Goal: Information Seeking & Learning: Learn about a topic

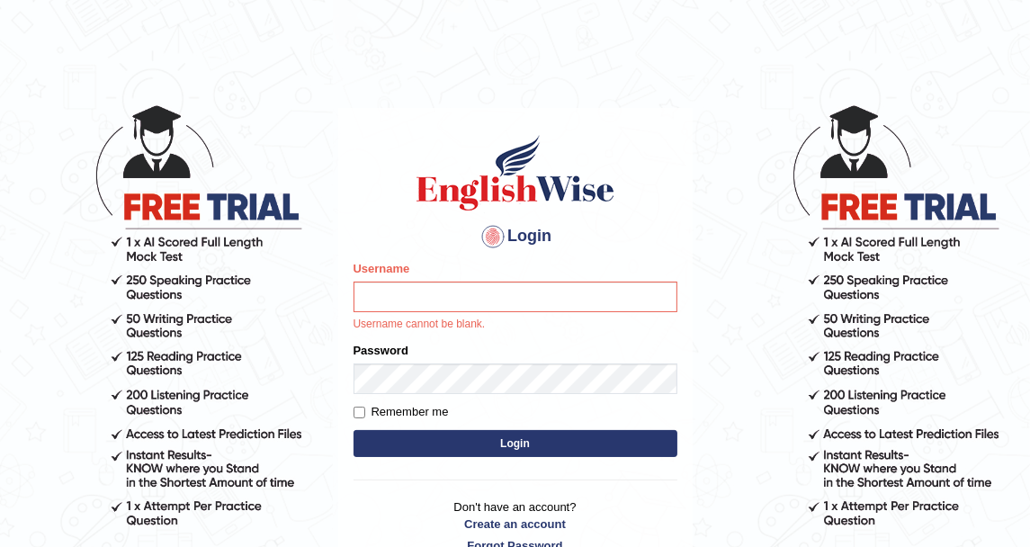
click at [464, 307] on input "Username" at bounding box center [516, 297] width 324 height 31
type input "DishaEw"
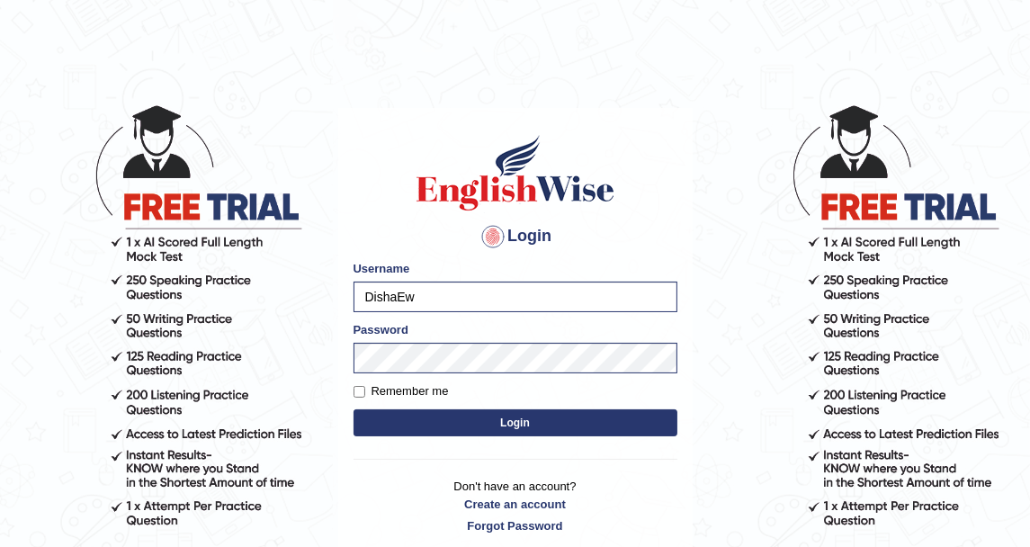
click at [455, 255] on div "Login Please fix the following errors: Username DishaEw Password Remember me Lo…" at bounding box center [515, 333] width 355 height 451
click at [520, 421] on button "Login" at bounding box center [516, 422] width 324 height 27
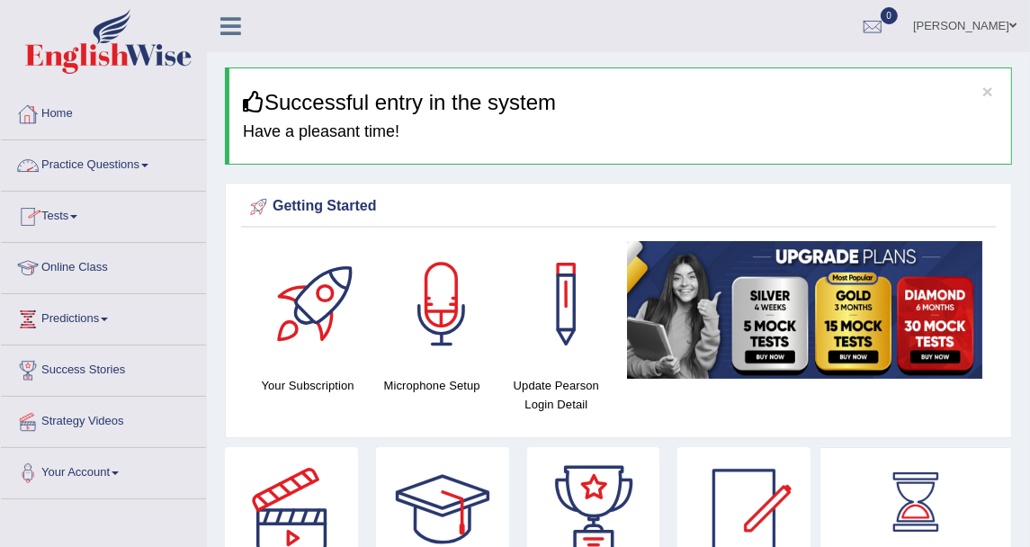
click at [79, 121] on link "Home" at bounding box center [103, 111] width 205 height 45
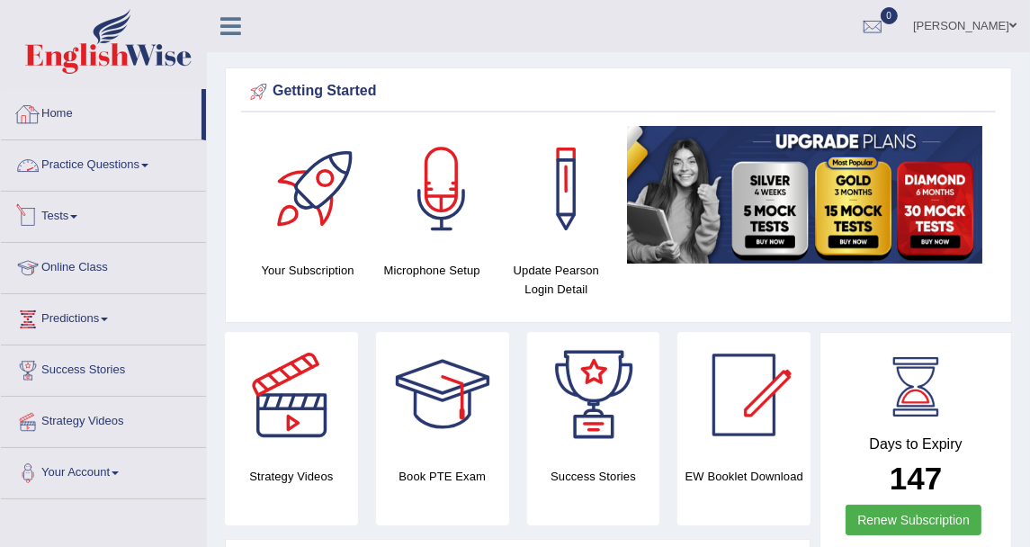
click at [46, 177] on link "Practice Questions" at bounding box center [103, 162] width 205 height 45
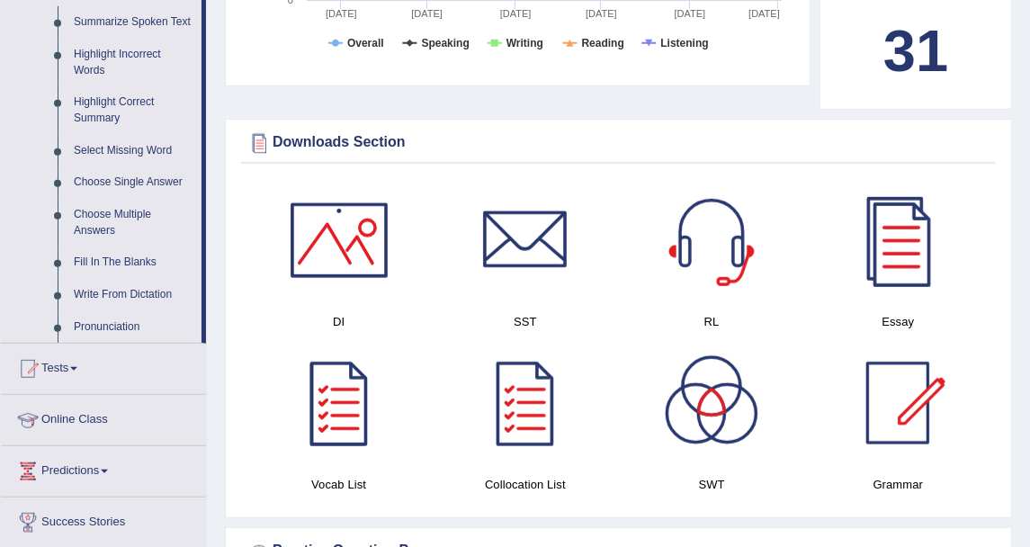
scroll to position [900, 0]
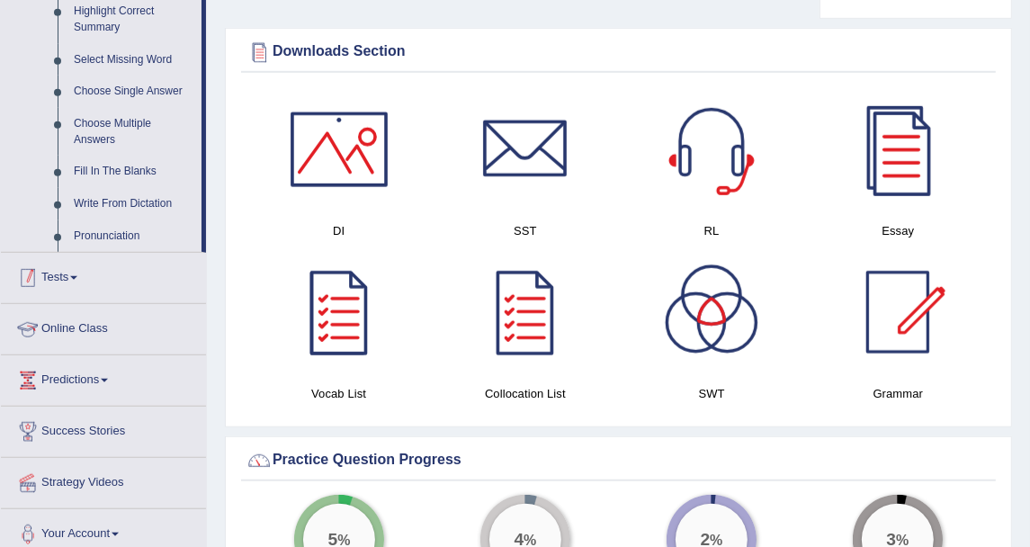
click at [72, 286] on link "Tests" at bounding box center [103, 275] width 205 height 45
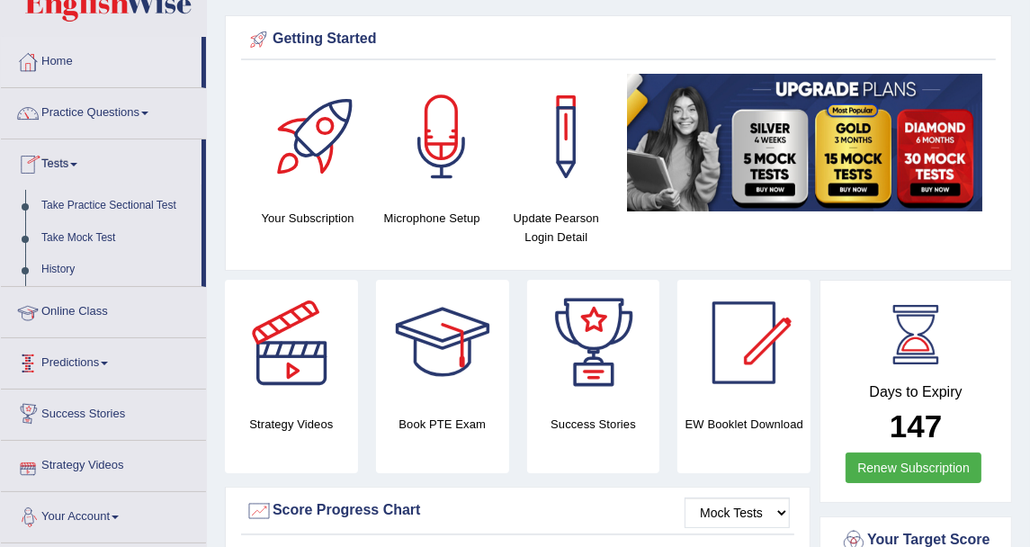
scroll to position [0, 0]
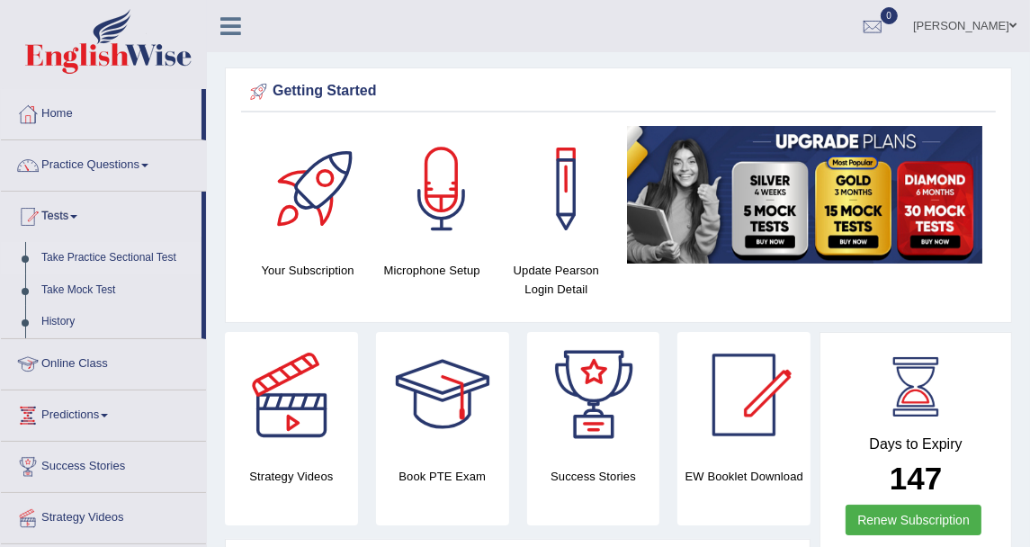
click at [121, 254] on link "Take Practice Sectional Test" at bounding box center [117, 258] width 168 height 32
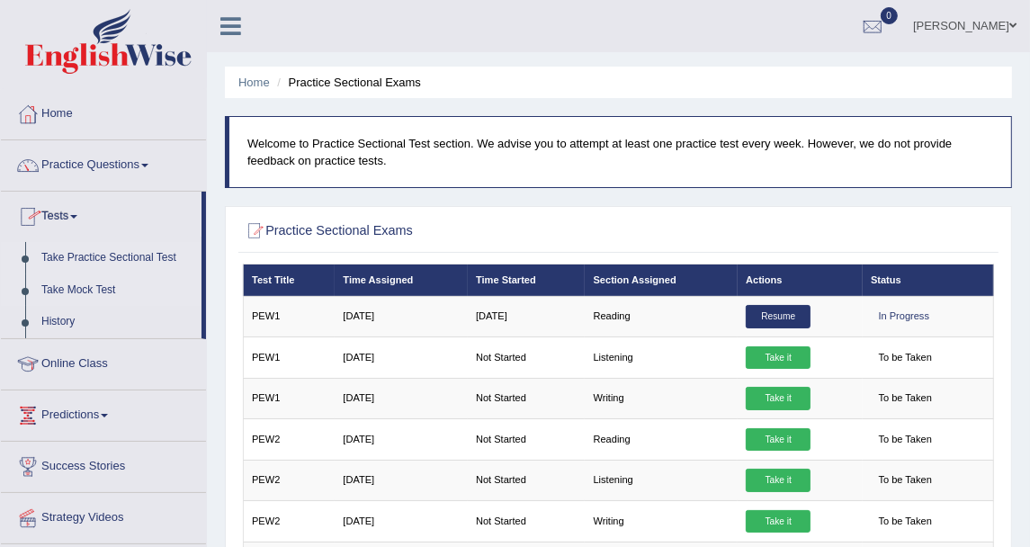
click at [85, 281] on link "Take Mock Test" at bounding box center [117, 290] width 168 height 32
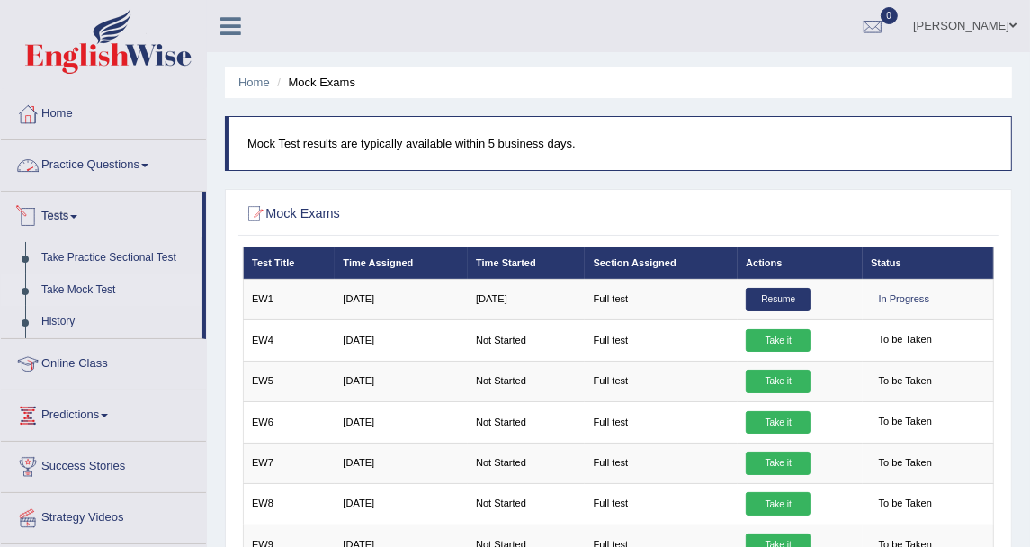
click at [117, 169] on link "Practice Questions" at bounding box center [103, 162] width 205 height 45
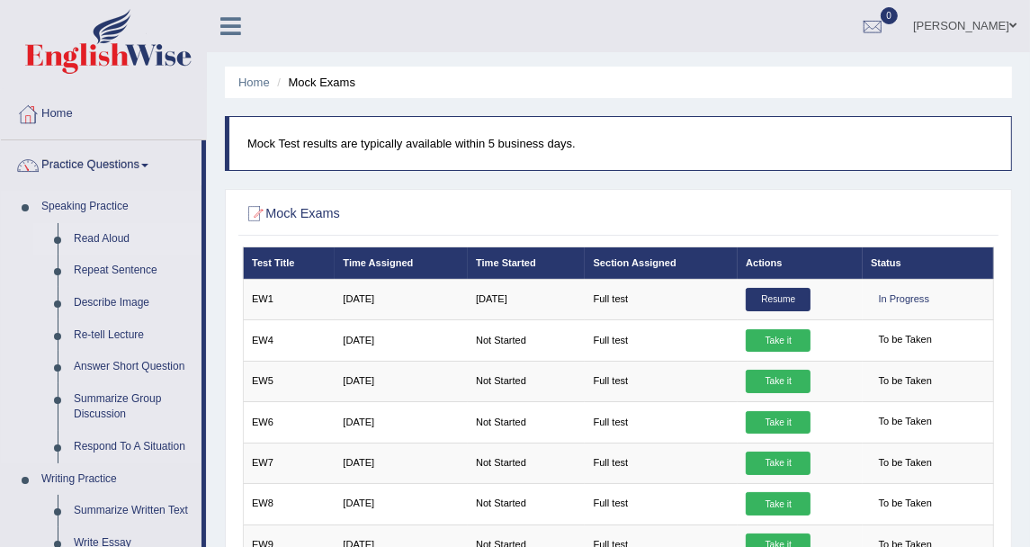
scroll to position [100, 0]
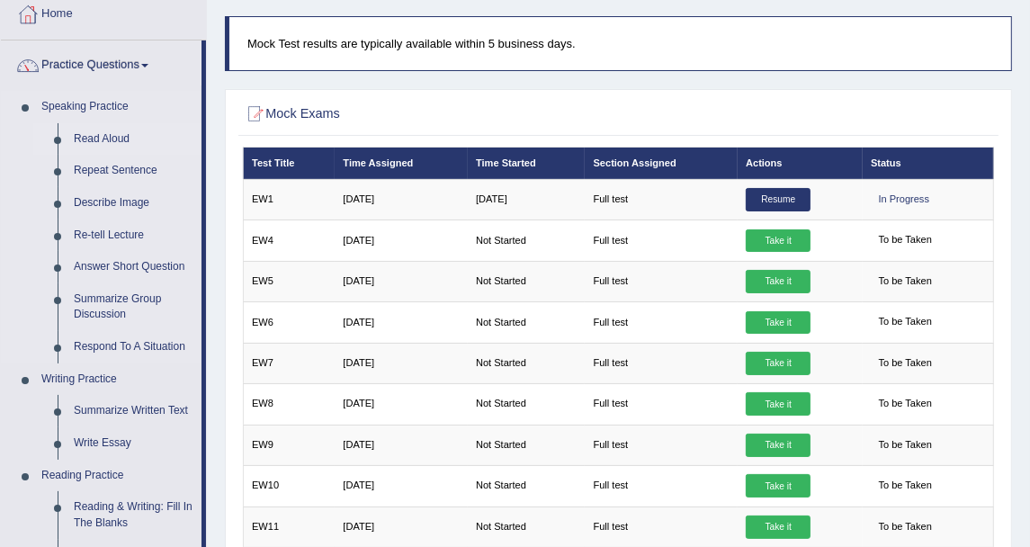
click at [97, 132] on link "Read Aloud" at bounding box center [134, 139] width 136 height 32
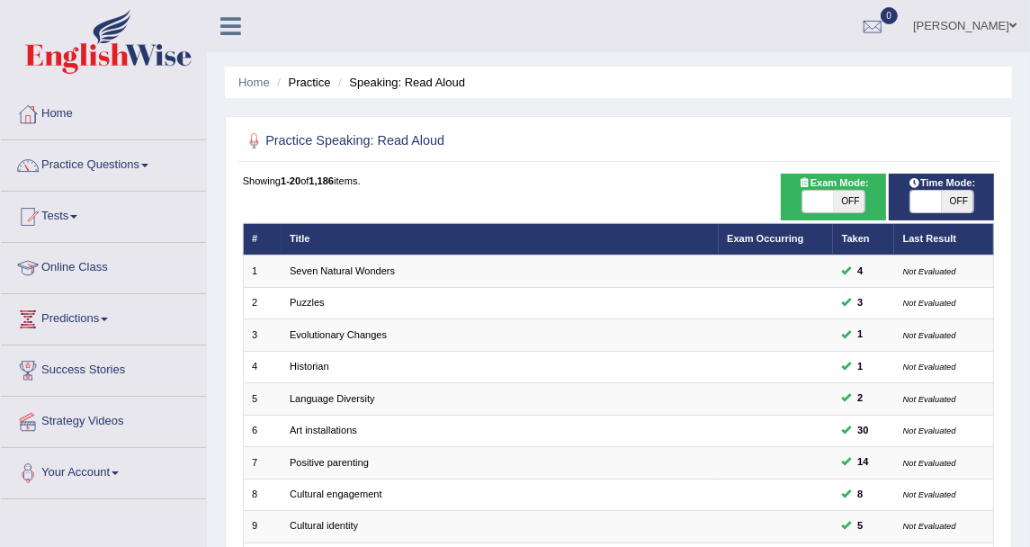
click at [848, 187] on span "Exam Mode:" at bounding box center [833, 183] width 83 height 16
click at [848, 200] on span "OFF" at bounding box center [849, 202] width 31 height 22
checkbox input "true"
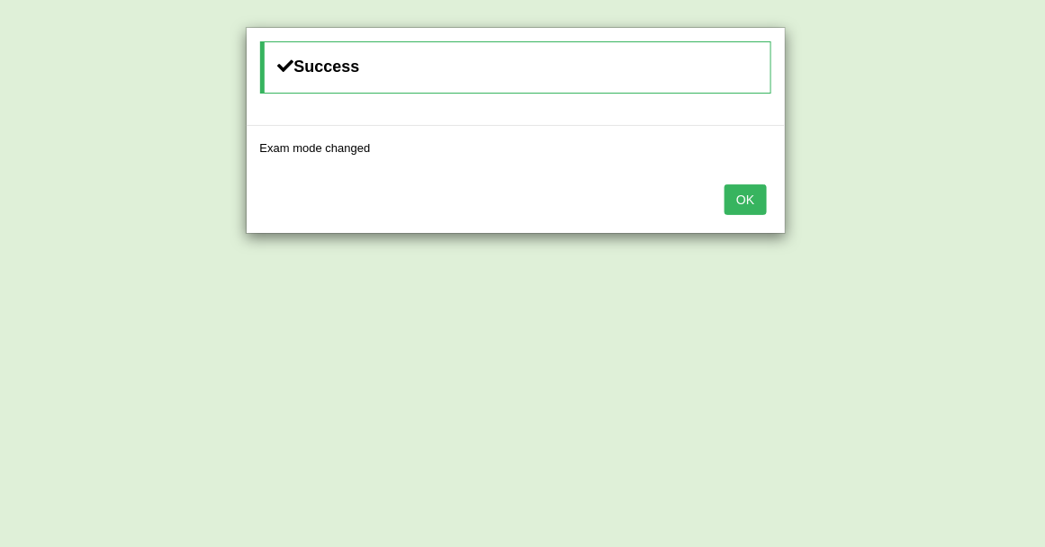
click at [749, 206] on button "OK" at bounding box center [744, 199] width 41 height 31
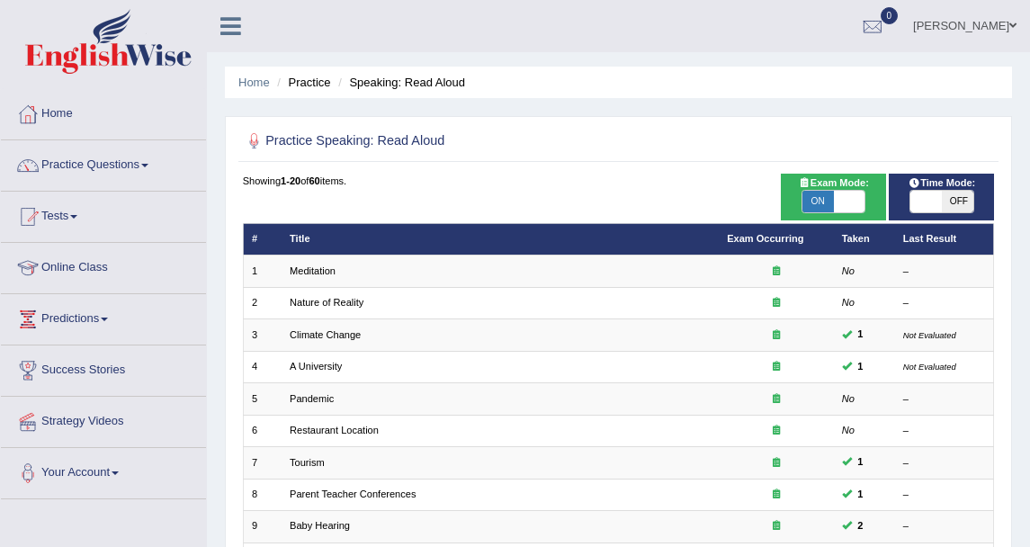
click at [944, 200] on span "OFF" at bounding box center [957, 202] width 31 height 22
checkbox input "true"
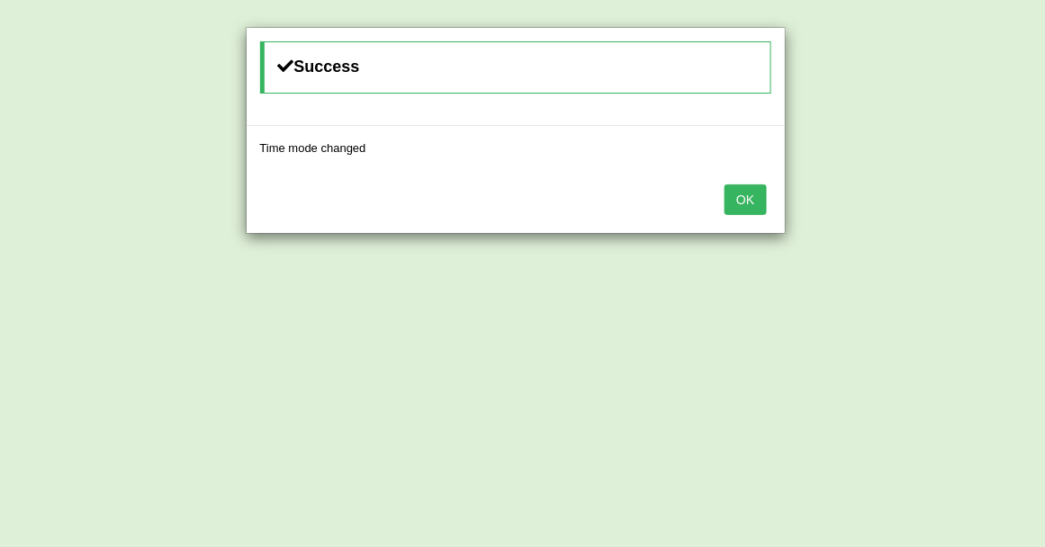
click at [750, 187] on button "OK" at bounding box center [744, 199] width 41 height 31
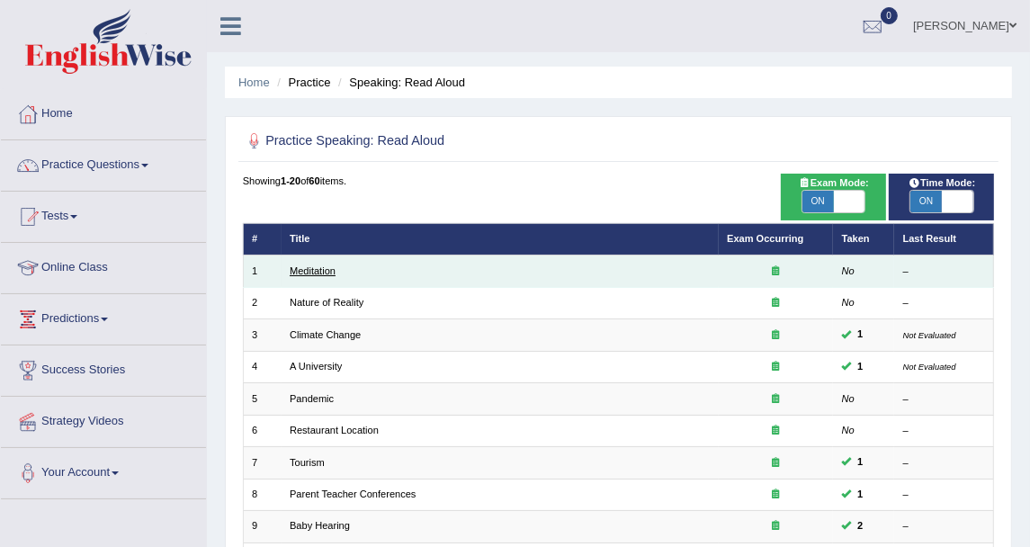
click at [322, 270] on link "Meditation" at bounding box center [313, 270] width 46 height 11
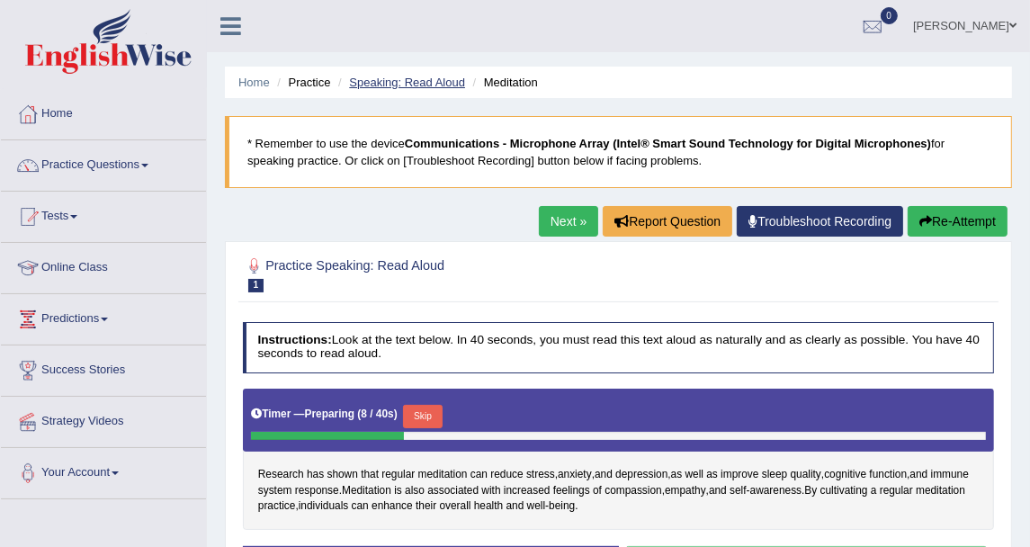
click at [427, 76] on link "Speaking: Read Aloud" at bounding box center [407, 82] width 116 height 13
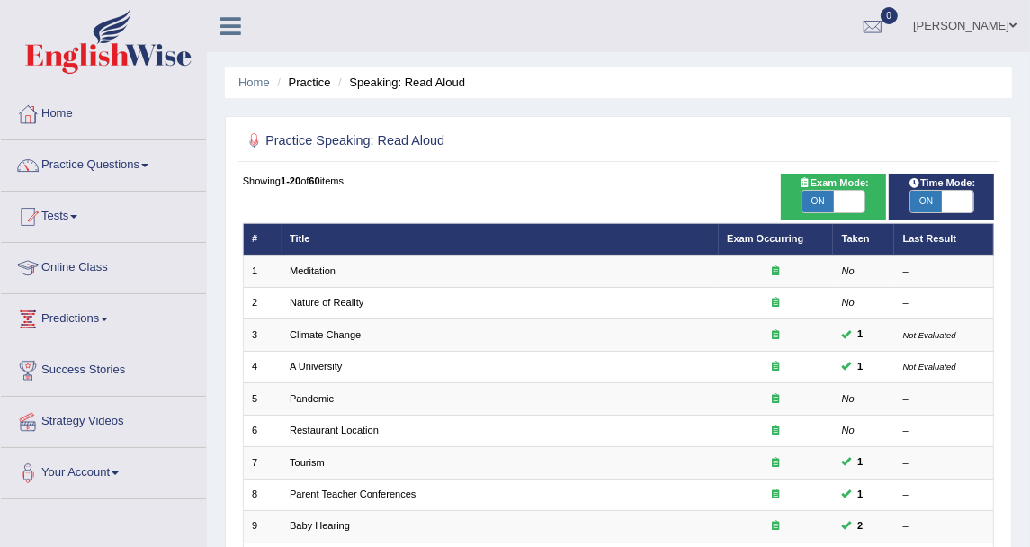
click at [839, 203] on span at bounding box center [849, 202] width 31 height 22
checkbox input "false"
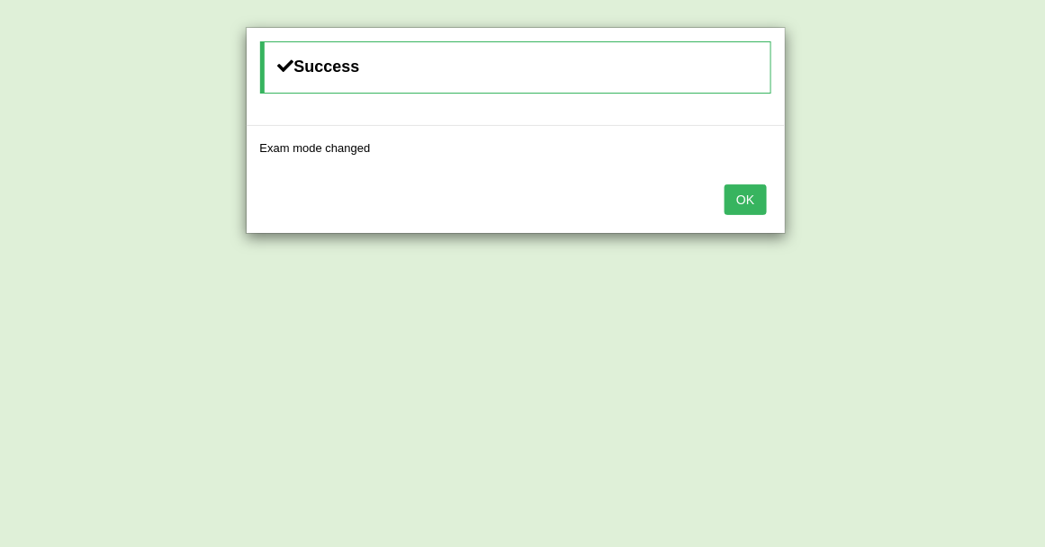
click at [741, 204] on button "OK" at bounding box center [744, 199] width 41 height 31
click at [734, 198] on button "OK" at bounding box center [744, 199] width 41 height 31
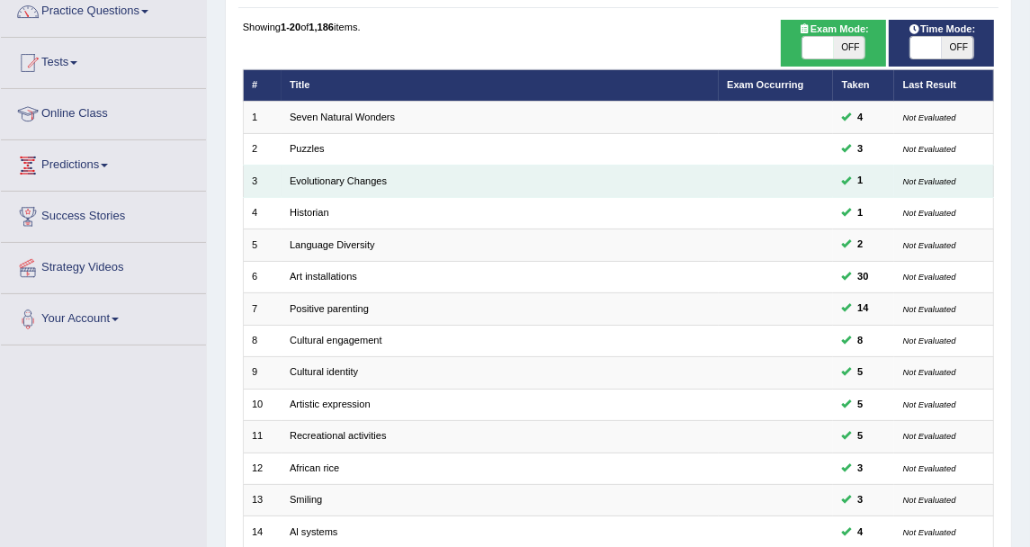
scroll to position [483, 0]
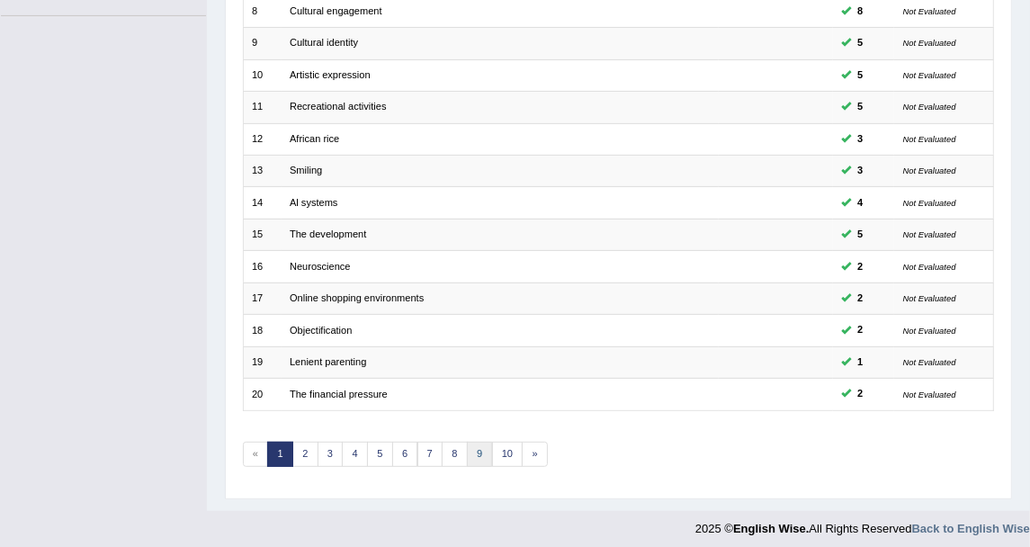
click at [467, 442] on link "9" at bounding box center [480, 454] width 26 height 25
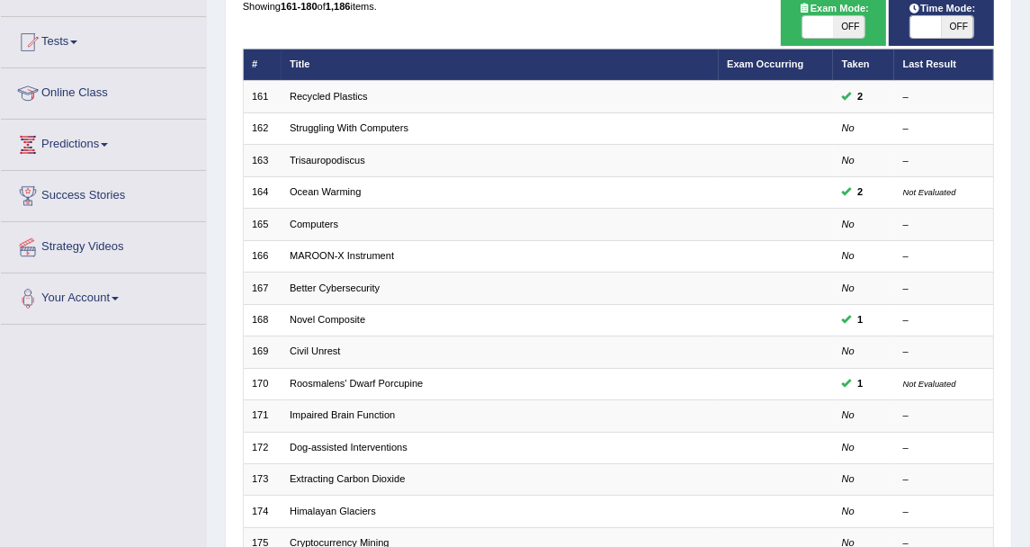
scroll to position [84, 0]
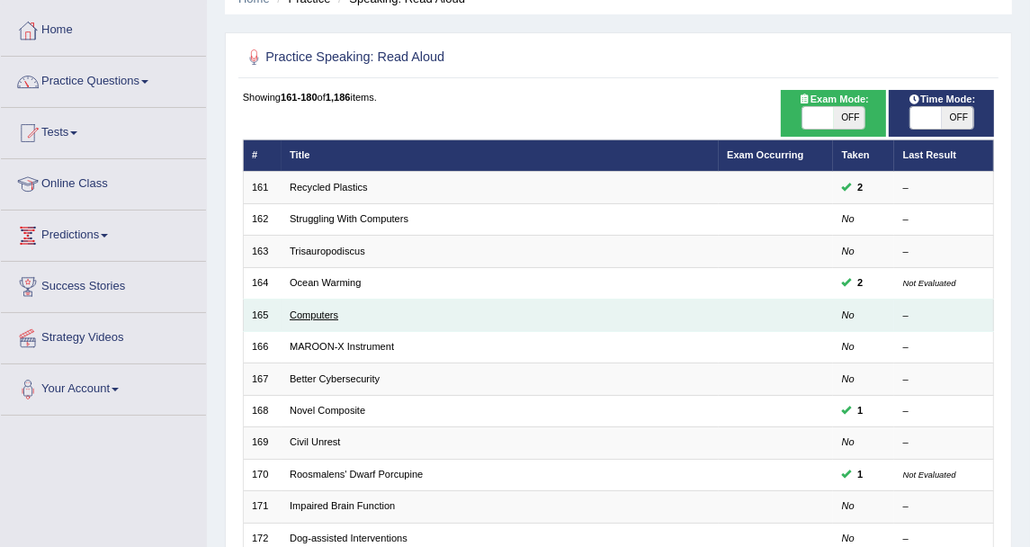
click at [319, 310] on link "Computers" at bounding box center [314, 315] width 49 height 11
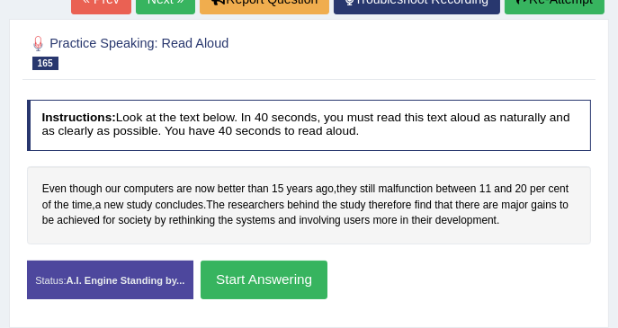
scroll to position [300, 0]
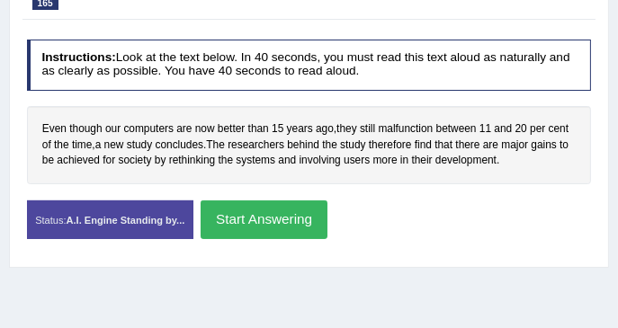
click at [187, 109] on div "Even though our computers are now better than [DATE] , they still malfunction b…" at bounding box center [309, 145] width 565 height 78
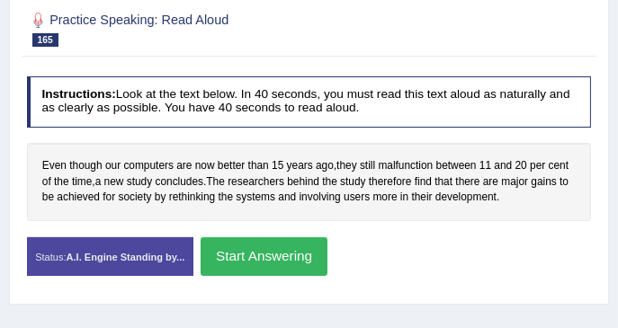
scroll to position [239, 0]
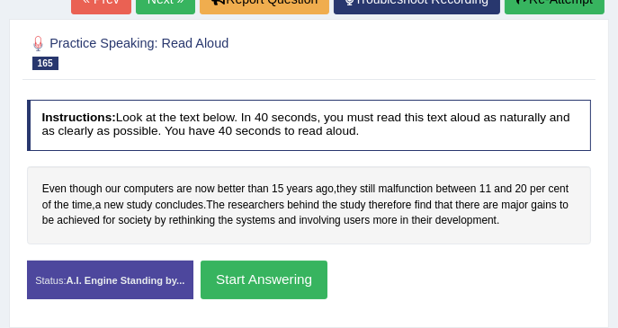
click at [222, 271] on button "Start Answering" at bounding box center [264, 280] width 127 height 39
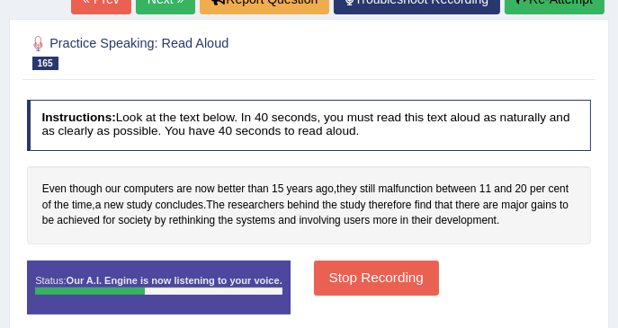
click at [357, 264] on button "Stop Recording" at bounding box center [376, 278] width 125 height 35
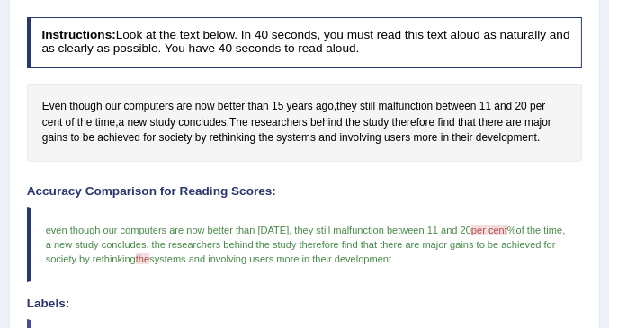
scroll to position [300, 0]
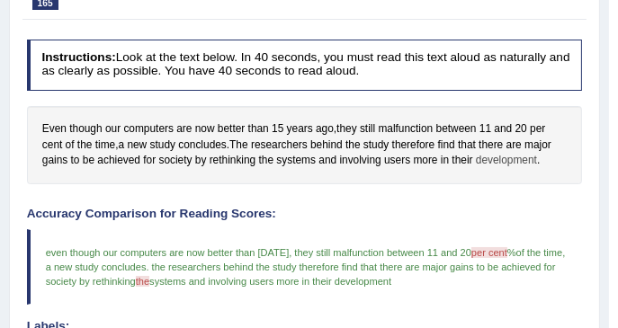
click at [492, 163] on span "development" at bounding box center [506, 161] width 61 height 16
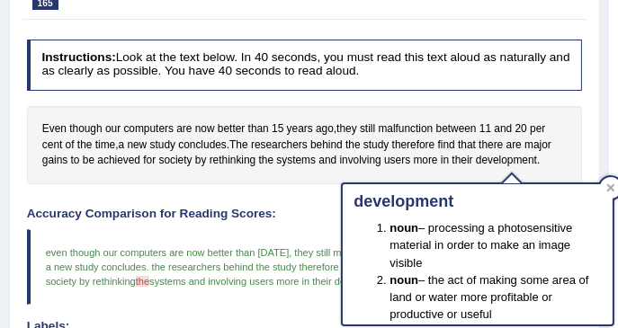
scroll to position [0, 0]
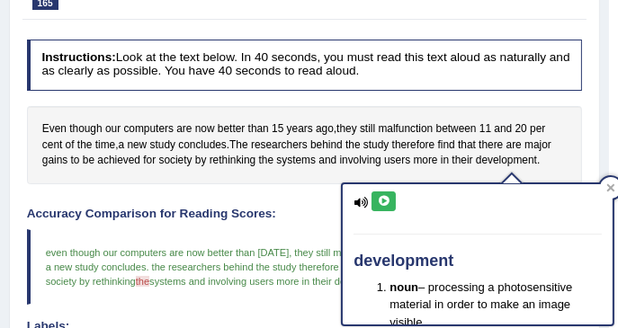
click at [385, 202] on icon at bounding box center [383, 201] width 13 height 11
click at [385, 196] on icon at bounding box center [383, 201] width 13 height 11
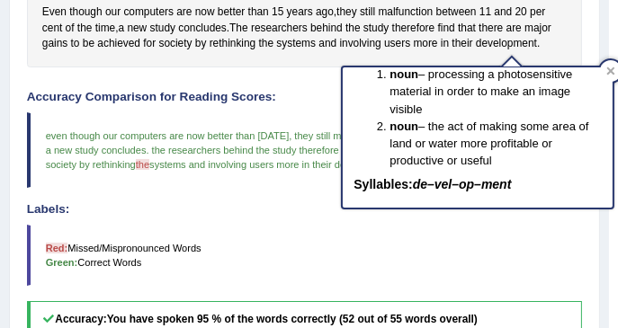
scroll to position [418, 0]
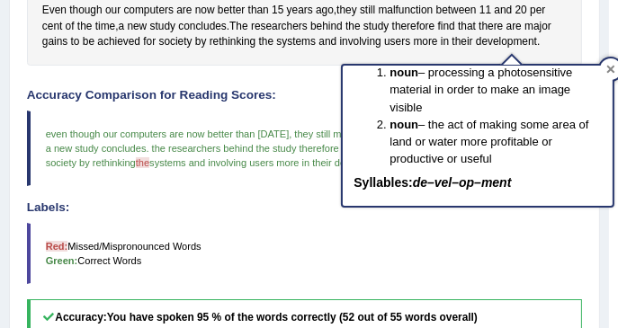
click at [610, 67] on icon at bounding box center [611, 69] width 8 height 8
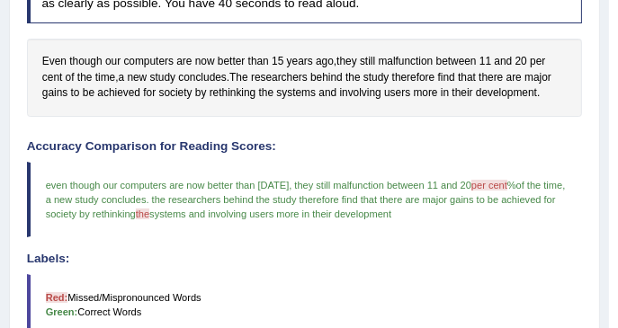
scroll to position [298, 0]
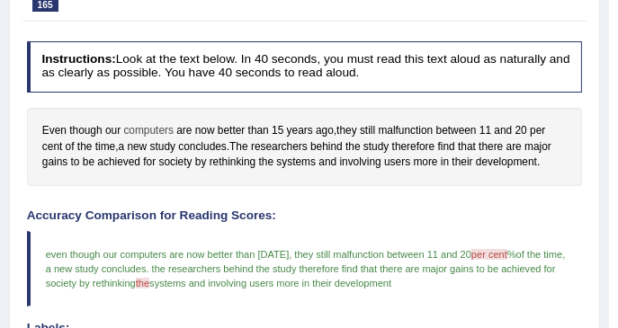
click at [153, 133] on span "computers" at bounding box center [148, 131] width 50 height 16
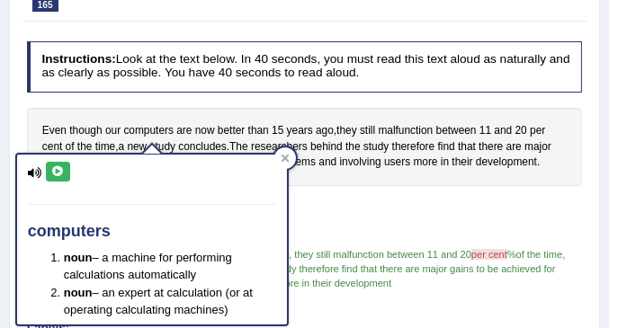
click at [55, 170] on icon at bounding box center [57, 171] width 13 height 11
click at [191, 115] on div "Even though our computers are now better than 15 years ago , they still malfunc…" at bounding box center [305, 147] width 556 height 78
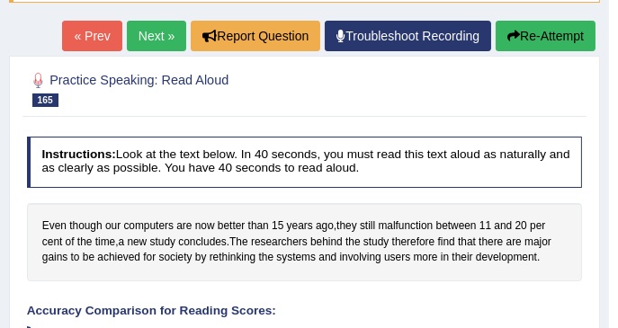
scroll to position [178, 0]
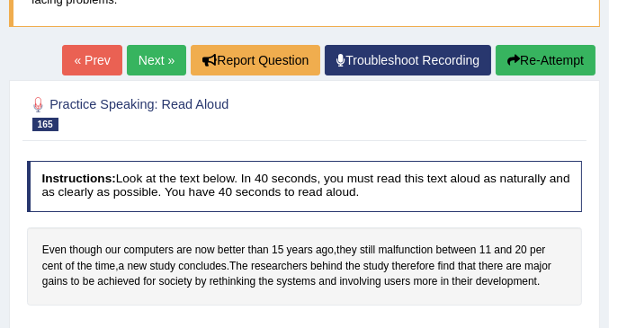
click at [523, 67] on button "Re-Attempt" at bounding box center [546, 60] width 100 height 31
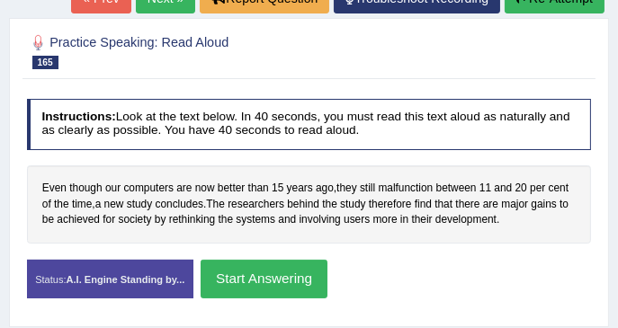
click at [274, 277] on button "Start Answering" at bounding box center [264, 279] width 127 height 39
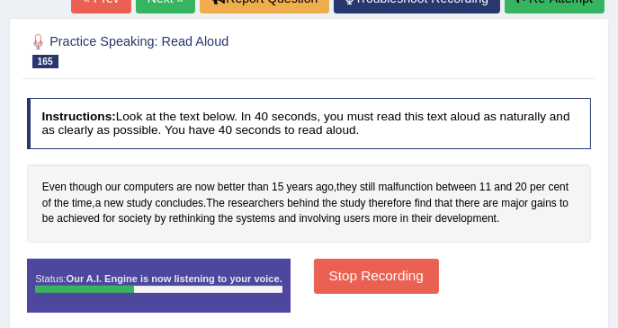
click at [326, 283] on button "Stop Recording" at bounding box center [376, 276] width 125 height 35
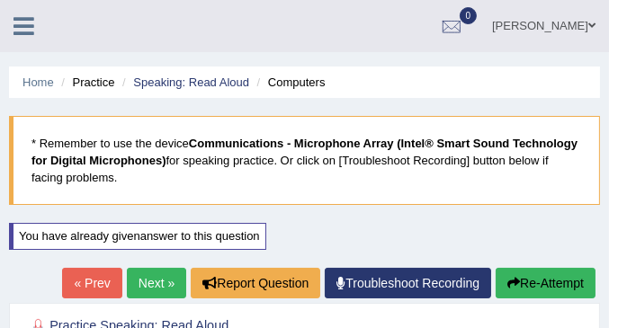
scroll to position [0, 0]
click at [155, 276] on link "Next »" at bounding box center [156, 283] width 59 height 31
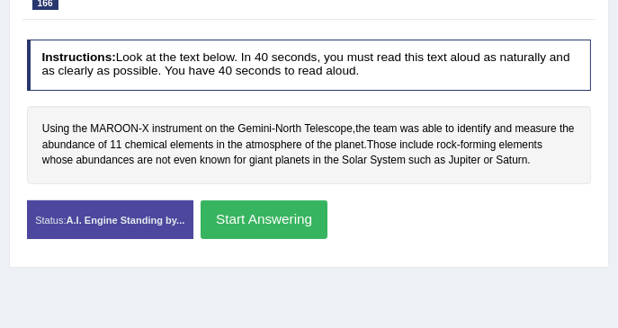
scroll to position [239, 0]
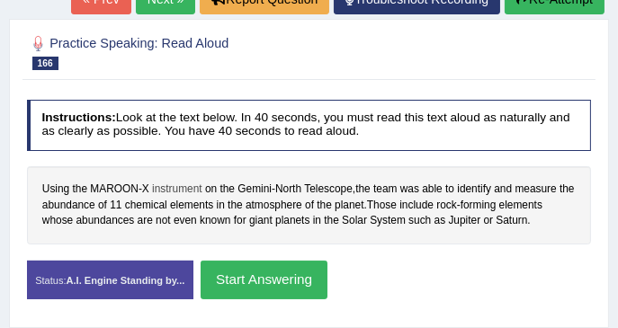
click at [184, 191] on span "instrument" at bounding box center [177, 190] width 50 height 16
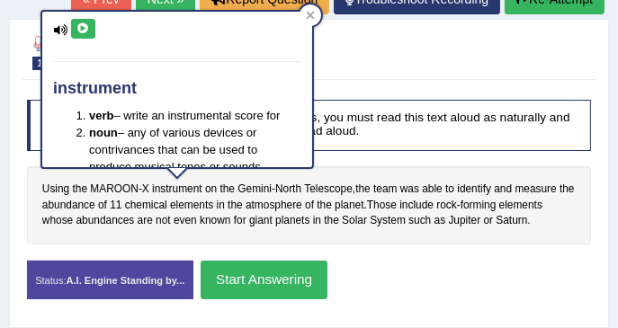
drag, startPoint x: 374, startPoint y: 158, endPoint x: 418, endPoint y: 164, distance: 43.5
click at [374, 157] on div "Instructions: Look at the text below. In 40 seconds, you must read this text al…" at bounding box center [308, 206] width 572 height 228
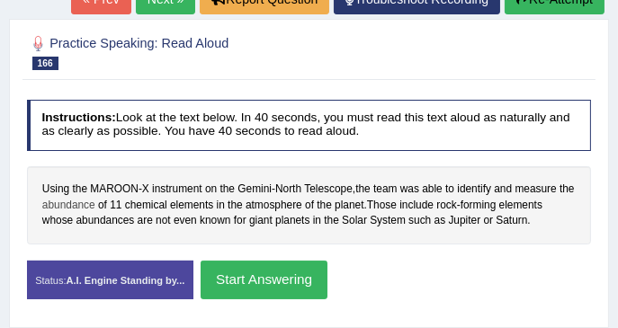
click at [65, 207] on span "abundance" at bounding box center [68, 206] width 53 height 16
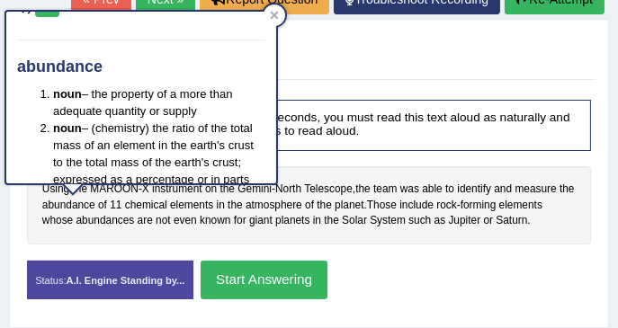
scroll to position [0, 0]
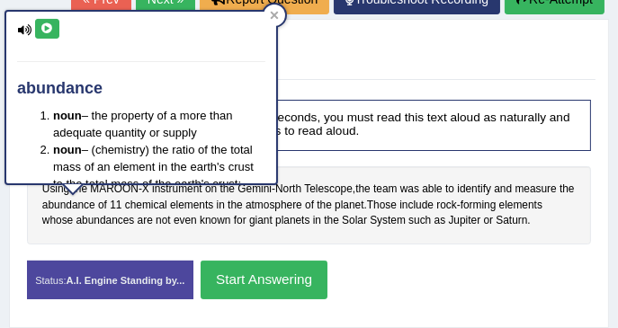
click at [48, 33] on button at bounding box center [47, 29] width 24 height 20
click at [274, 12] on icon at bounding box center [274, 15] width 9 height 9
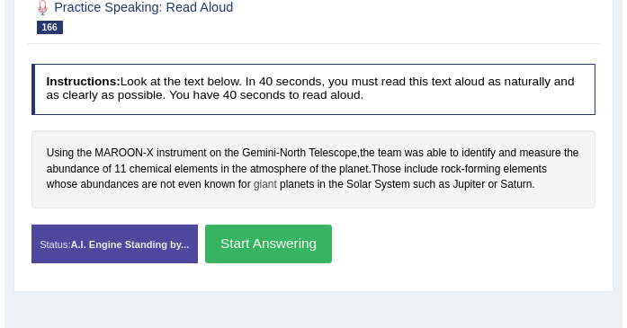
scroll to position [300, 0]
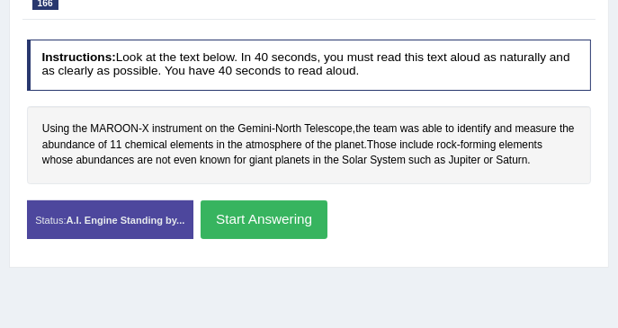
click at [258, 212] on button "Start Answering" at bounding box center [264, 220] width 127 height 39
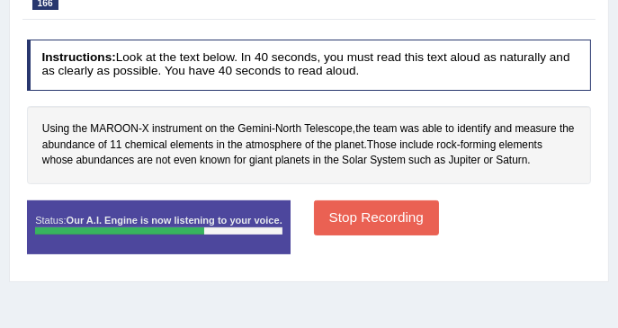
click at [342, 216] on button "Stop Recording" at bounding box center [376, 218] width 125 height 35
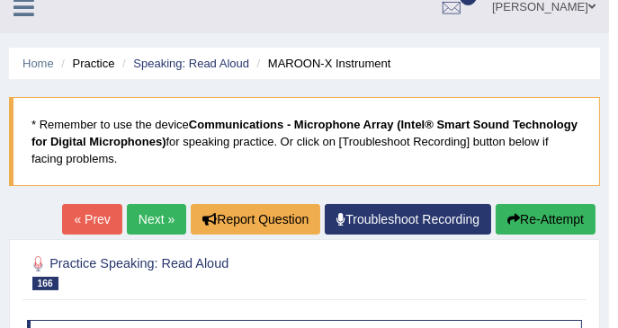
scroll to position [18, 0]
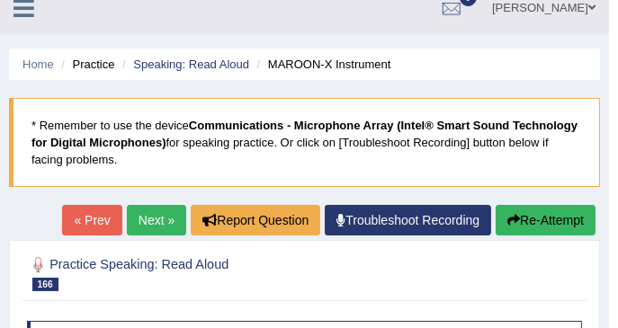
click at [156, 226] on link "Next »" at bounding box center [156, 220] width 59 height 31
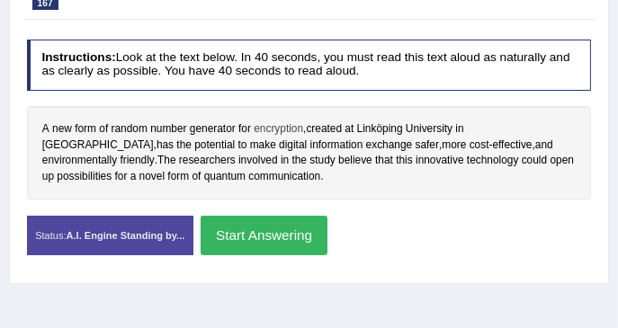
click at [292, 129] on span "encryption" at bounding box center [278, 129] width 49 height 16
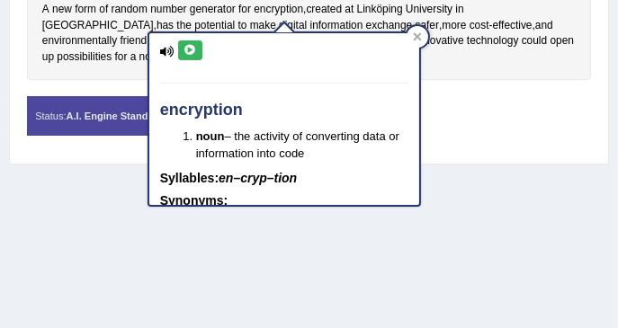
click at [178, 48] on button at bounding box center [190, 50] width 24 height 20
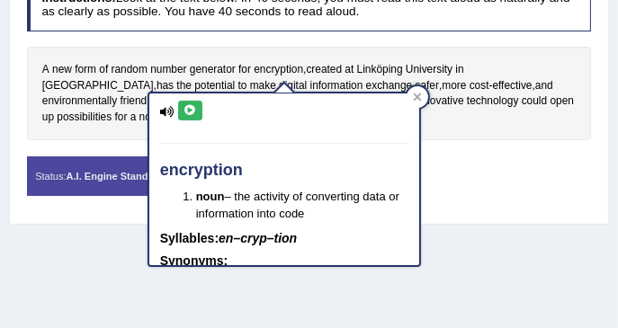
click at [198, 117] on button at bounding box center [190, 111] width 24 height 20
click at [232, 31] on div "Instructions: Look at the text below. In 40 seconds, you must read this text al…" at bounding box center [308, 94] width 572 height 244
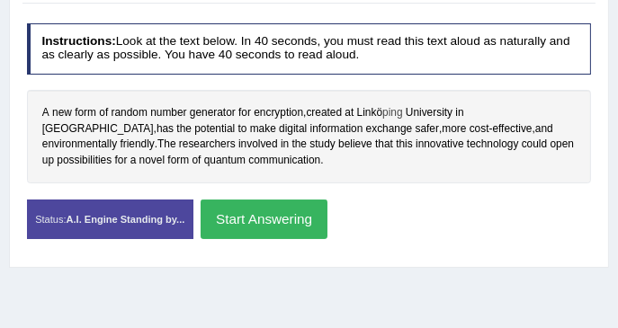
scroll to position [300, 0]
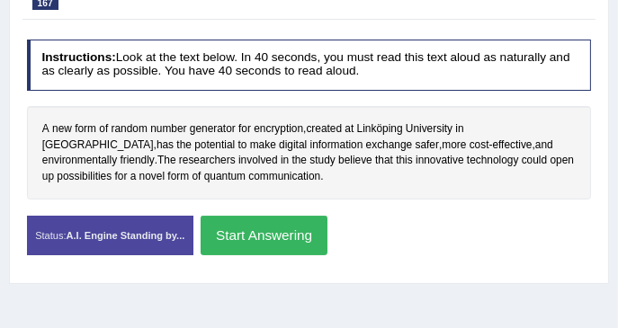
click at [384, 100] on div "Instructions: Look at the text below. In 40 seconds, you must read this text al…" at bounding box center [308, 153] width 572 height 244
click at [300, 228] on button "Start Answering" at bounding box center [264, 235] width 127 height 39
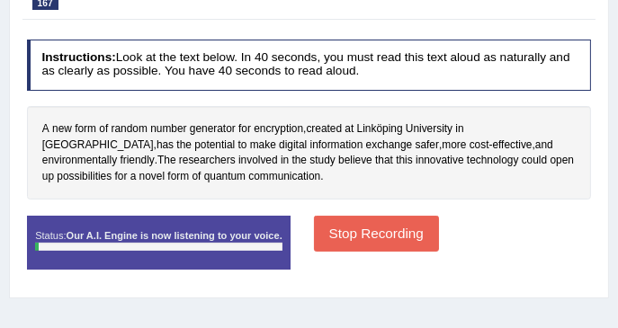
click at [330, 246] on button "Stop Recording" at bounding box center [376, 233] width 125 height 35
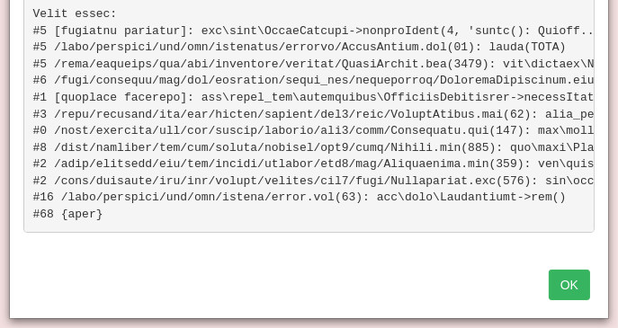
scroll to position [0, 0]
click at [558, 291] on button "OK" at bounding box center [569, 285] width 41 height 31
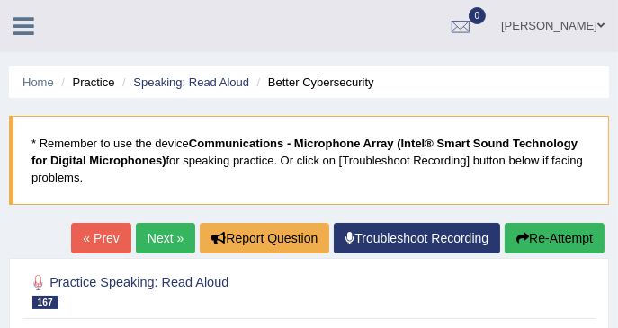
click at [552, 235] on button "Re-Attempt" at bounding box center [555, 238] width 100 height 31
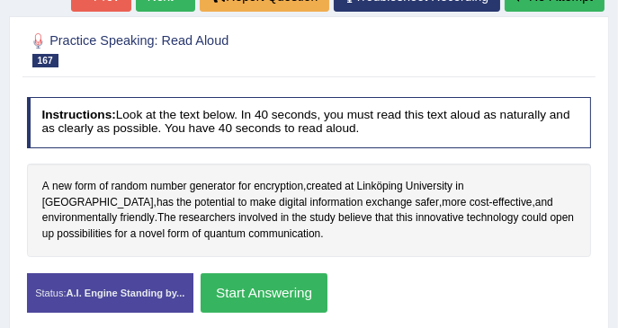
scroll to position [359, 0]
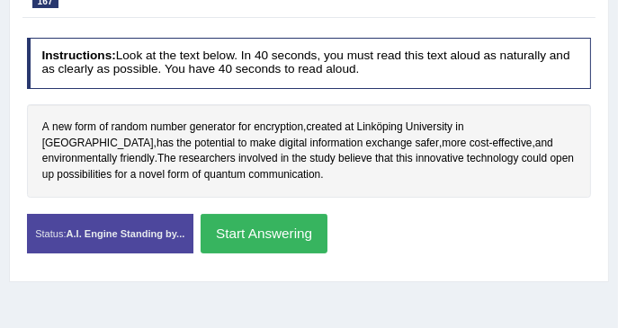
click at [292, 233] on button "Start Answering" at bounding box center [264, 233] width 127 height 39
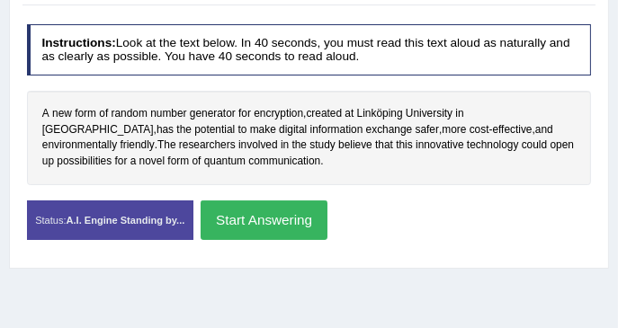
scroll to position [346, 0]
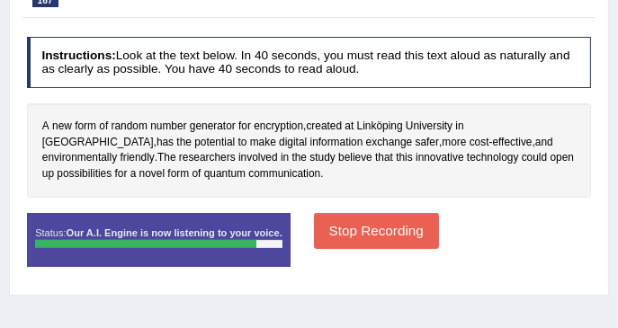
click at [314, 229] on button "Stop Recording" at bounding box center [376, 230] width 125 height 35
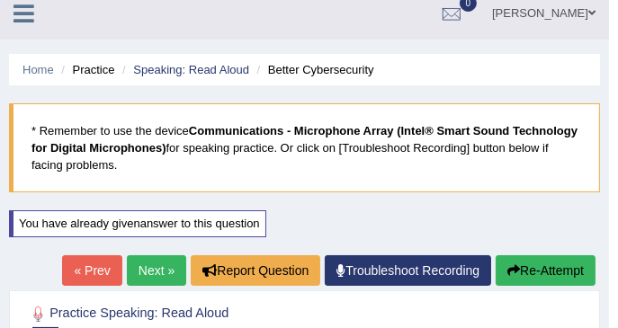
scroll to position [0, 0]
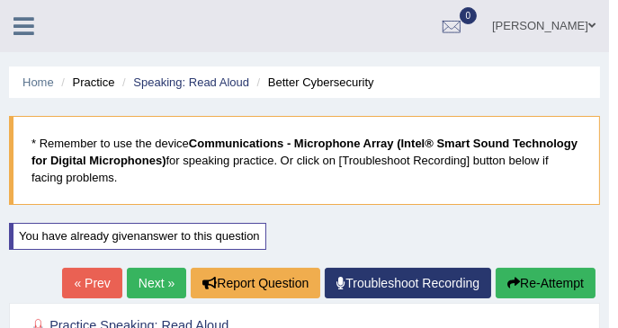
click at [147, 279] on link "Next »" at bounding box center [156, 283] width 59 height 31
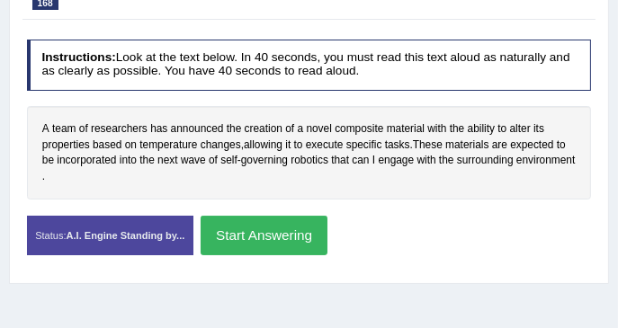
click at [265, 241] on button "Start Answering" at bounding box center [264, 235] width 127 height 39
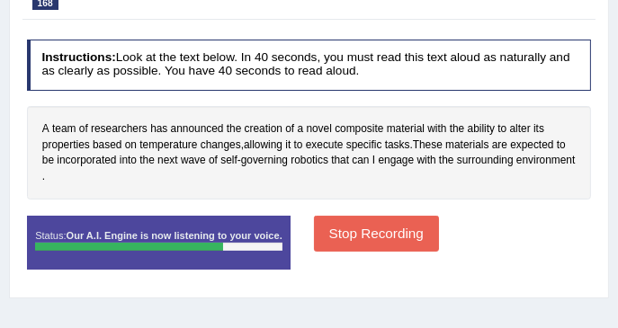
click at [395, 231] on button "Stop Recording" at bounding box center [376, 233] width 125 height 35
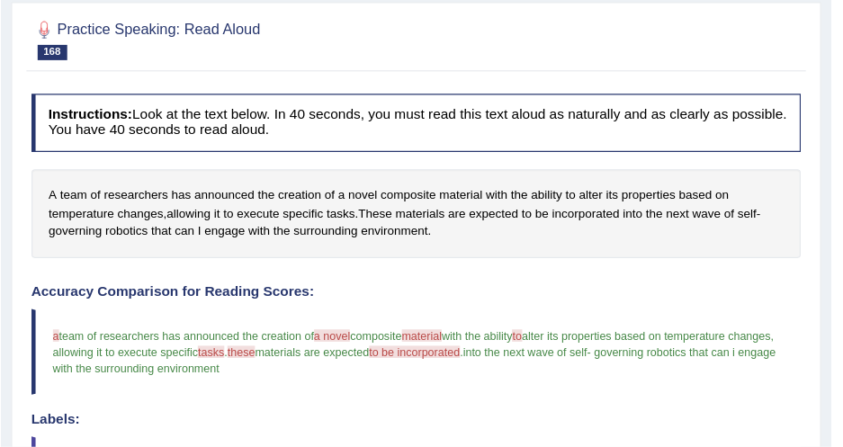
scroll to position [239, 0]
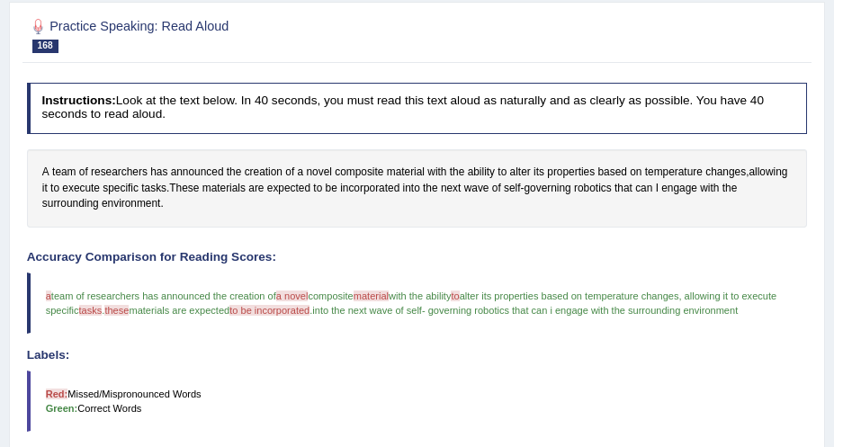
click at [295, 229] on div "Instructions: Look at the text below. In 40 seconds, you must read this text al…" at bounding box center [416, 429] width 788 height 709
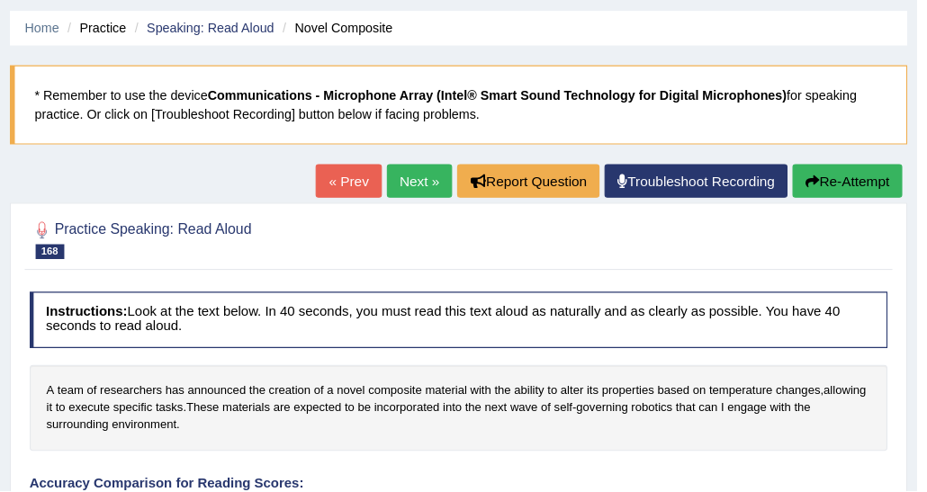
scroll to position [0, 0]
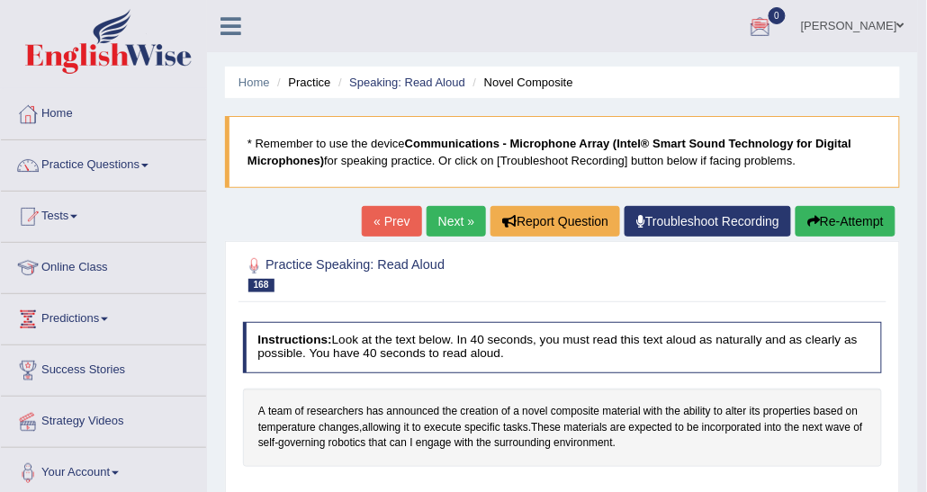
drag, startPoint x: 778, startPoint y: 4, endPoint x: 220, endPoint y: 178, distance: 585.4
click at [114, 165] on link "Practice Questions" at bounding box center [103, 162] width 205 height 45
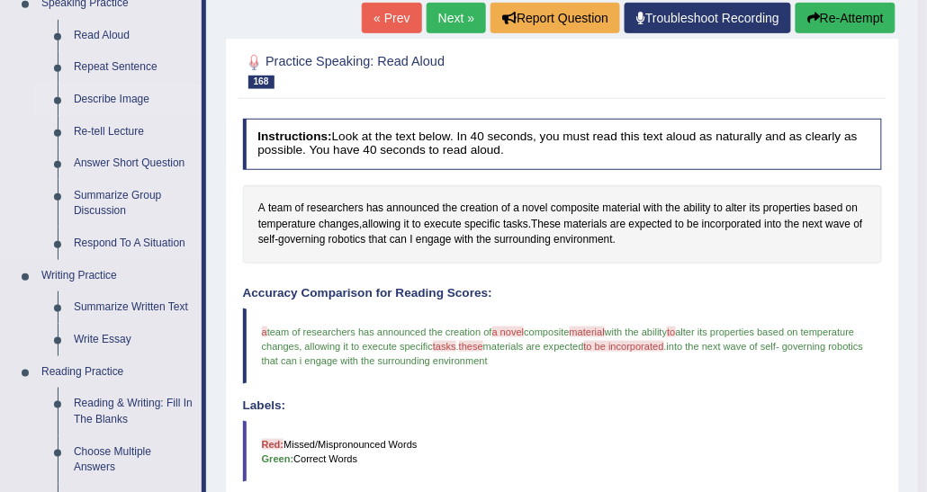
scroll to position [180, 0]
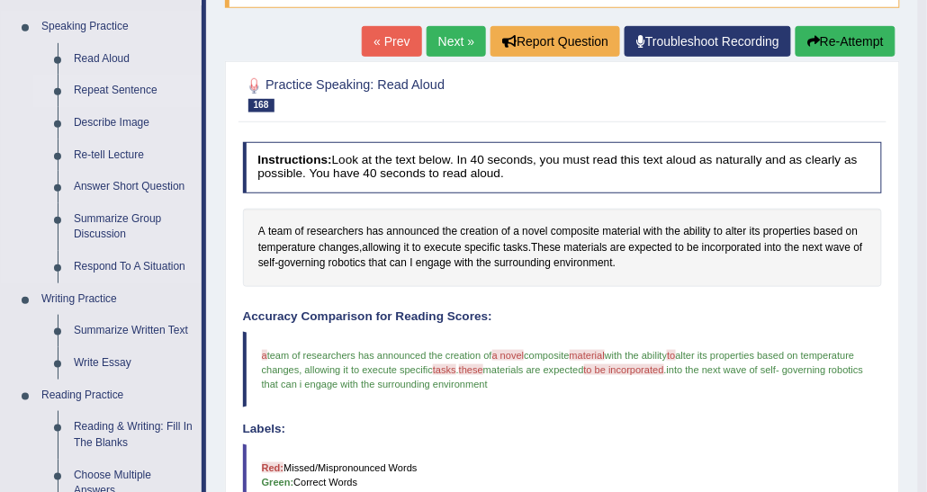
click at [140, 86] on link "Repeat Sentence" at bounding box center [134, 91] width 136 height 32
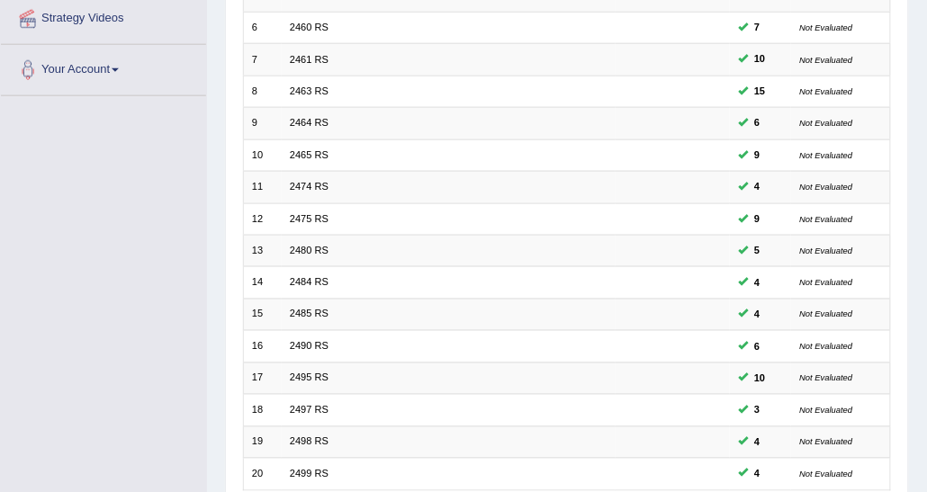
scroll to position [537, 0]
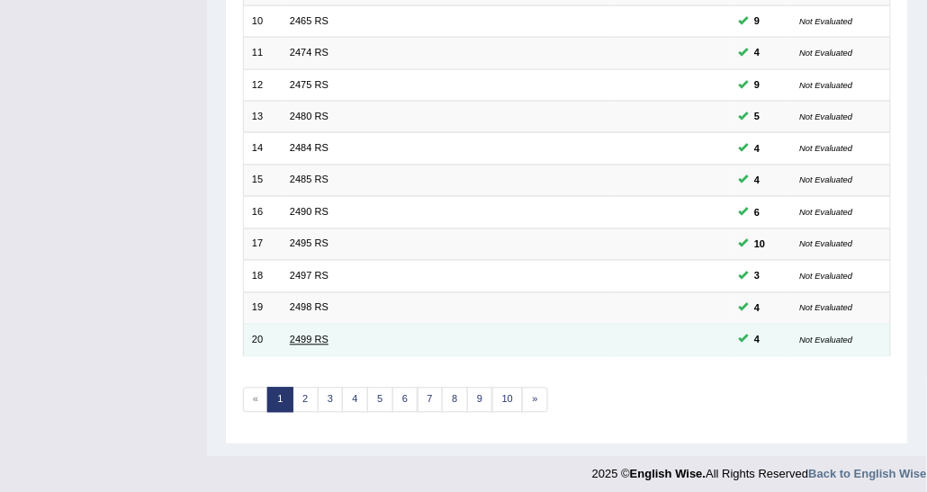
click at [311, 335] on link "2499 RS" at bounding box center [309, 340] width 39 height 11
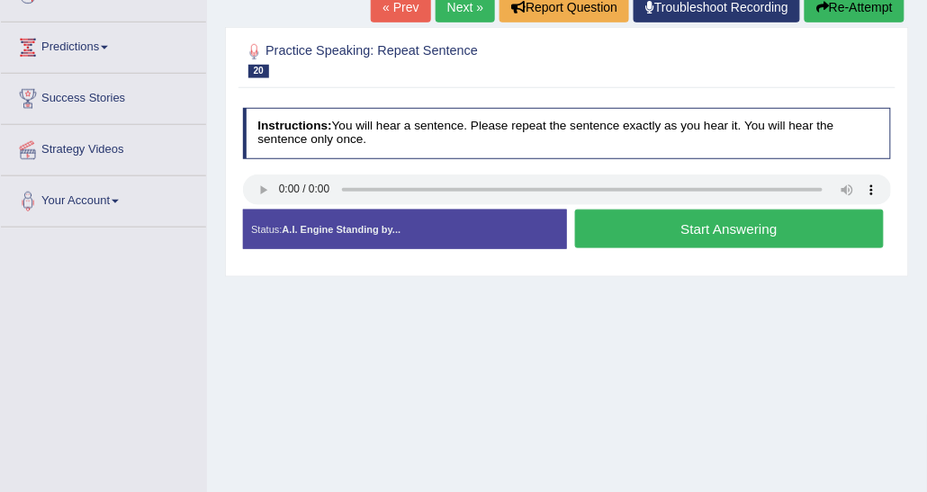
scroll to position [180, 0]
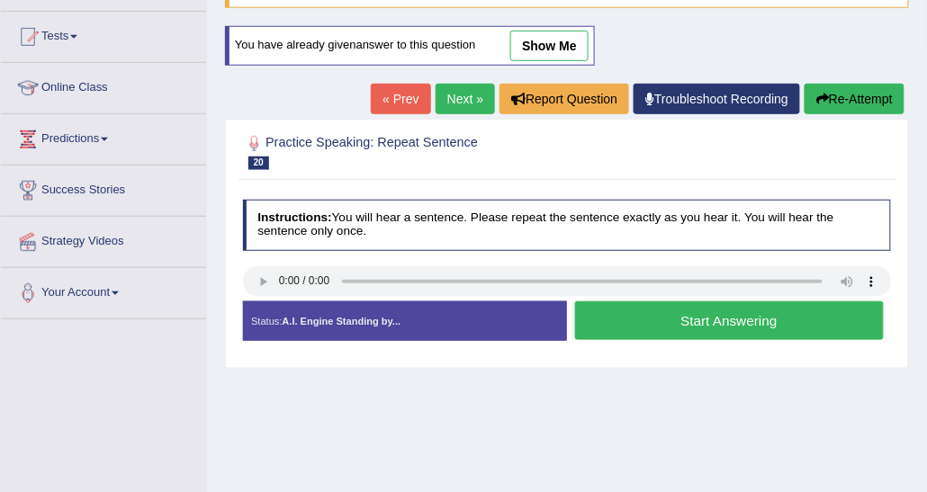
click at [759, 331] on button "Start Answering" at bounding box center [729, 320] width 309 height 39
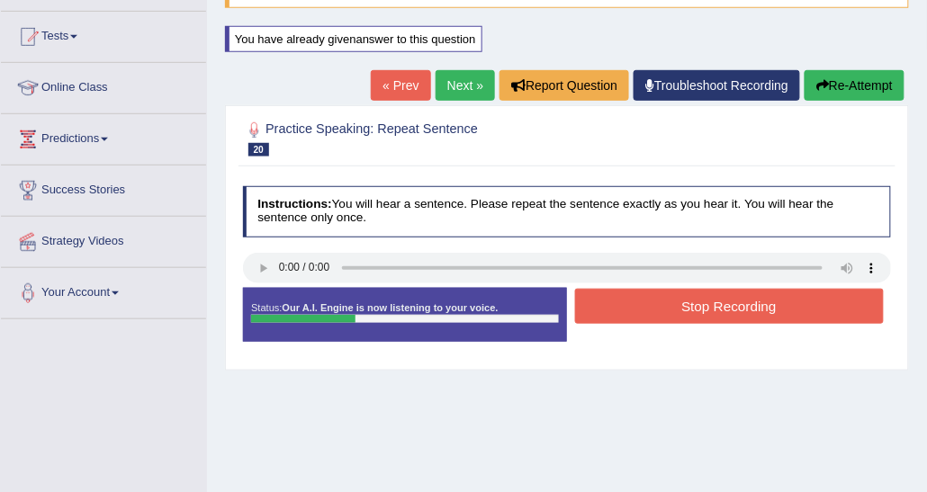
click at [755, 301] on button "Stop Recording" at bounding box center [729, 306] width 309 height 35
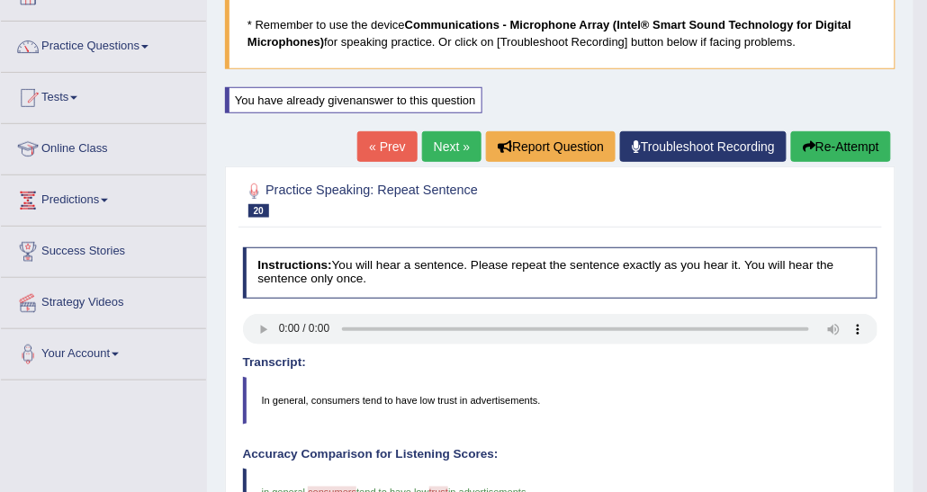
scroll to position [90, 0]
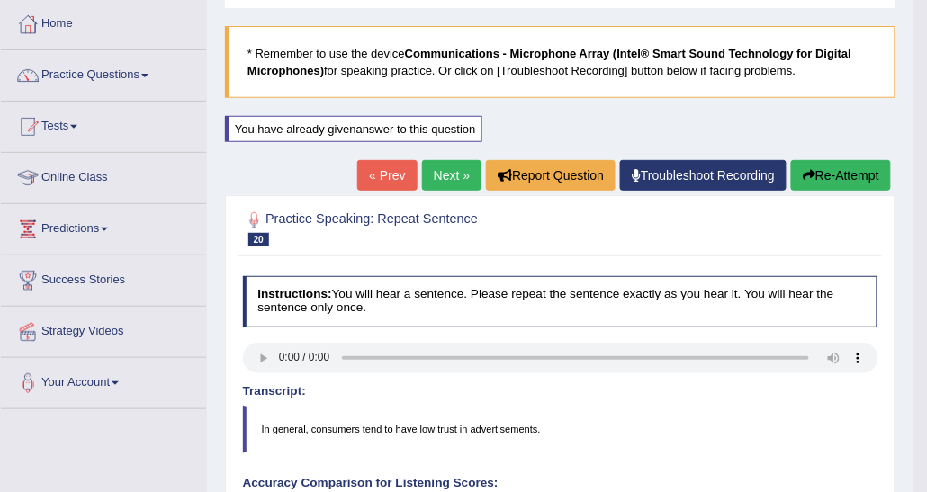
click at [855, 171] on button "Re-Attempt" at bounding box center [841, 175] width 100 height 31
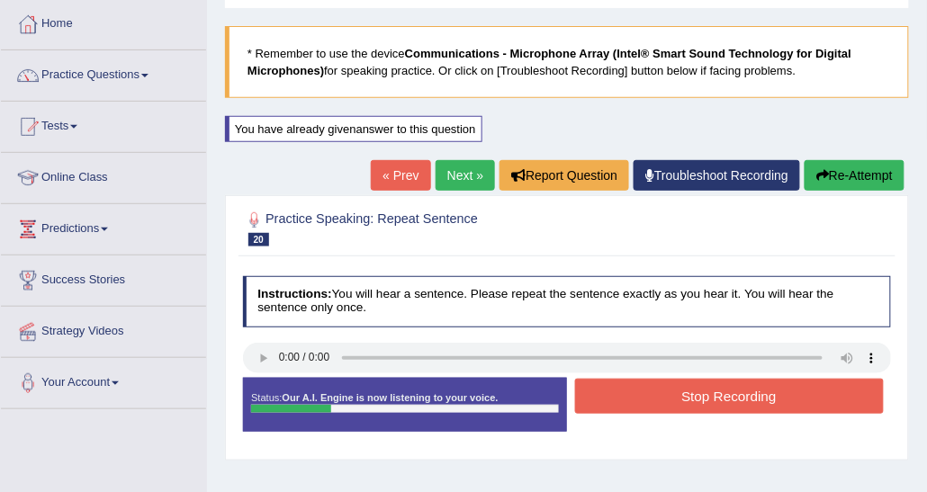
click at [683, 394] on button "Stop Recording" at bounding box center [729, 396] width 309 height 35
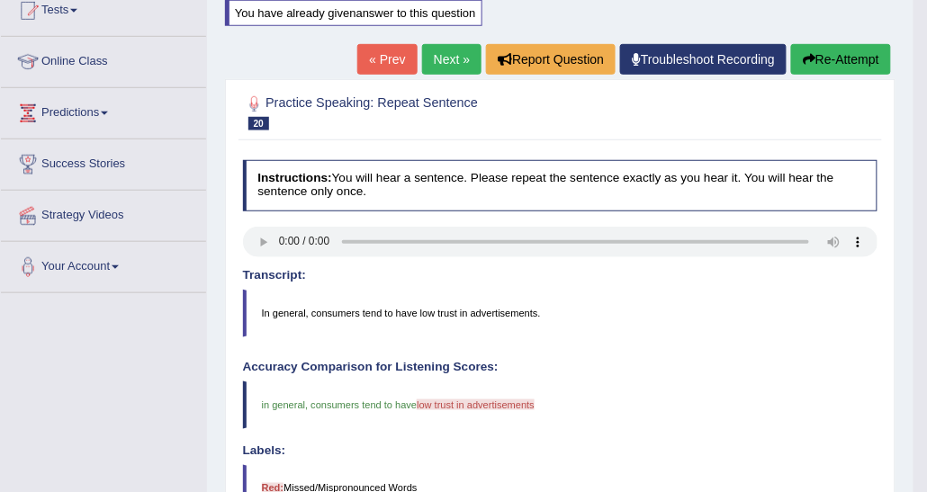
scroll to position [180, 0]
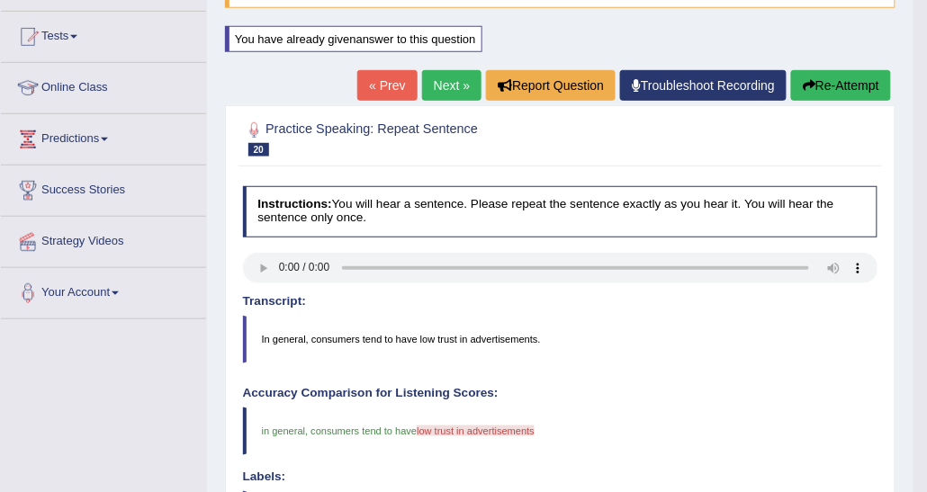
click at [806, 79] on icon "button" at bounding box center [809, 85] width 13 height 13
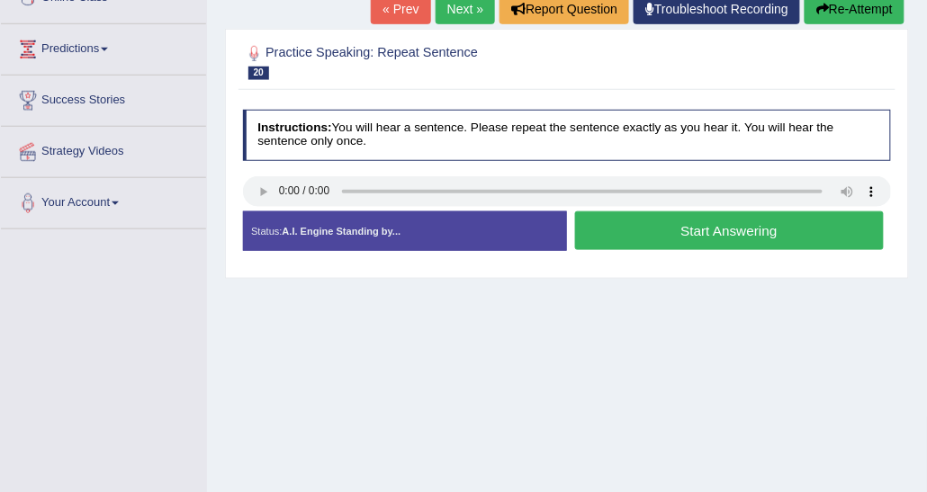
scroll to position [270, 0]
click at [678, 223] on button "Start Answering" at bounding box center [729, 230] width 309 height 39
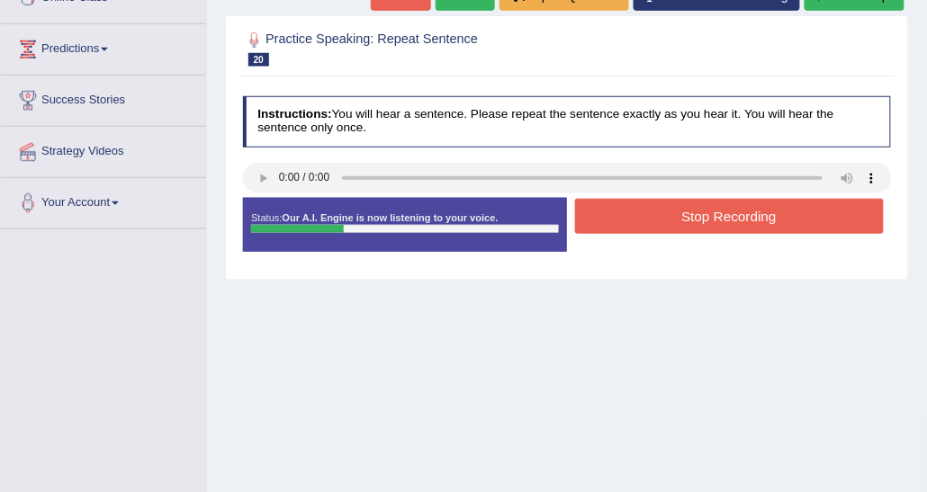
click at [678, 223] on button "Stop Recording" at bounding box center [729, 216] width 309 height 35
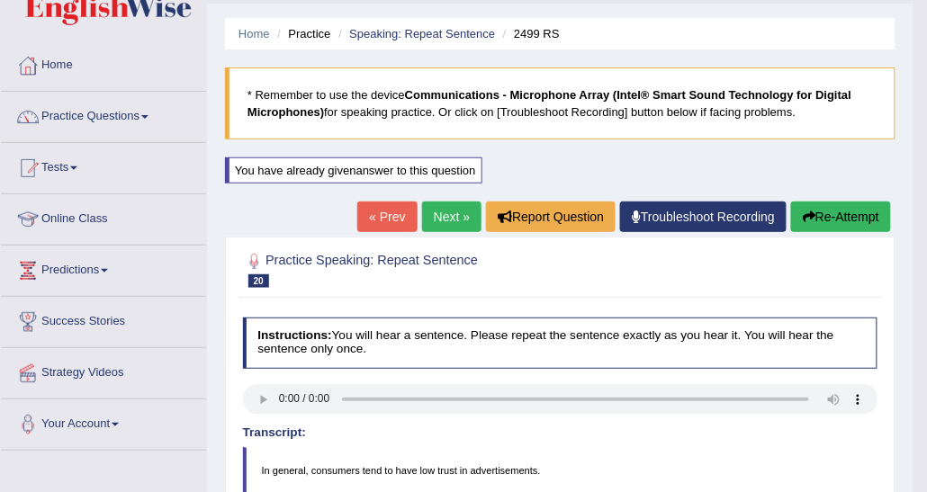
scroll to position [0, 0]
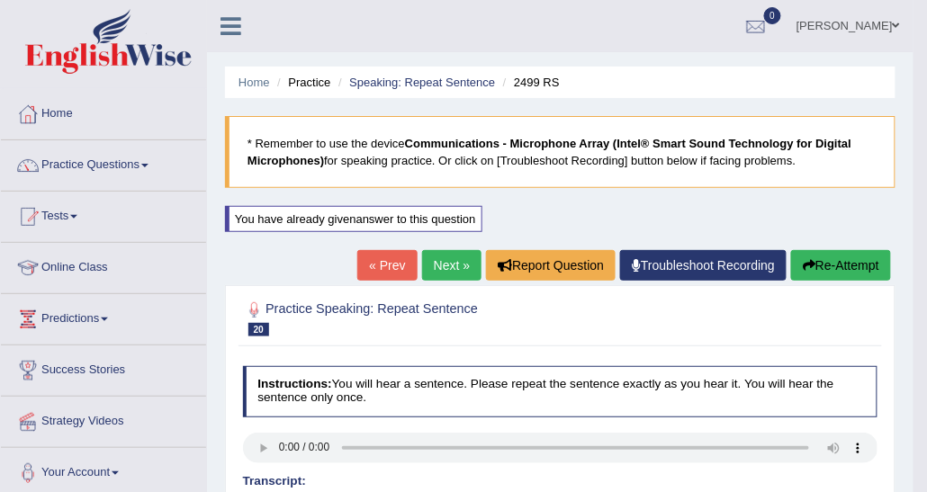
click at [849, 270] on button "Re-Attempt" at bounding box center [841, 265] width 100 height 31
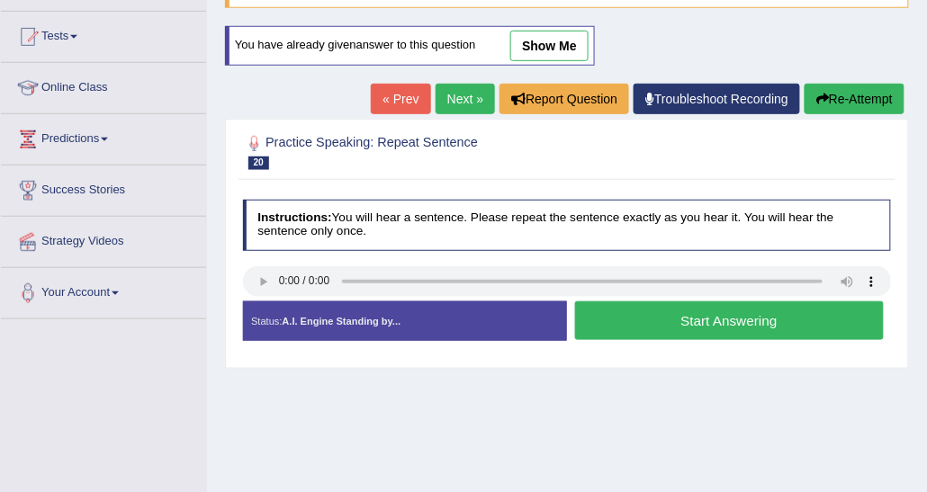
click at [677, 323] on button "Start Answering" at bounding box center [729, 320] width 309 height 39
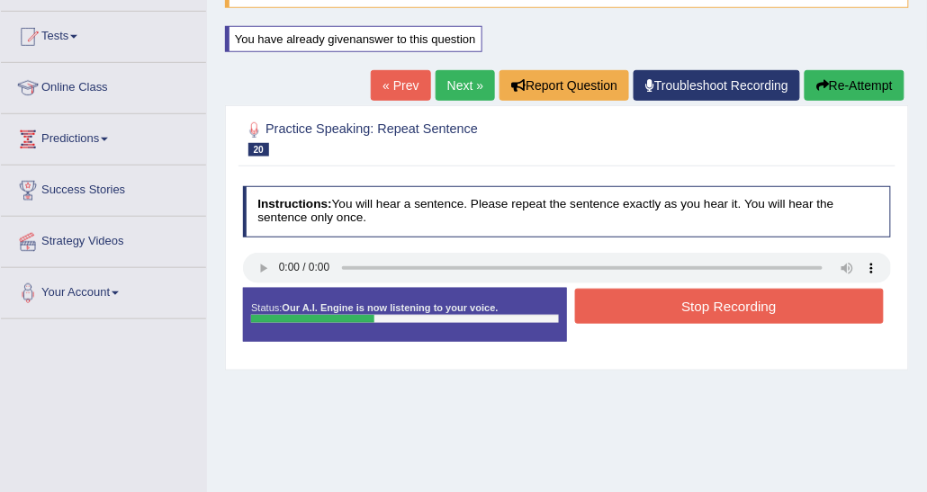
click at [725, 304] on button "Stop Recording" at bounding box center [729, 306] width 309 height 35
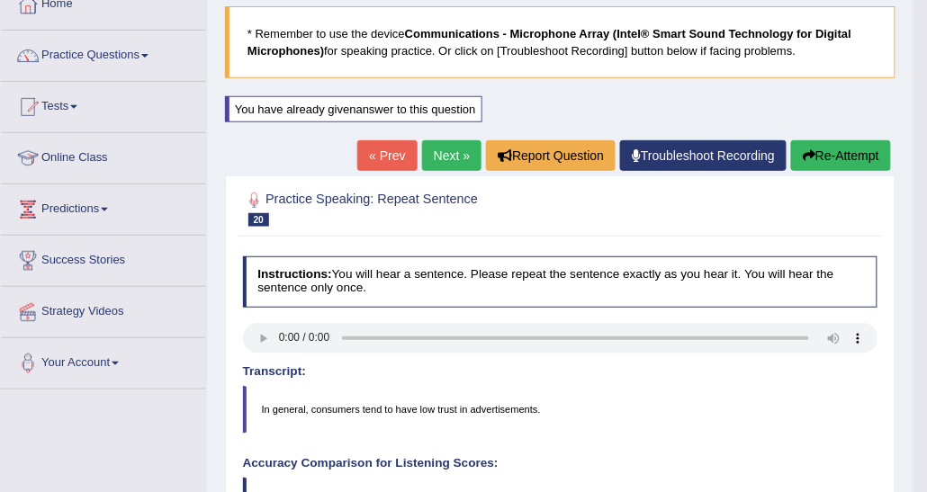
scroll to position [90, 0]
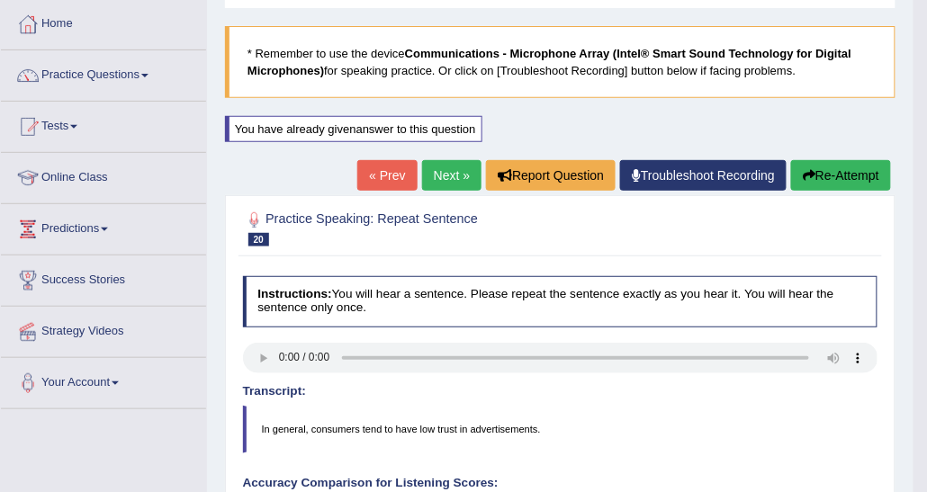
click at [464, 170] on link "Next »" at bounding box center [451, 175] width 59 height 31
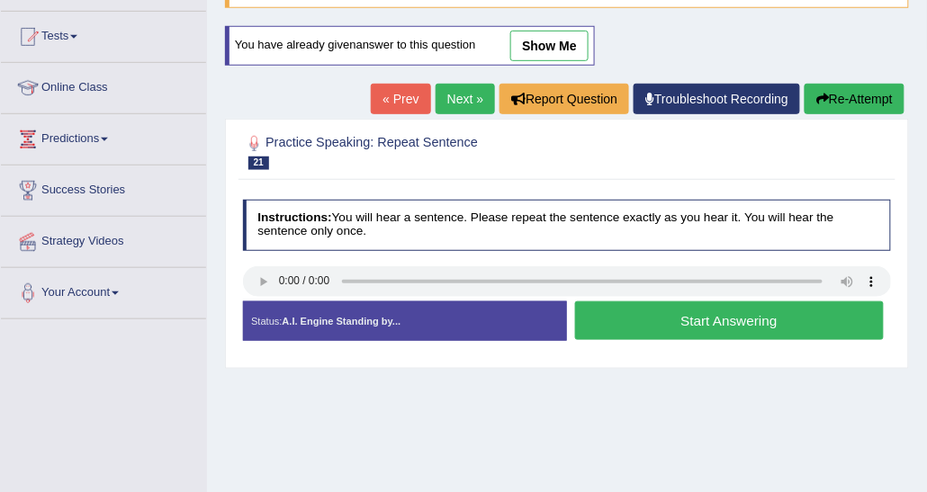
click at [685, 325] on button "Start Answering" at bounding box center [729, 320] width 309 height 39
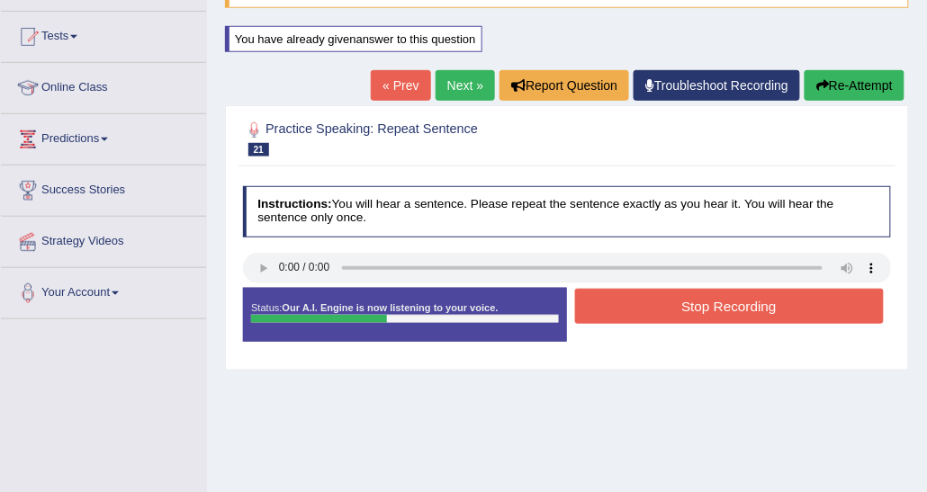
click at [684, 308] on button "Stop Recording" at bounding box center [729, 306] width 309 height 35
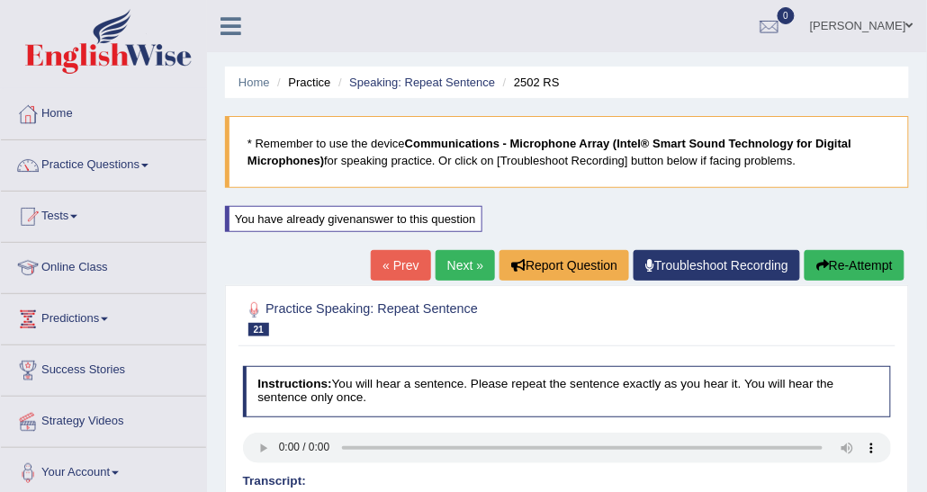
click at [869, 251] on button "Re-Attempt" at bounding box center [854, 265] width 100 height 31
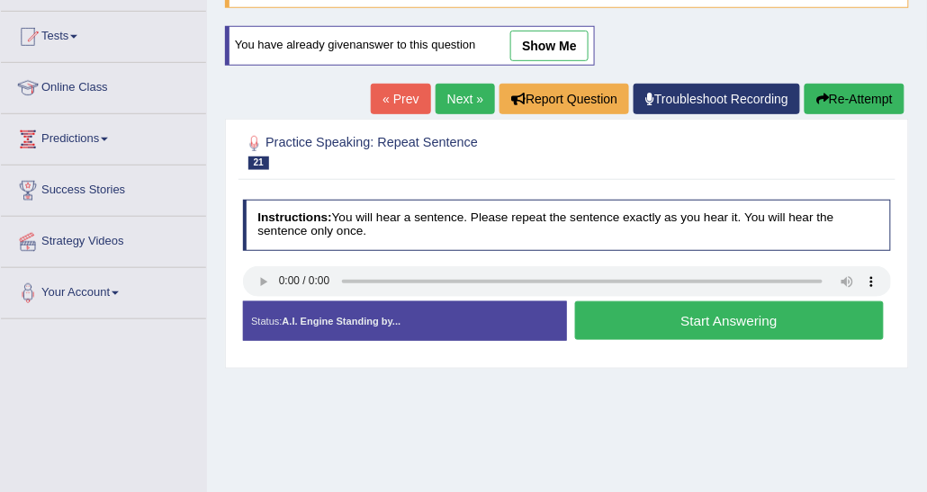
click at [615, 322] on button "Start Answering" at bounding box center [729, 320] width 309 height 39
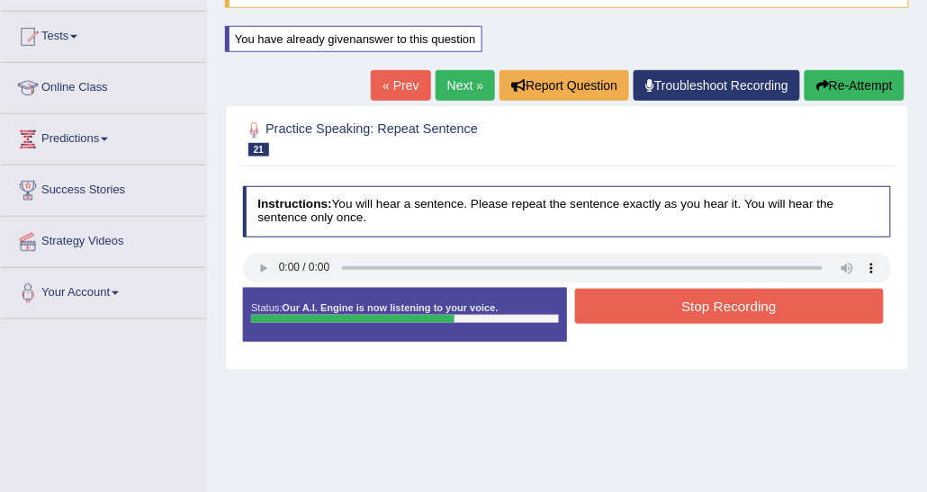
click at [704, 291] on button "Stop Recording" at bounding box center [729, 306] width 309 height 35
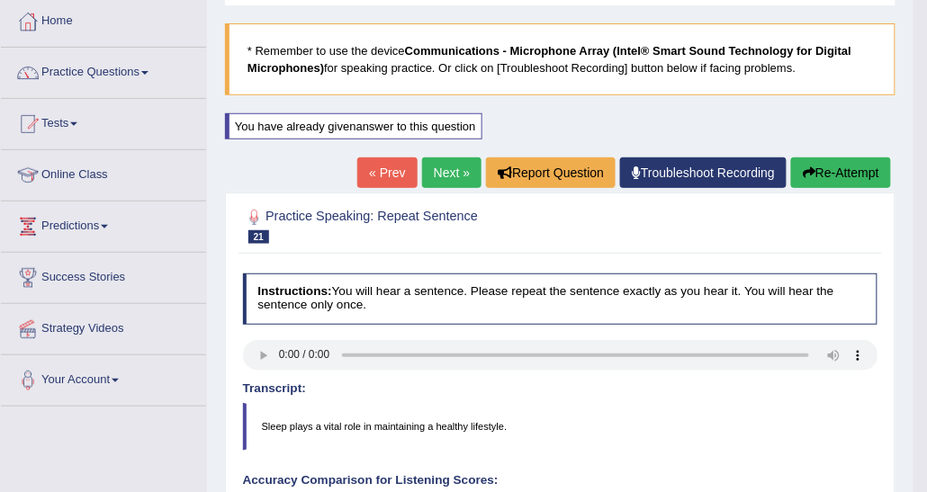
scroll to position [90, 0]
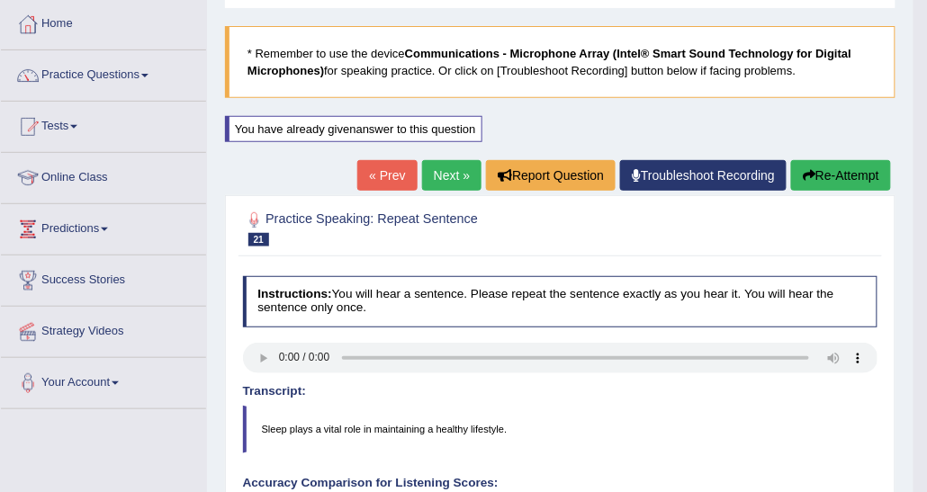
click at [461, 176] on link "Next »" at bounding box center [451, 175] width 59 height 31
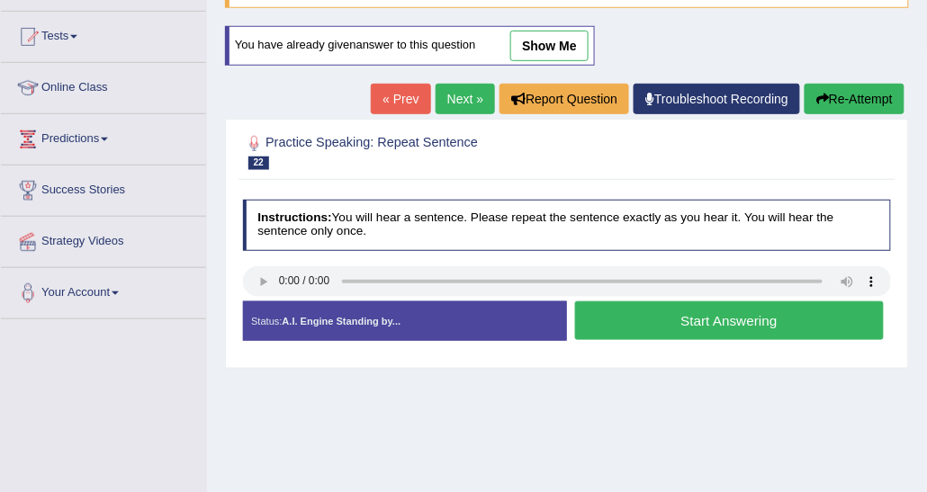
click at [606, 325] on button "Start Answering" at bounding box center [729, 320] width 309 height 39
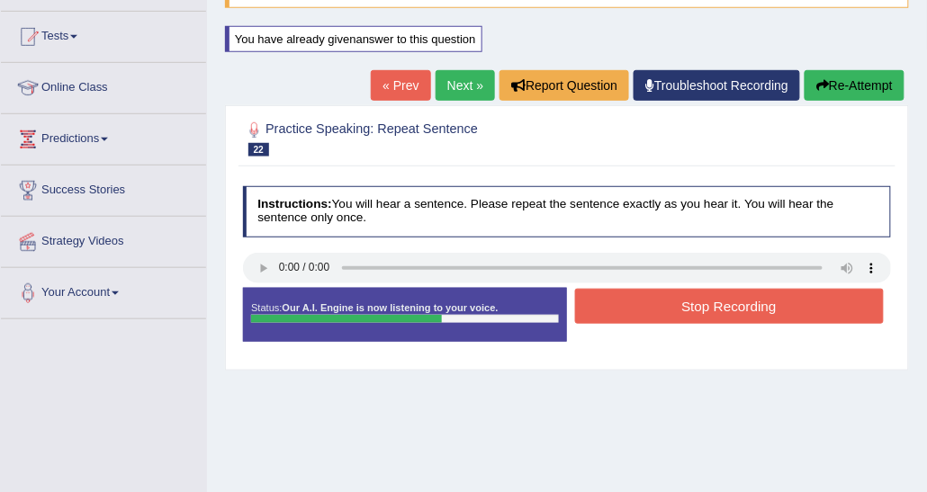
click at [687, 317] on button "Stop Recording" at bounding box center [729, 306] width 309 height 35
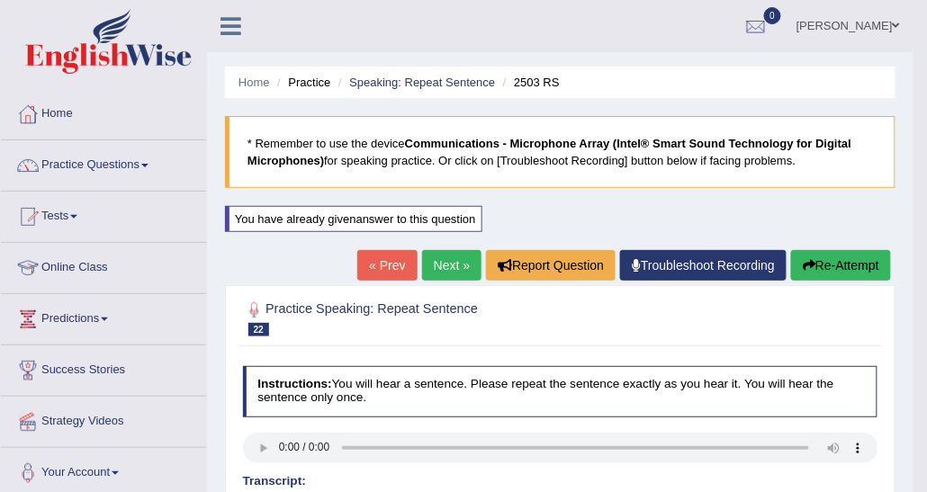
click at [450, 257] on link "Next »" at bounding box center [451, 265] width 59 height 31
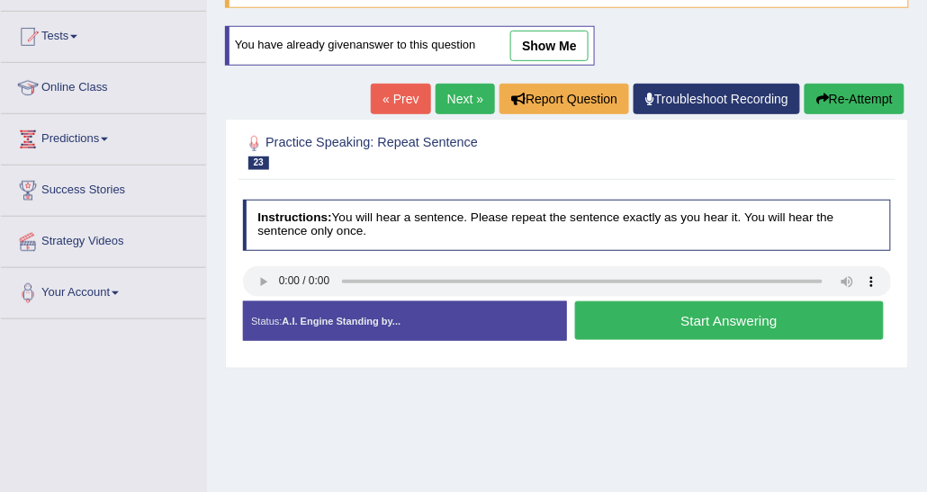
click at [597, 317] on button "Start Answering" at bounding box center [729, 320] width 309 height 39
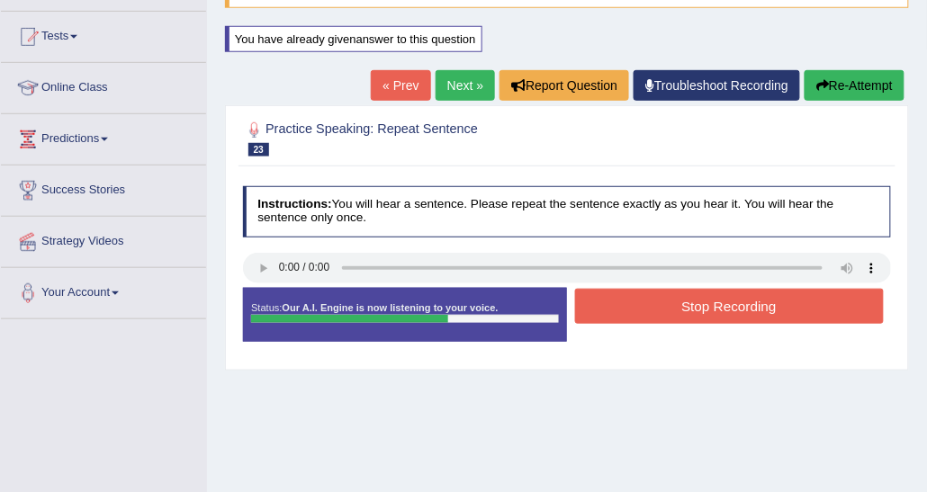
click at [604, 311] on button "Stop Recording" at bounding box center [729, 306] width 309 height 35
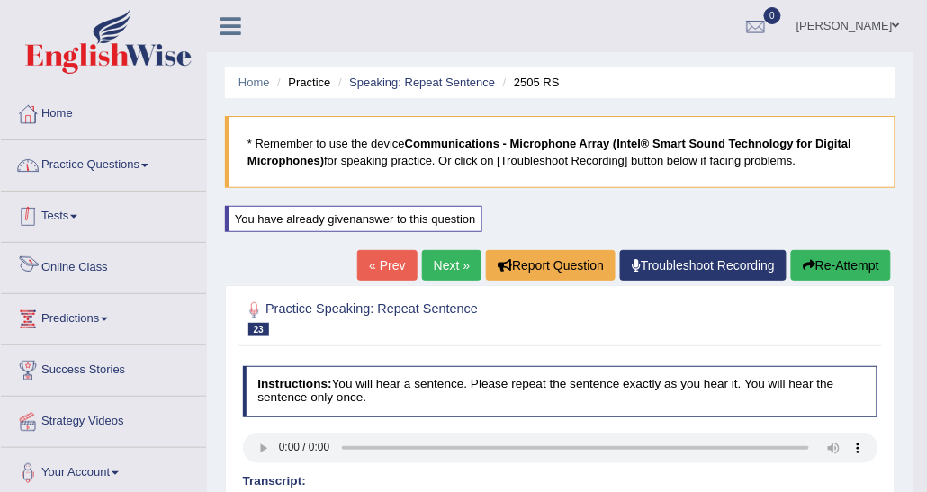
click at [131, 163] on link "Practice Questions" at bounding box center [103, 162] width 205 height 45
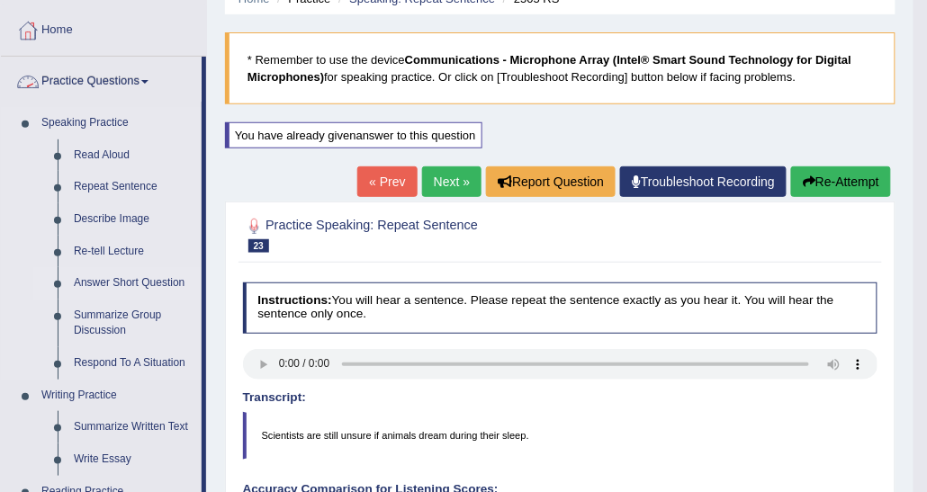
scroll to position [180, 0]
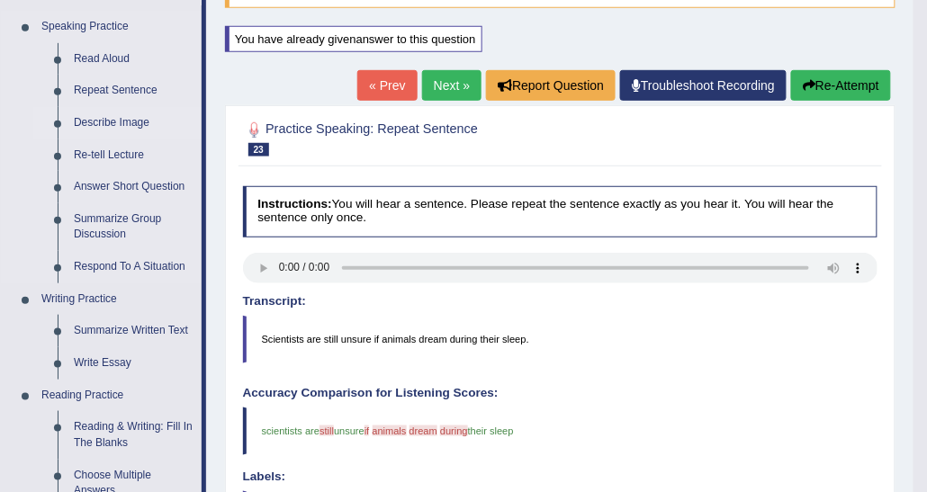
click at [124, 124] on link "Describe Image" at bounding box center [134, 123] width 136 height 32
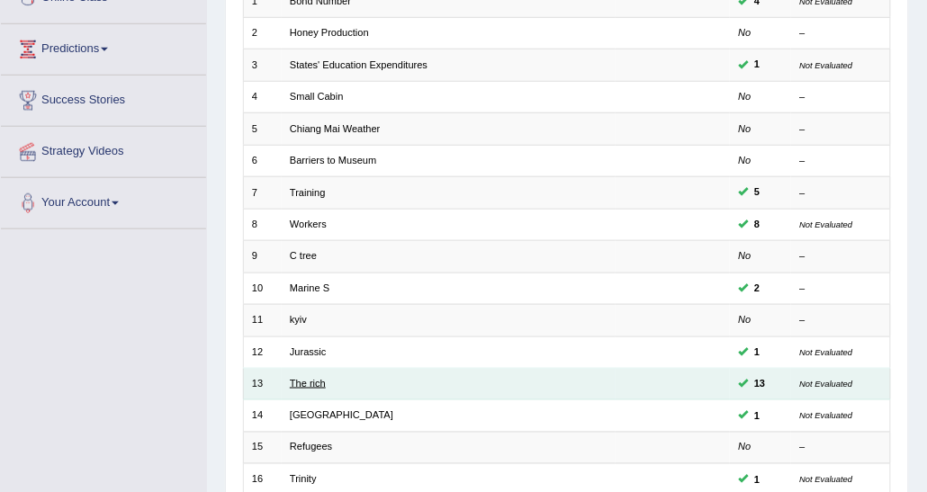
click at [314, 384] on link "The rich" at bounding box center [308, 383] width 36 height 11
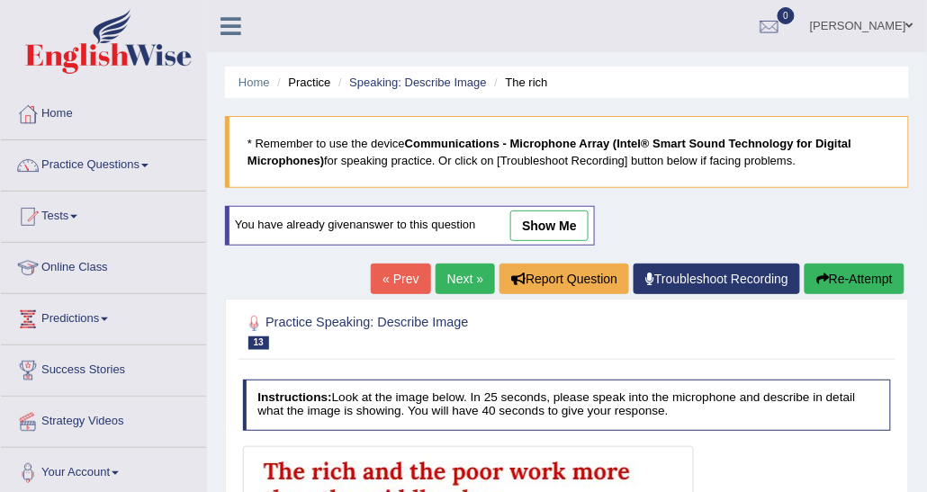
drag, startPoint x: 536, startPoint y: 227, endPoint x: 530, endPoint y: 327, distance: 100.1
click at [536, 227] on link "show me" at bounding box center [549, 226] width 78 height 31
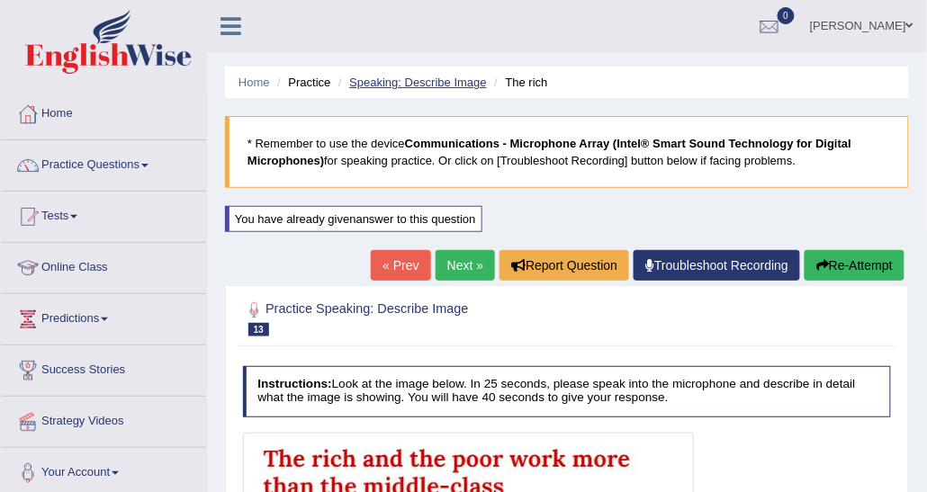
click at [373, 79] on link "Speaking: Describe Image" at bounding box center [417, 82] width 137 height 13
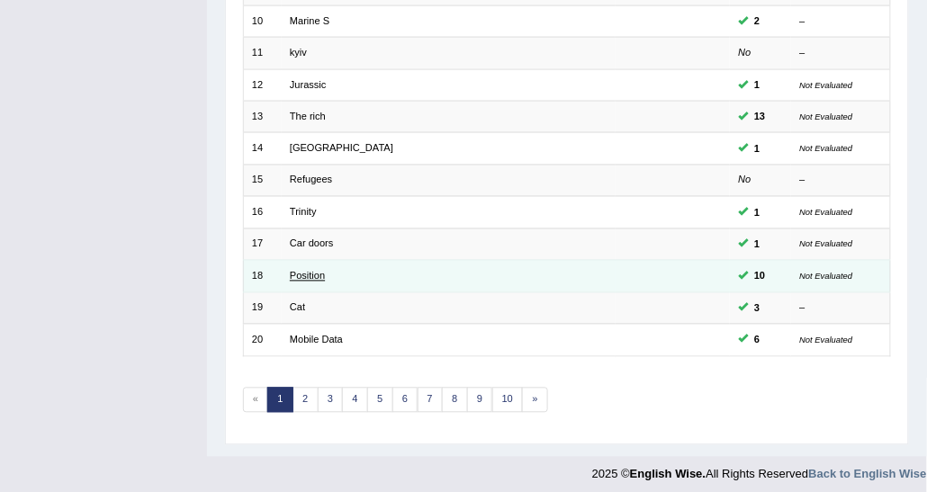
click at [307, 271] on link "Position" at bounding box center [307, 276] width 35 height 11
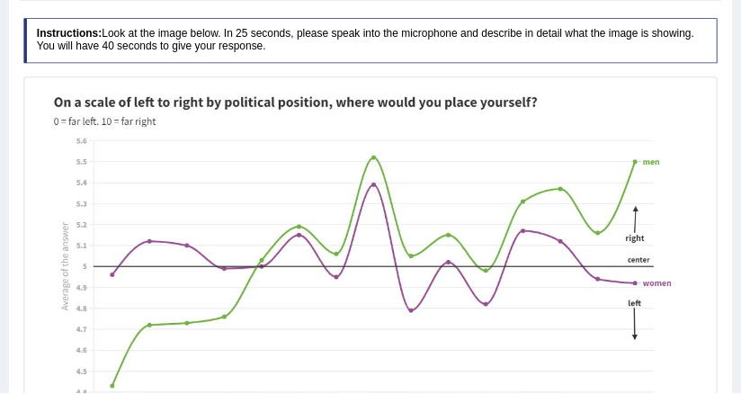
scroll to position [359, 0]
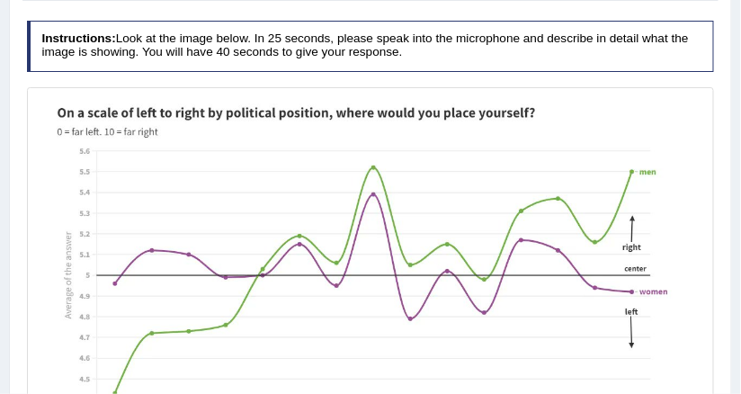
drag, startPoint x: 864, startPoint y: 2, endPoint x: 417, endPoint y: 177, distance: 480.4
click at [417, 177] on img at bounding box center [371, 284] width 680 height 386
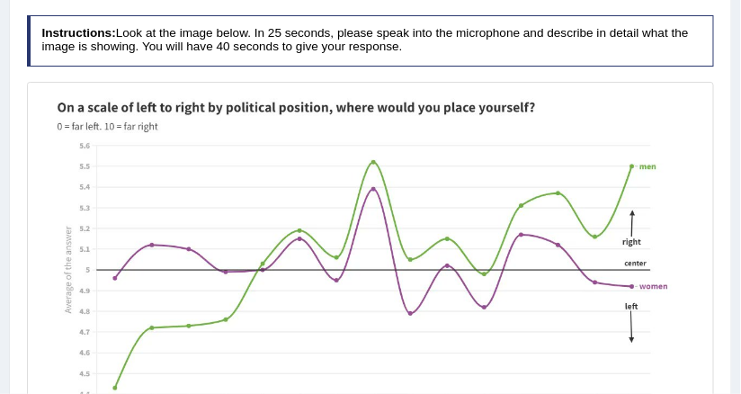
scroll to position [215, 0]
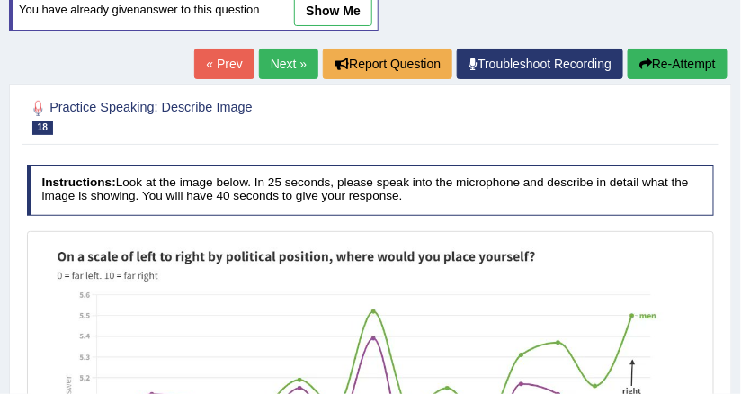
click at [308, 16] on link "show me" at bounding box center [333, 11] width 78 height 31
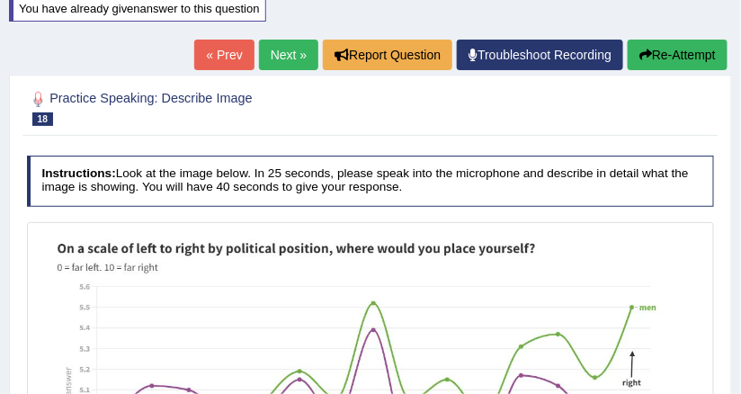
scroll to position [210, 0]
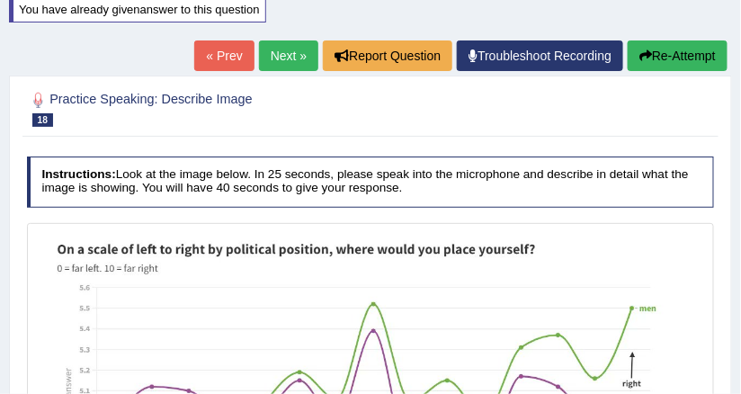
click at [653, 65] on button "Re-Attempt" at bounding box center [678, 55] width 100 height 31
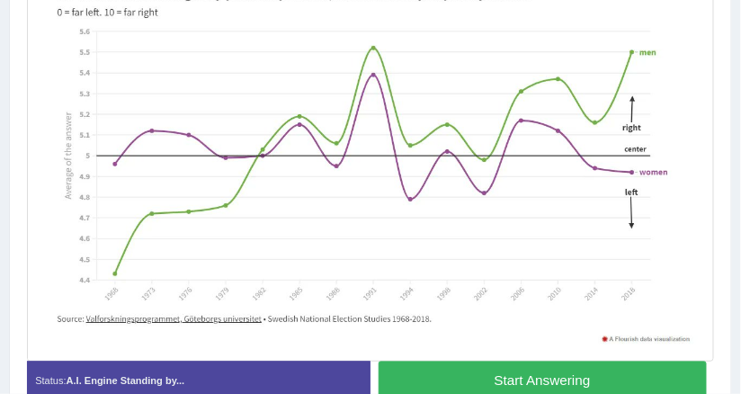
scroll to position [498, 0]
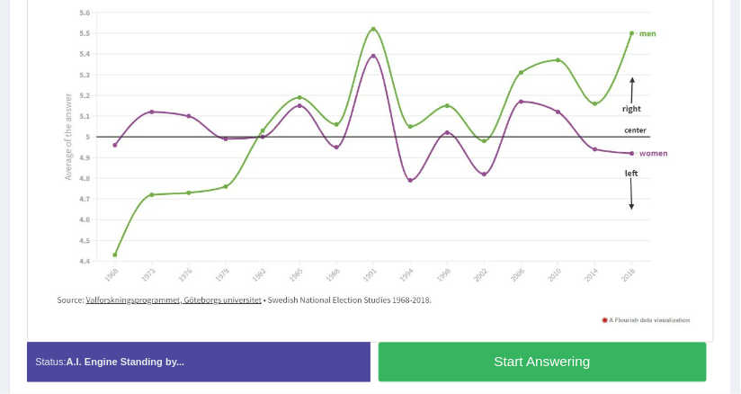
click at [426, 355] on button "Start Answering" at bounding box center [543, 362] width 328 height 39
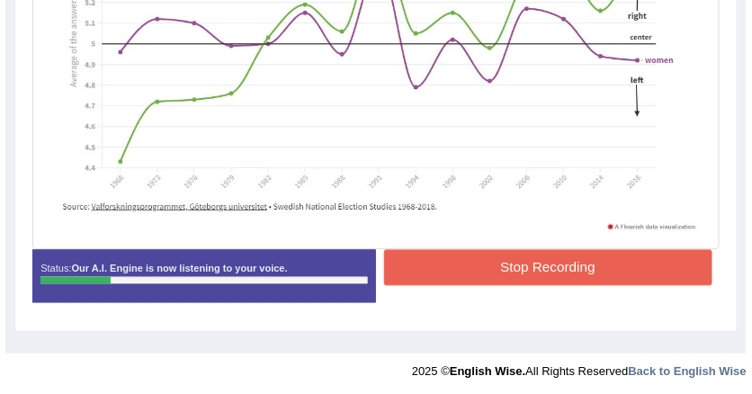
scroll to position [579, 0]
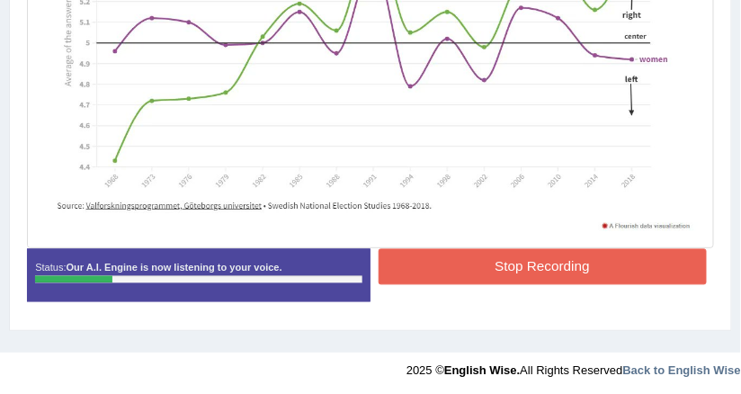
click at [428, 260] on button "Stop Recording" at bounding box center [543, 266] width 328 height 35
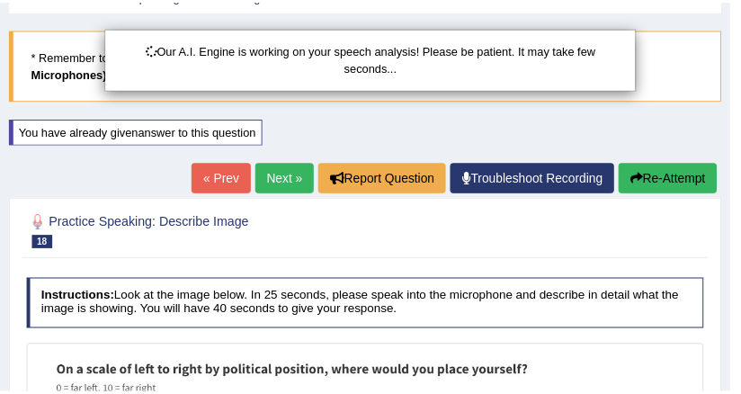
scroll to position [76, 0]
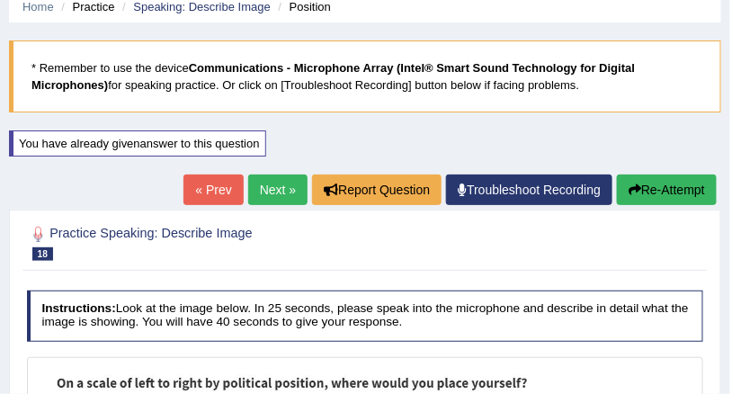
click at [617, 180] on button "Re-Attempt" at bounding box center [667, 190] width 100 height 31
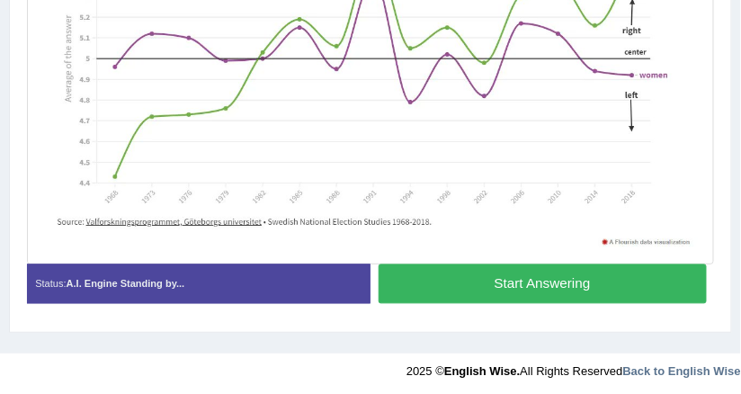
scroll to position [578, 0]
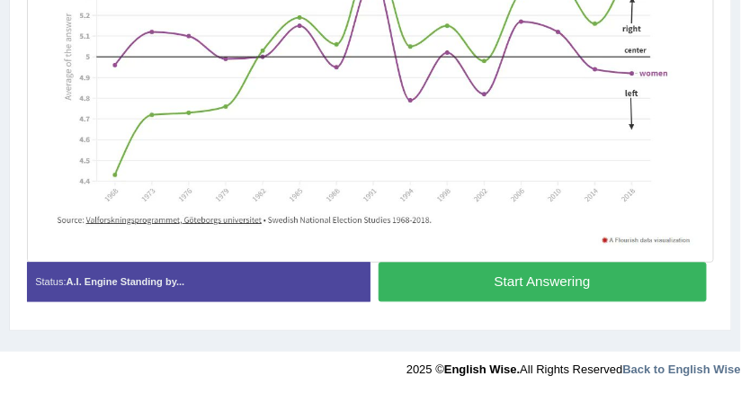
click at [438, 276] on button "Start Answering" at bounding box center [543, 282] width 328 height 39
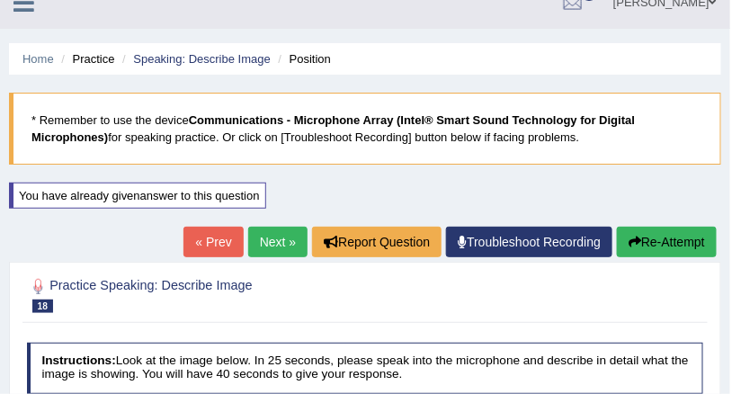
scroll to position [0, 0]
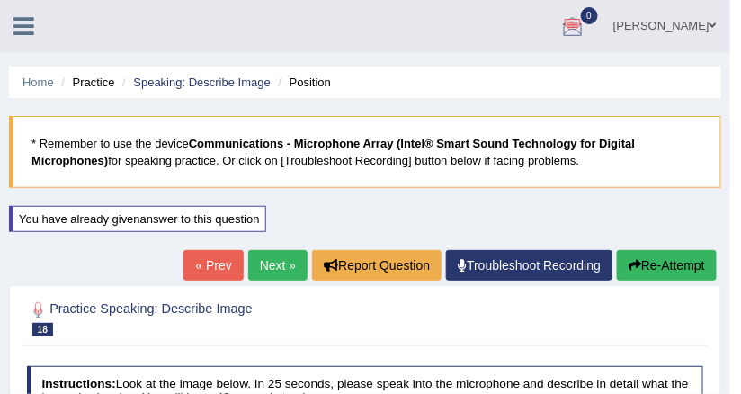
click at [94, 79] on li "Practice" at bounding box center [86, 82] width 58 height 17
click at [181, 84] on link "Speaking: Describe Image" at bounding box center [201, 82] width 137 height 13
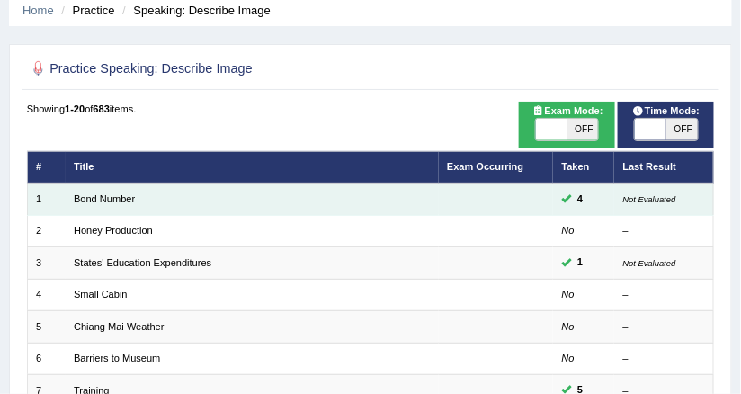
click at [123, 207] on td "Bond Number" at bounding box center [252, 199] width 373 height 31
click at [122, 199] on link "Bond Number" at bounding box center [104, 198] width 61 height 11
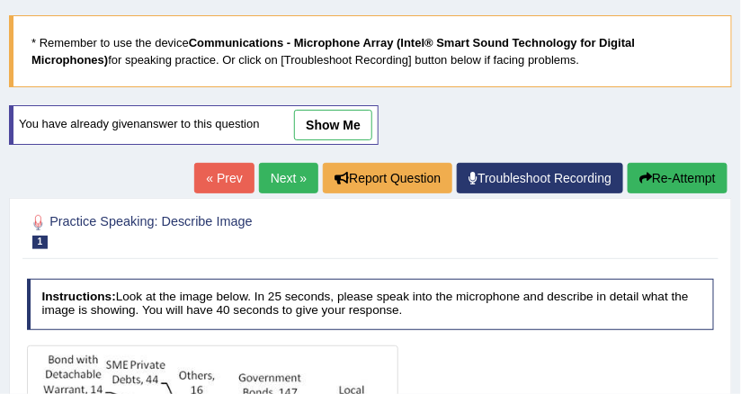
scroll to position [72, 0]
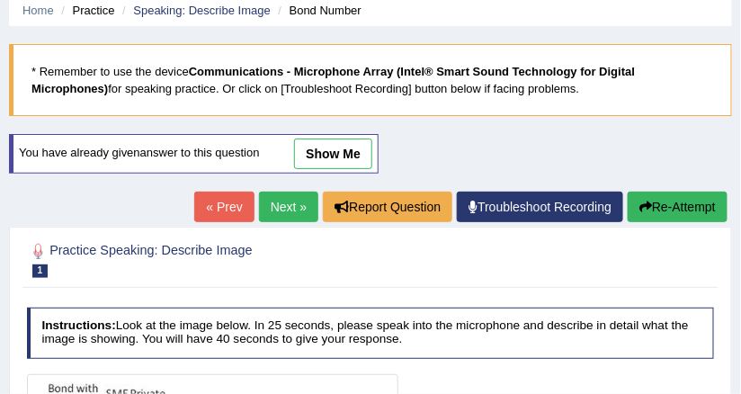
click at [321, 147] on link "show me" at bounding box center [333, 154] width 78 height 31
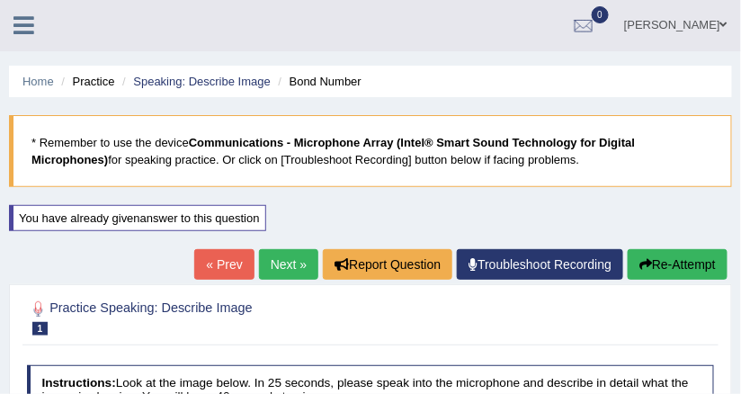
scroll to position [0, 0]
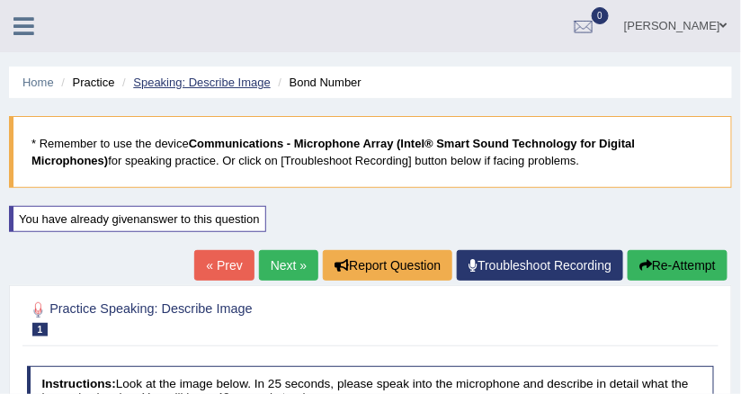
click at [231, 76] on link "Speaking: Describe Image" at bounding box center [201, 82] width 137 height 13
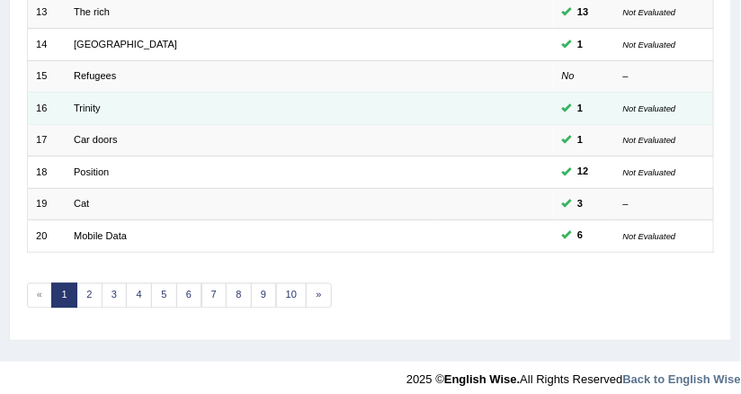
scroll to position [642, 0]
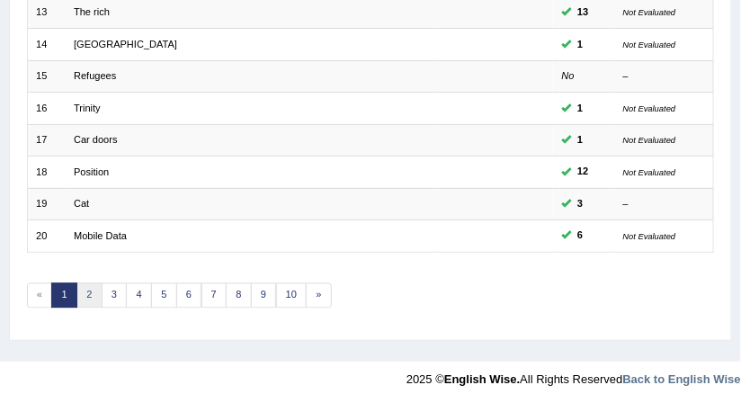
click at [83, 292] on link "2" at bounding box center [89, 295] width 26 height 25
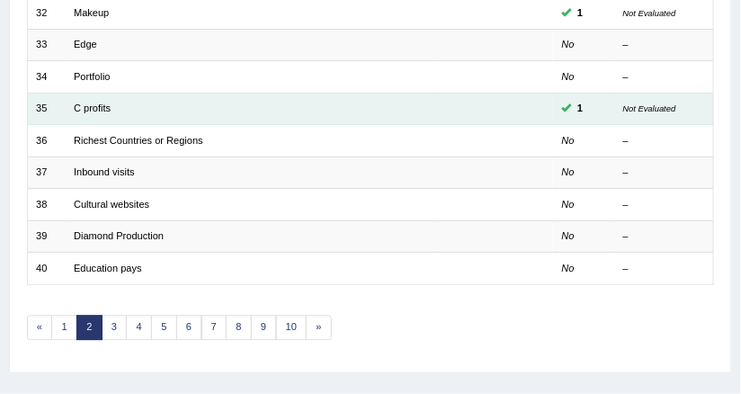
scroll to position [642, 0]
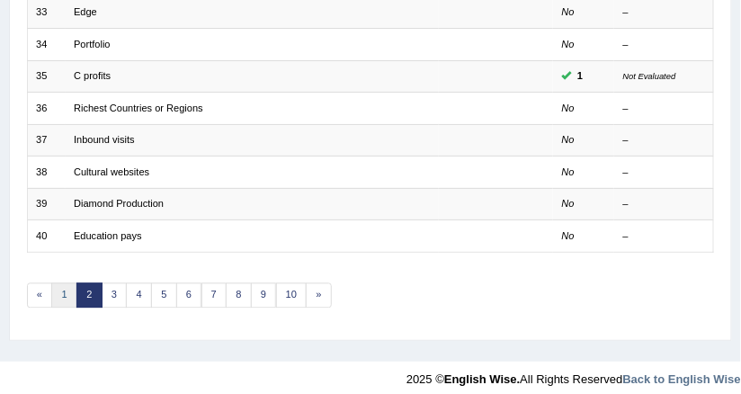
click at [67, 283] on link "1" at bounding box center [64, 295] width 26 height 25
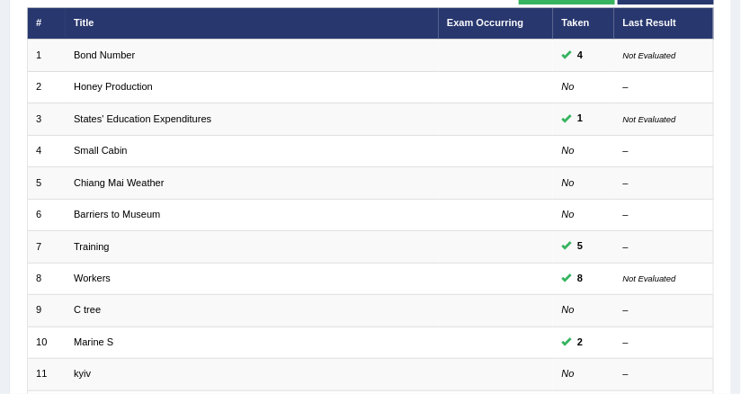
scroll to position [216, 0]
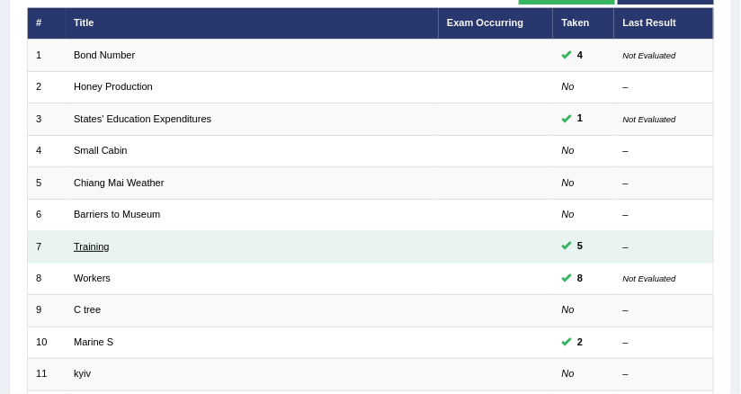
click at [95, 241] on link "Training" at bounding box center [92, 246] width 36 height 11
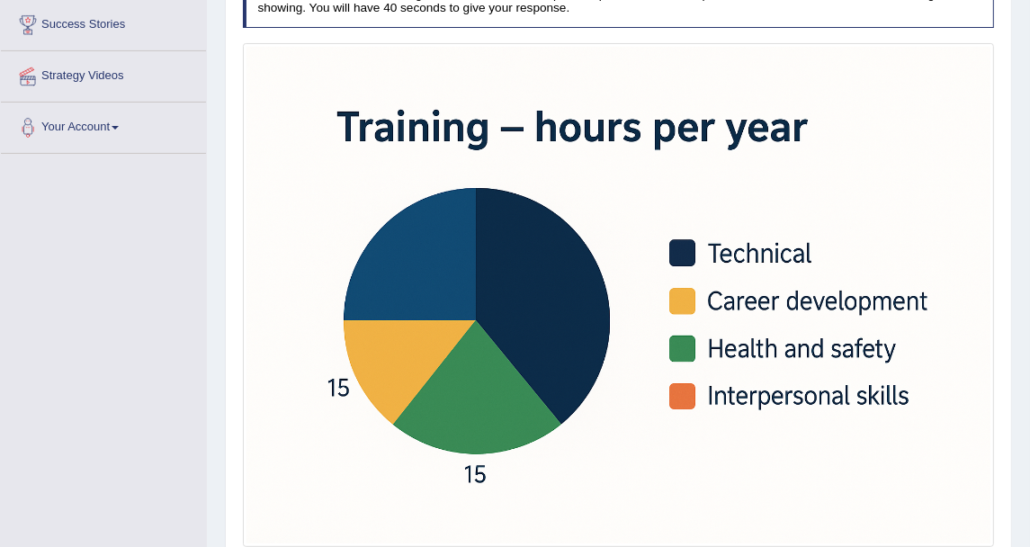
scroll to position [368, 0]
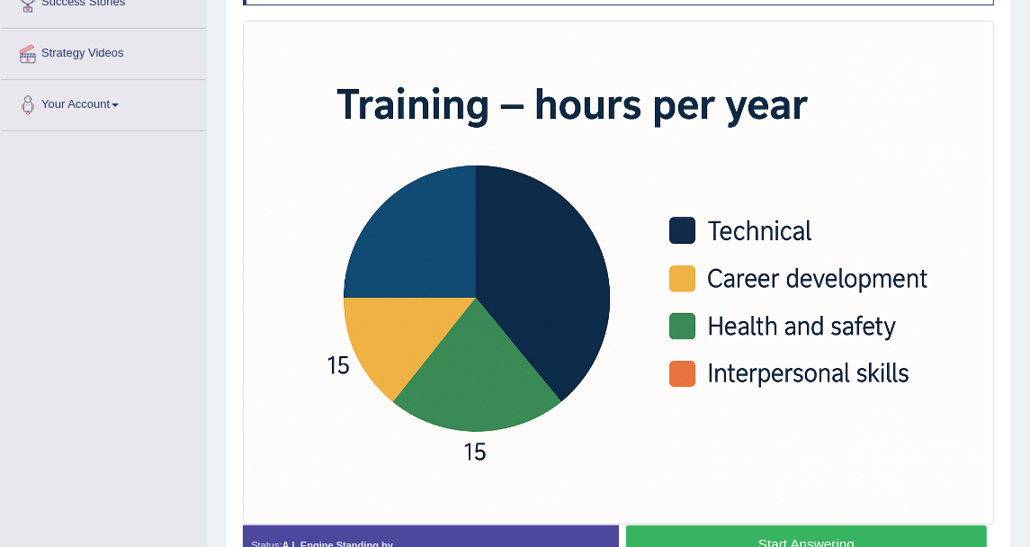
click at [741, 393] on button "Start Answering" at bounding box center [806, 545] width 361 height 39
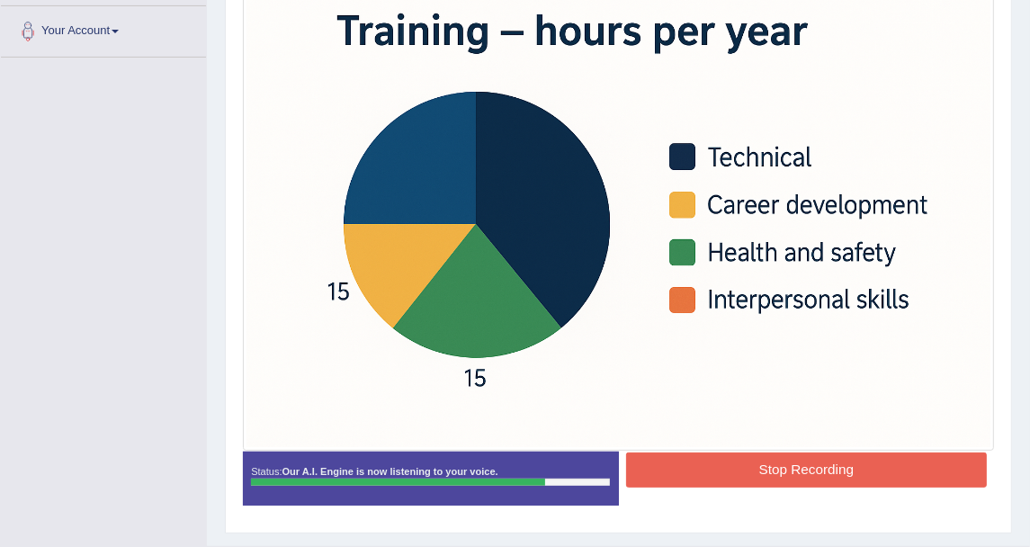
scroll to position [468, 0]
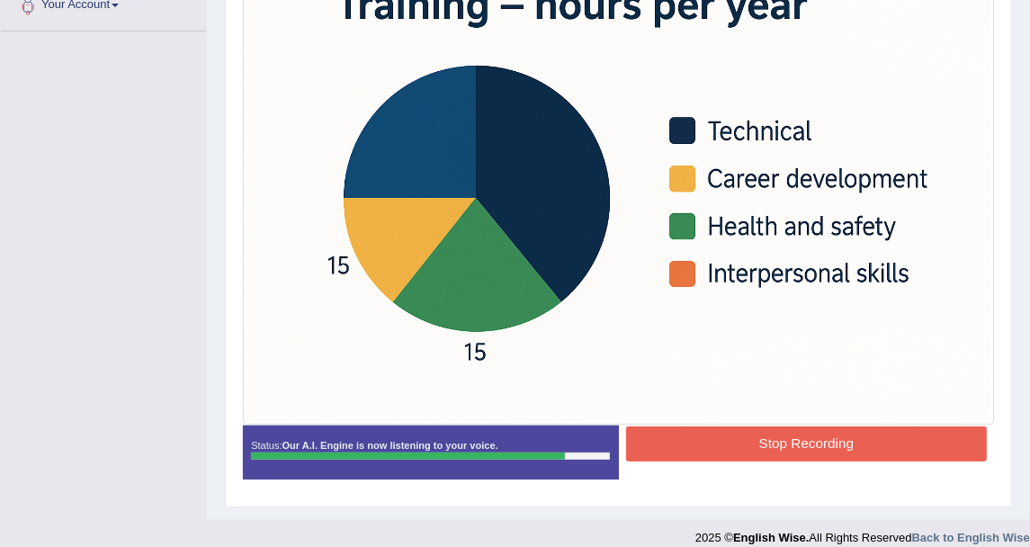
drag, startPoint x: 729, startPoint y: 434, endPoint x: 738, endPoint y: 427, distance: 11.5
click at [730, 393] on button "Stop Recording" at bounding box center [806, 444] width 361 height 35
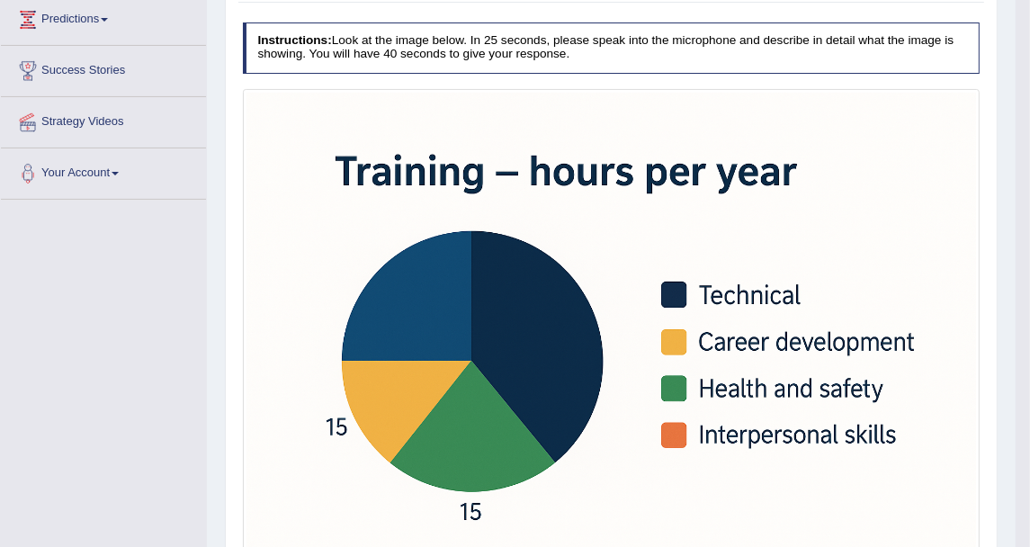
scroll to position [0, 0]
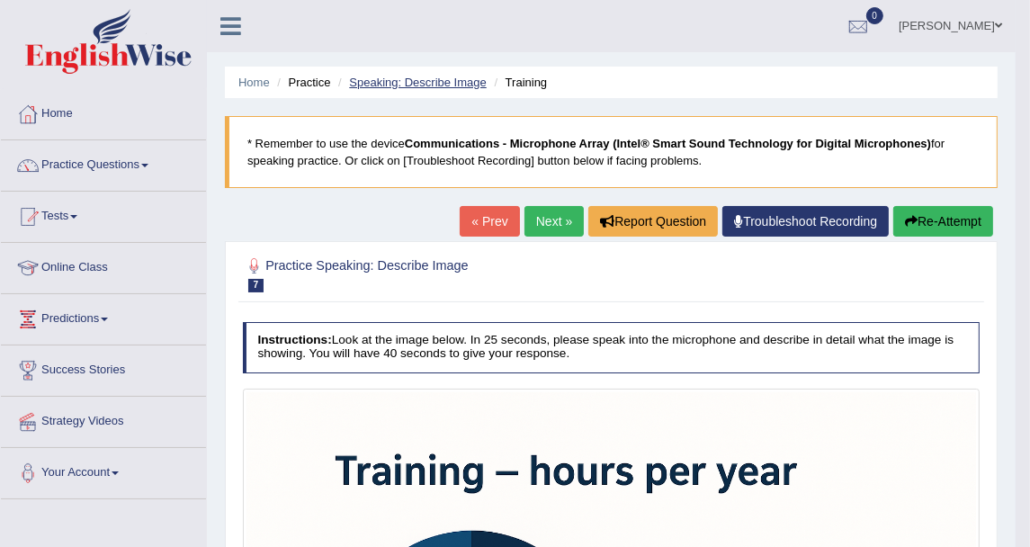
click at [398, 76] on link "Speaking: Describe Image" at bounding box center [417, 82] width 137 height 13
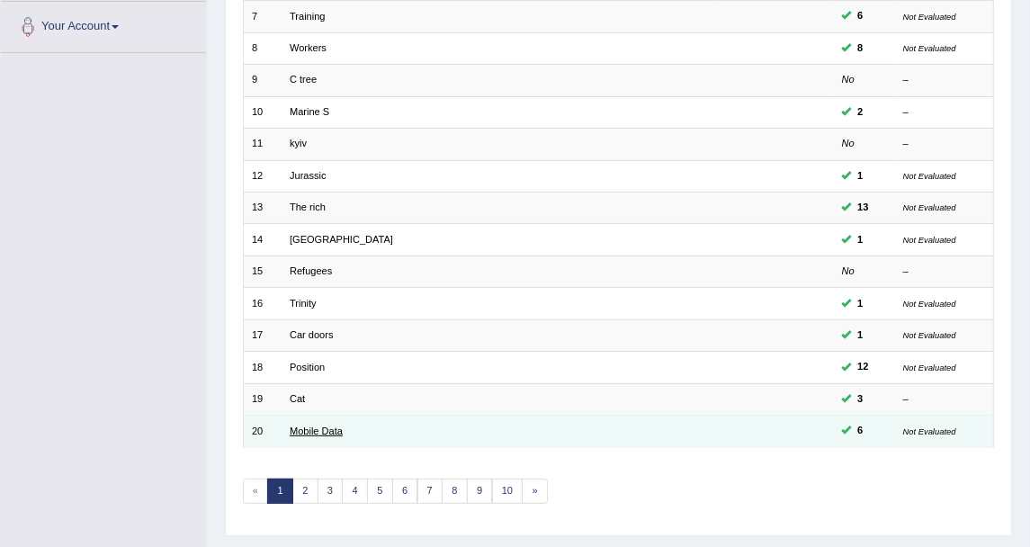
scroll to position [483, 0]
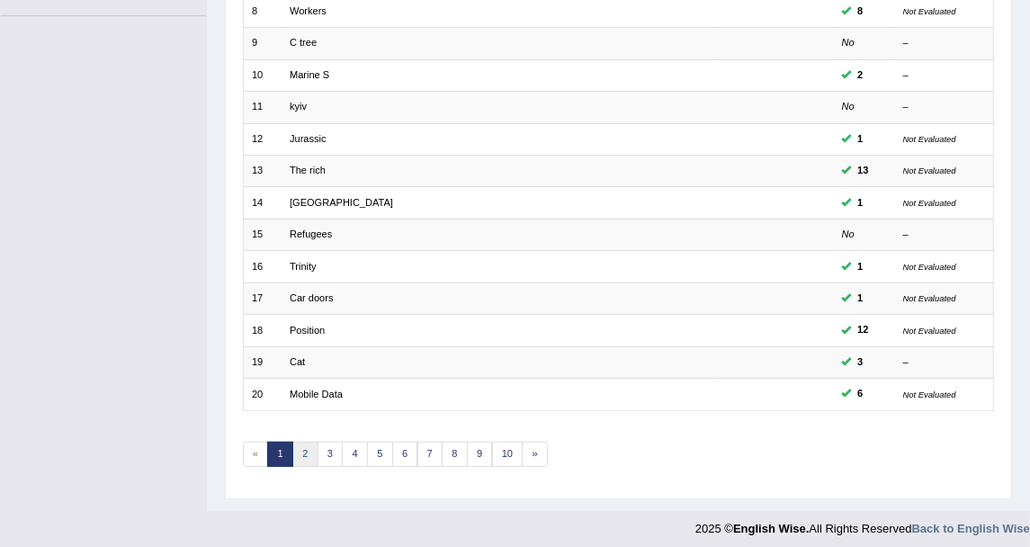
click at [308, 442] on link "2" at bounding box center [305, 454] width 26 height 25
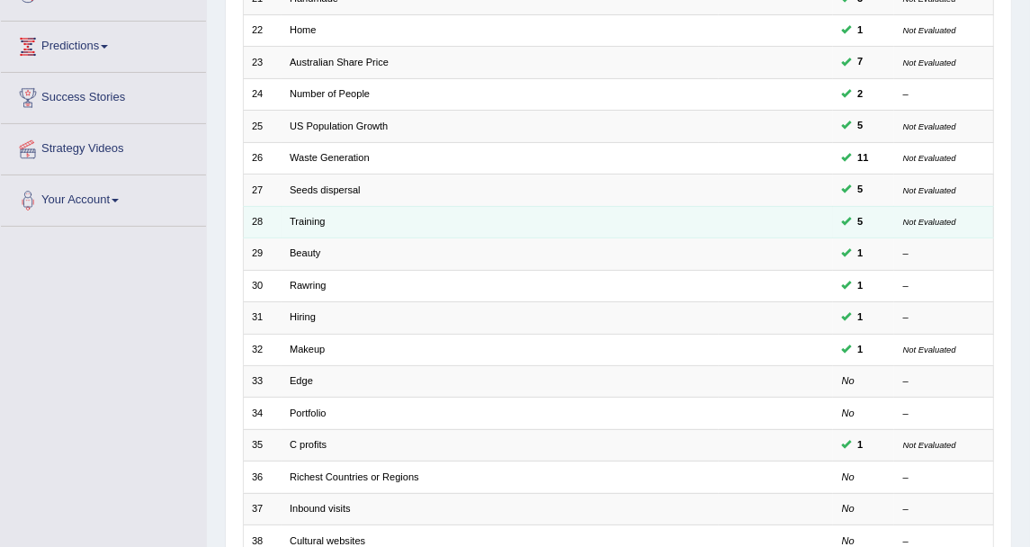
scroll to position [300, 0]
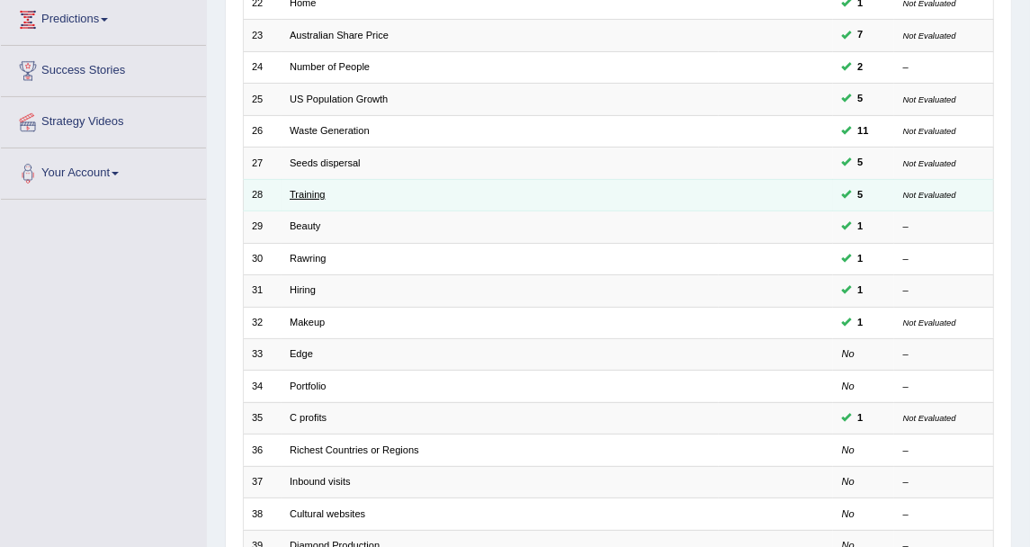
click at [312, 190] on link "Training" at bounding box center [308, 194] width 36 height 11
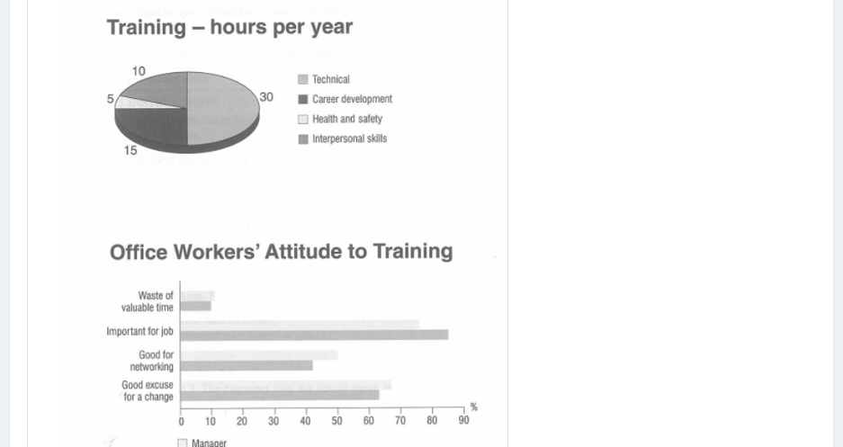
scroll to position [562, 0]
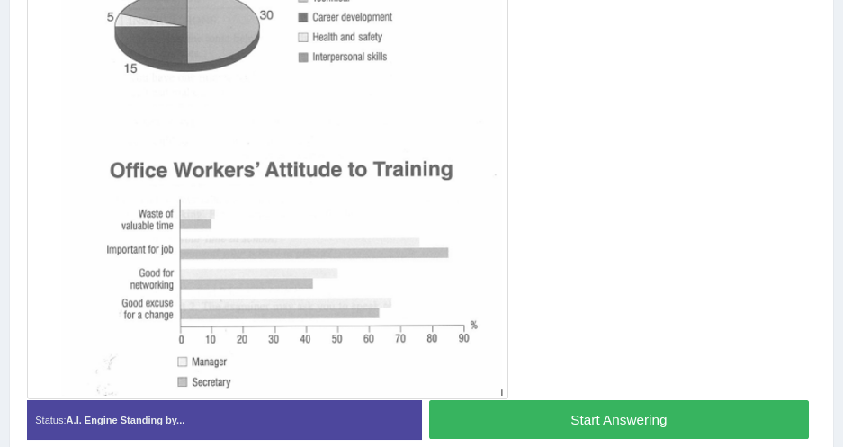
click at [500, 401] on button "Start Answering" at bounding box center [619, 419] width 380 height 39
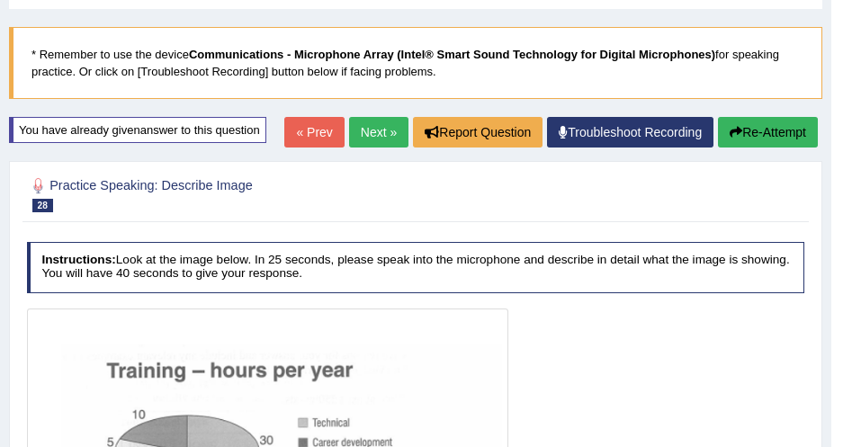
scroll to position [0, 0]
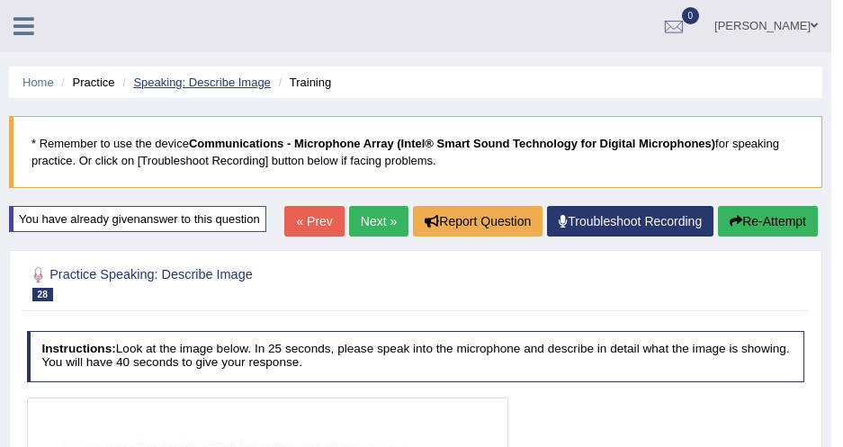
click at [220, 84] on link "Speaking: Describe Image" at bounding box center [201, 82] width 137 height 13
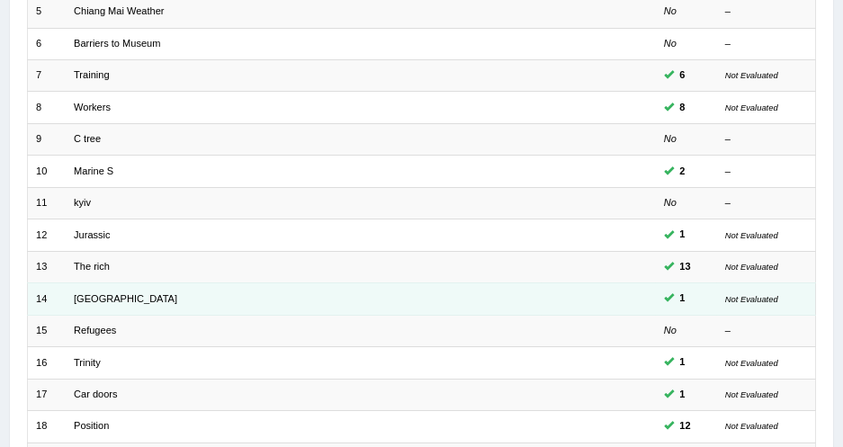
scroll to position [590, 0]
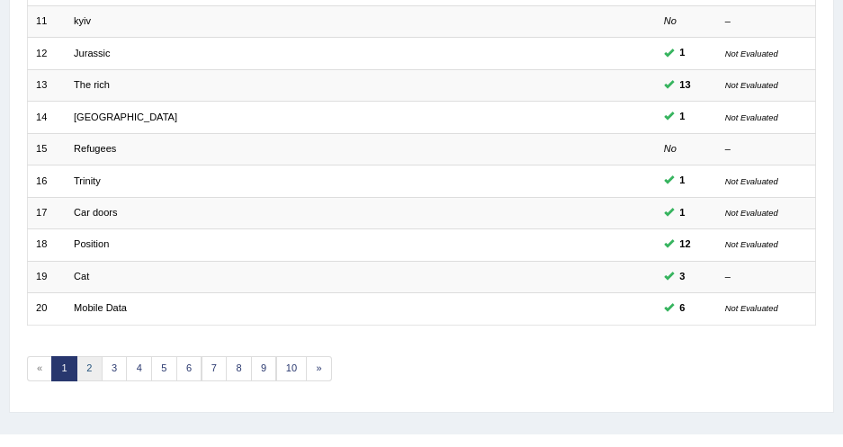
click at [86, 356] on link "2" at bounding box center [89, 368] width 26 height 25
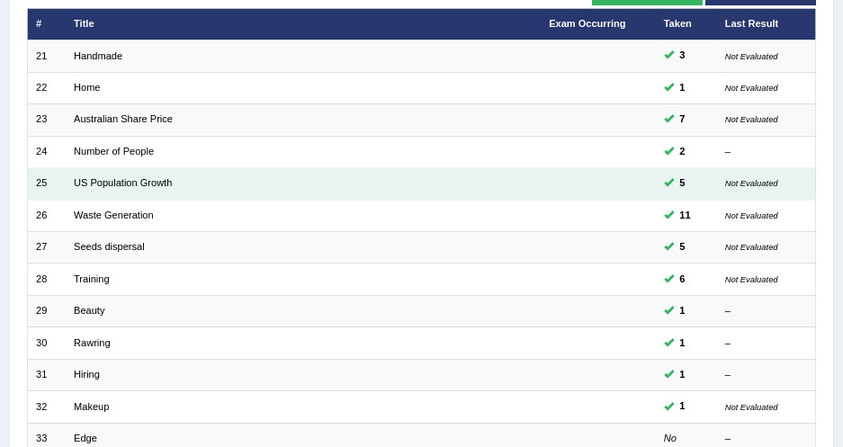
scroll to position [245, 0]
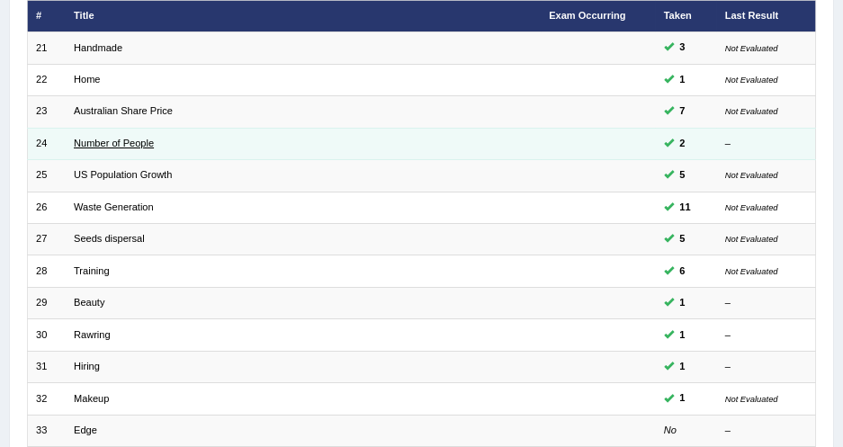
click at [119, 138] on link "Number of People" at bounding box center [114, 143] width 80 height 11
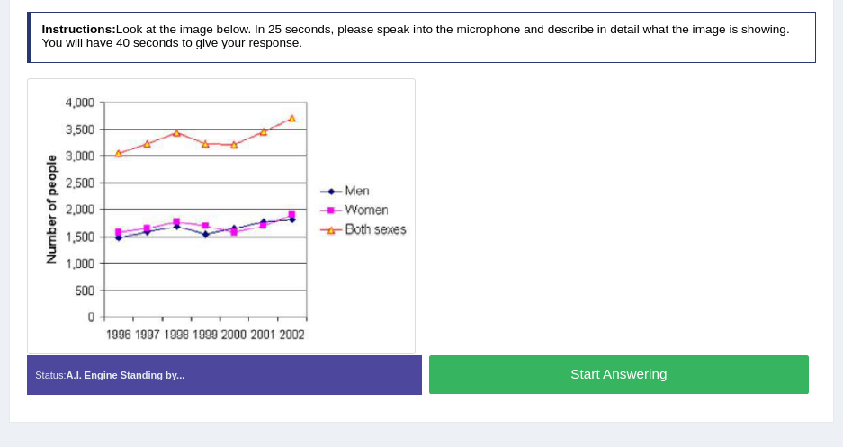
scroll to position [327, 0]
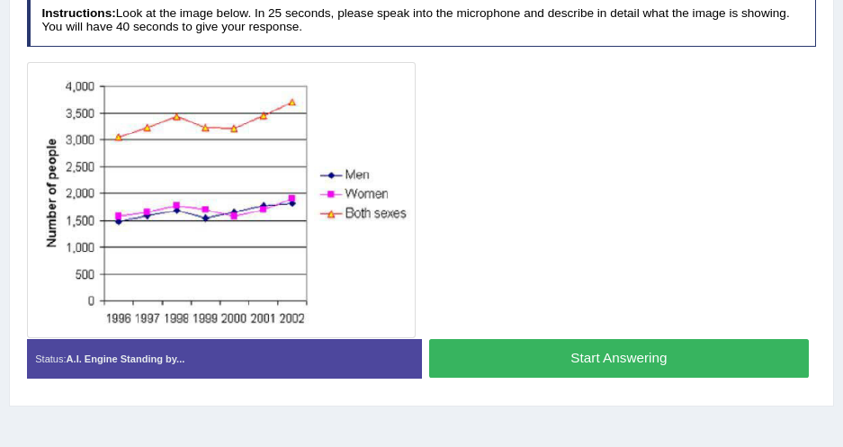
click at [473, 356] on button "Start Answering" at bounding box center [619, 358] width 380 height 39
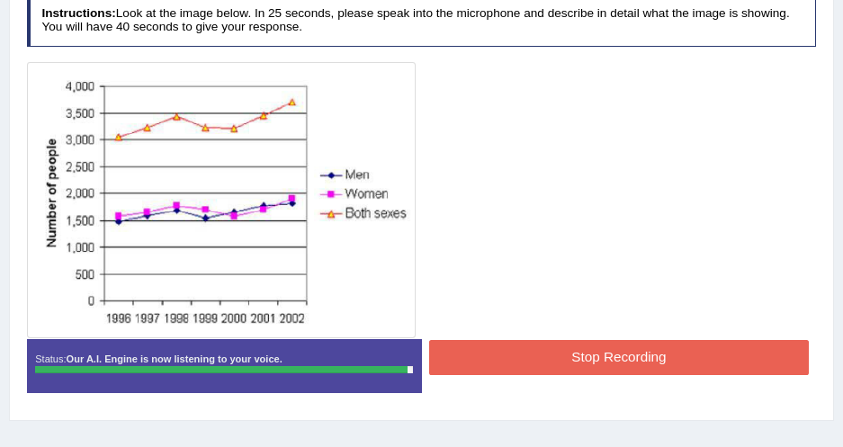
click at [505, 350] on button "Stop Recording" at bounding box center [619, 357] width 380 height 35
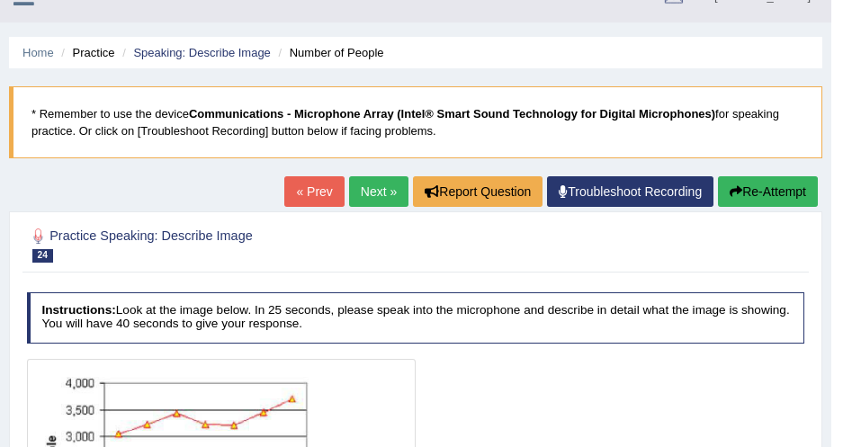
scroll to position [0, 0]
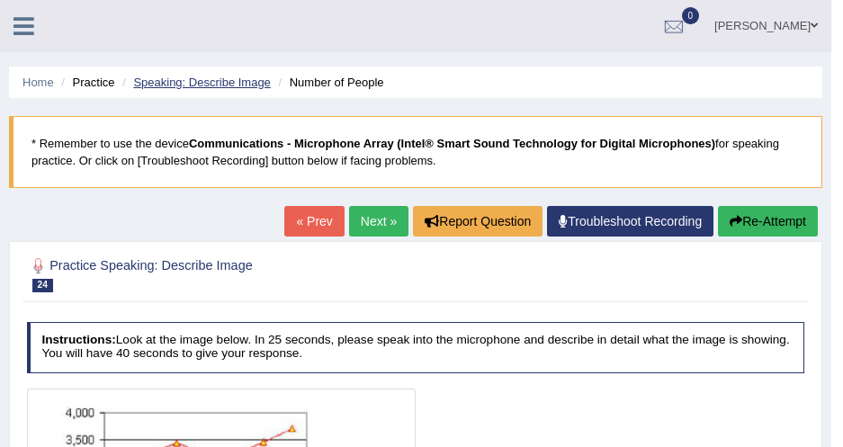
click at [234, 79] on link "Speaking: Describe Image" at bounding box center [201, 82] width 137 height 13
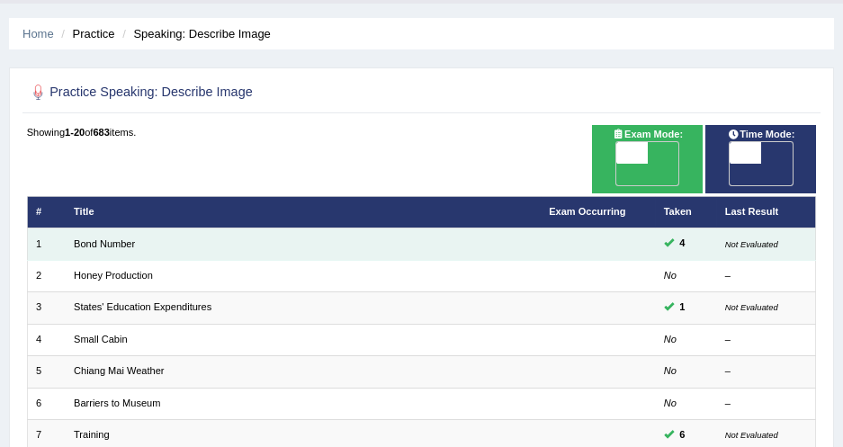
scroll to position [82, 0]
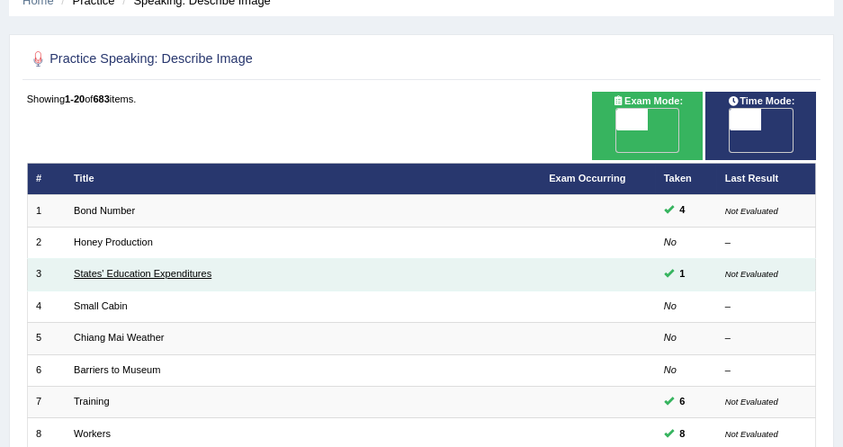
click at [166, 268] on link "States' Education Expenditures" at bounding box center [143, 273] width 138 height 11
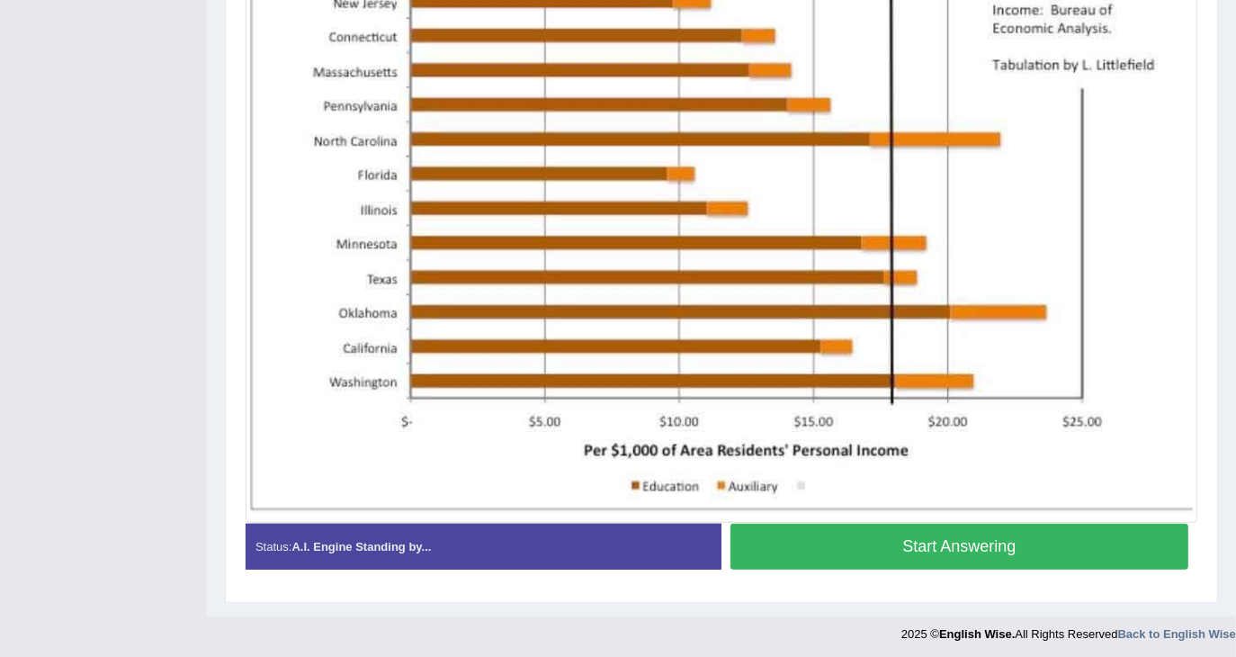
scroll to position [595, 0]
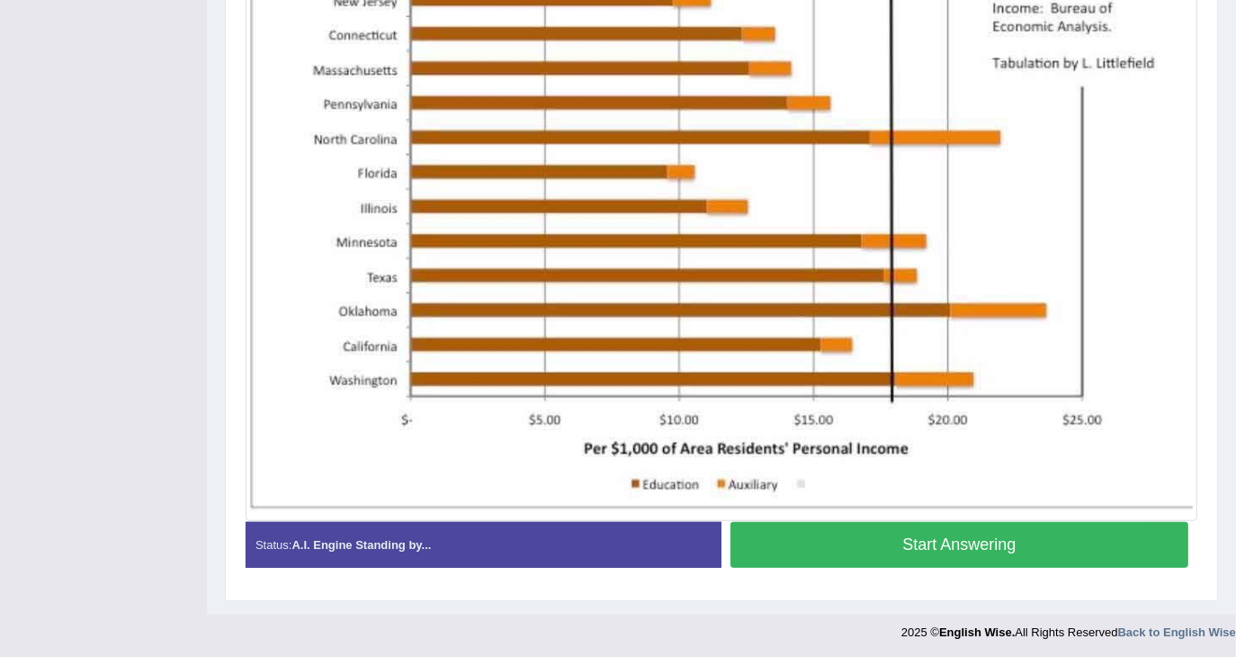
click at [854, 446] on button "Start Answering" at bounding box center [960, 545] width 458 height 46
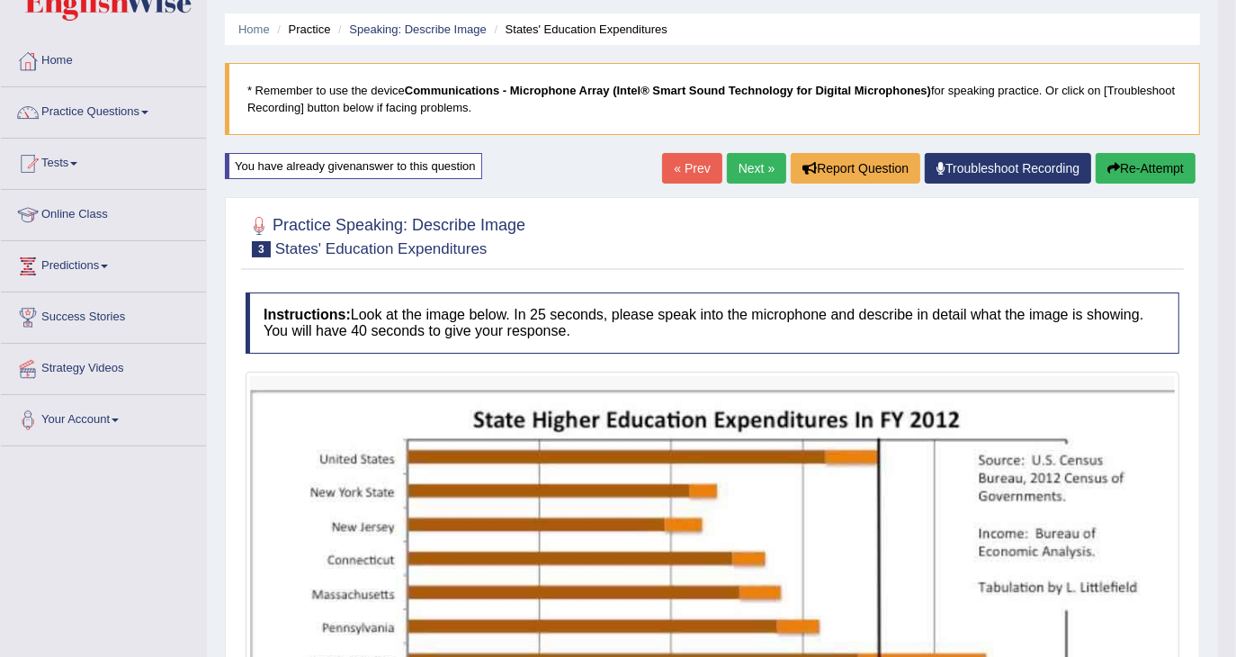
scroll to position [0, 0]
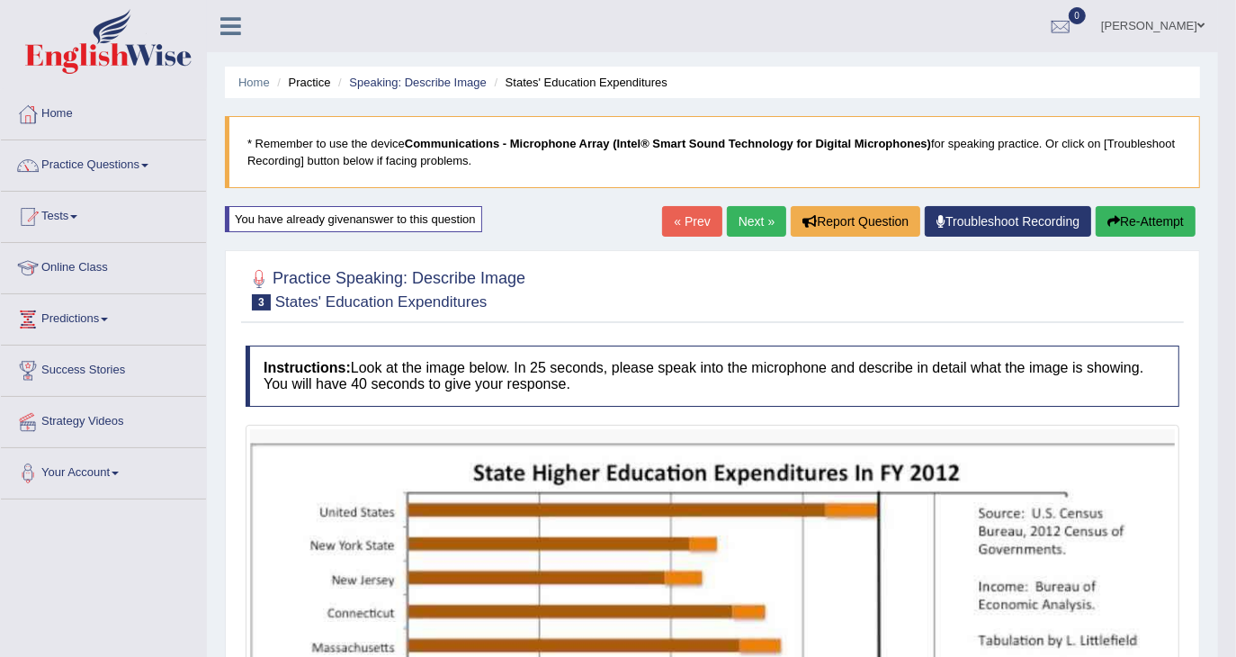
click at [750, 207] on link "Next »" at bounding box center [756, 221] width 59 height 31
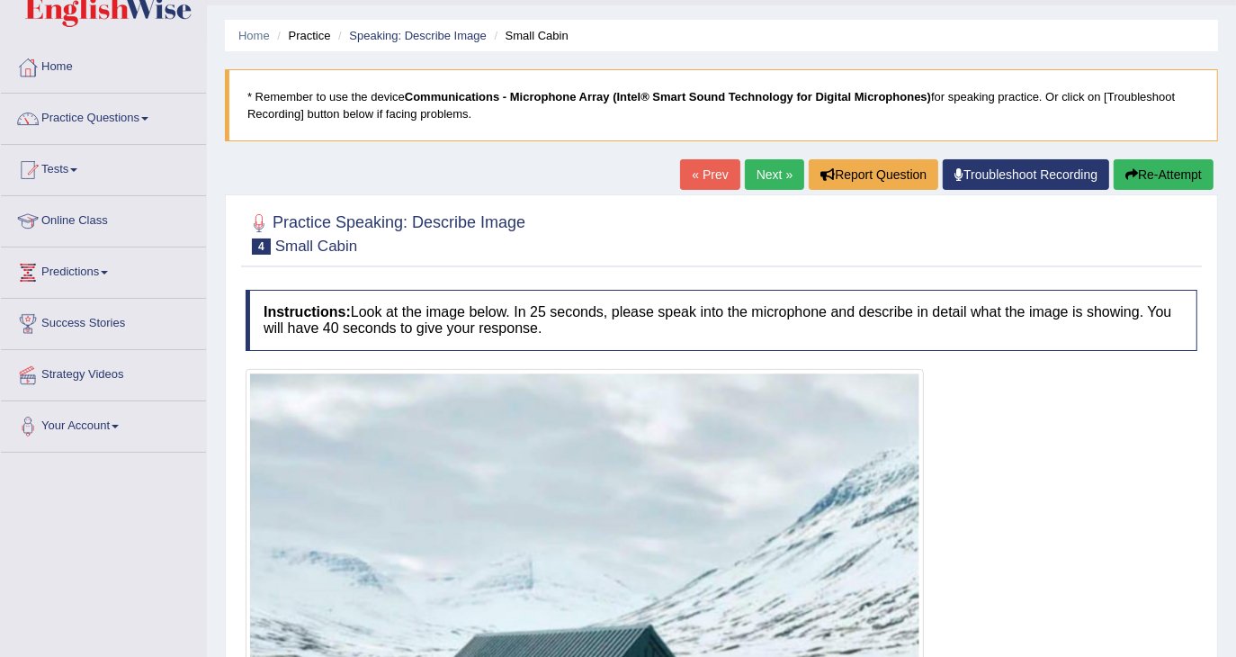
scroll to position [29, 0]
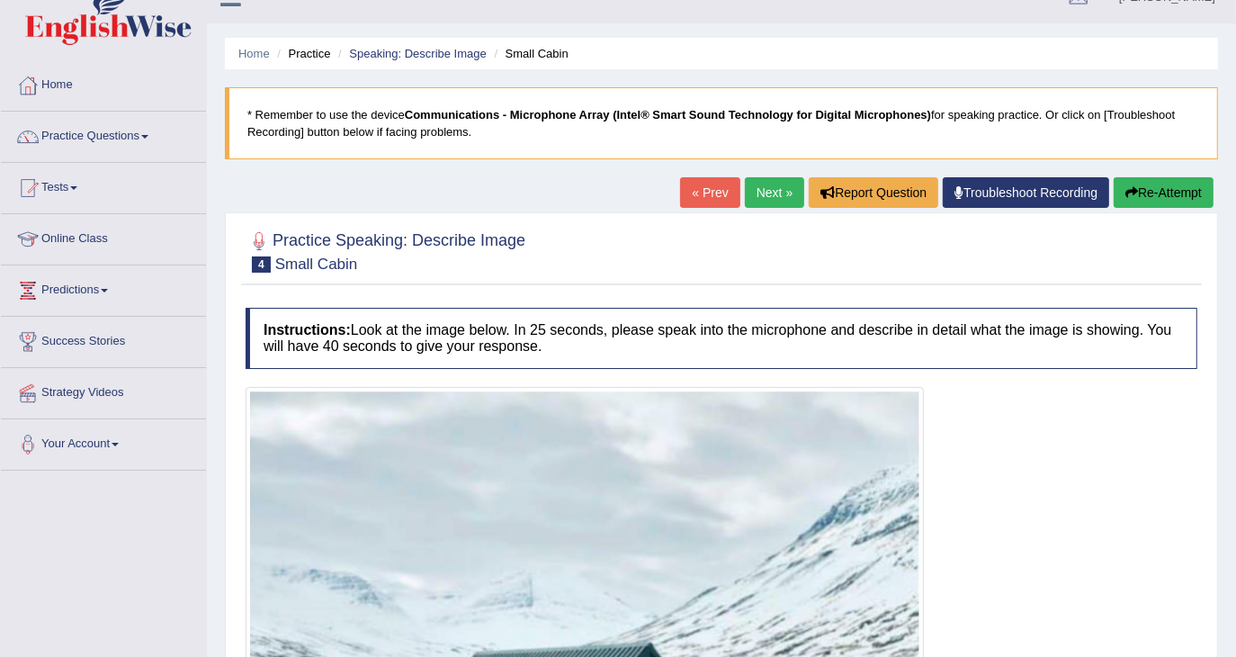
click at [795, 190] on link "Next »" at bounding box center [774, 192] width 59 height 31
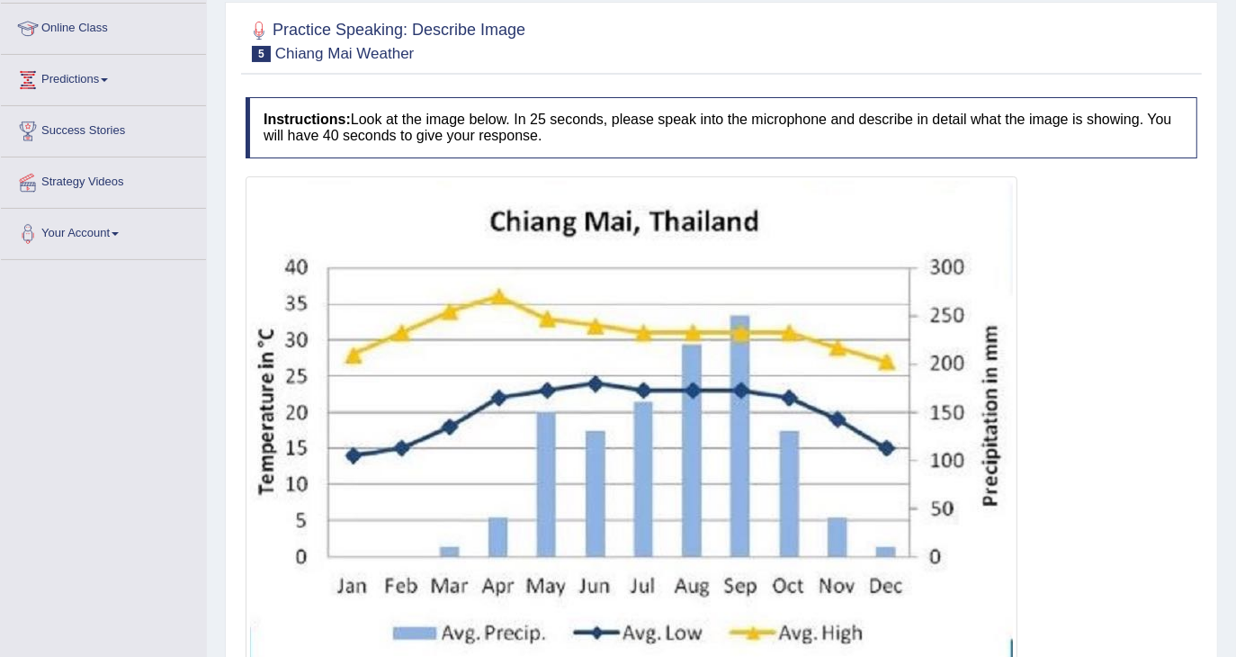
scroll to position [360, 0]
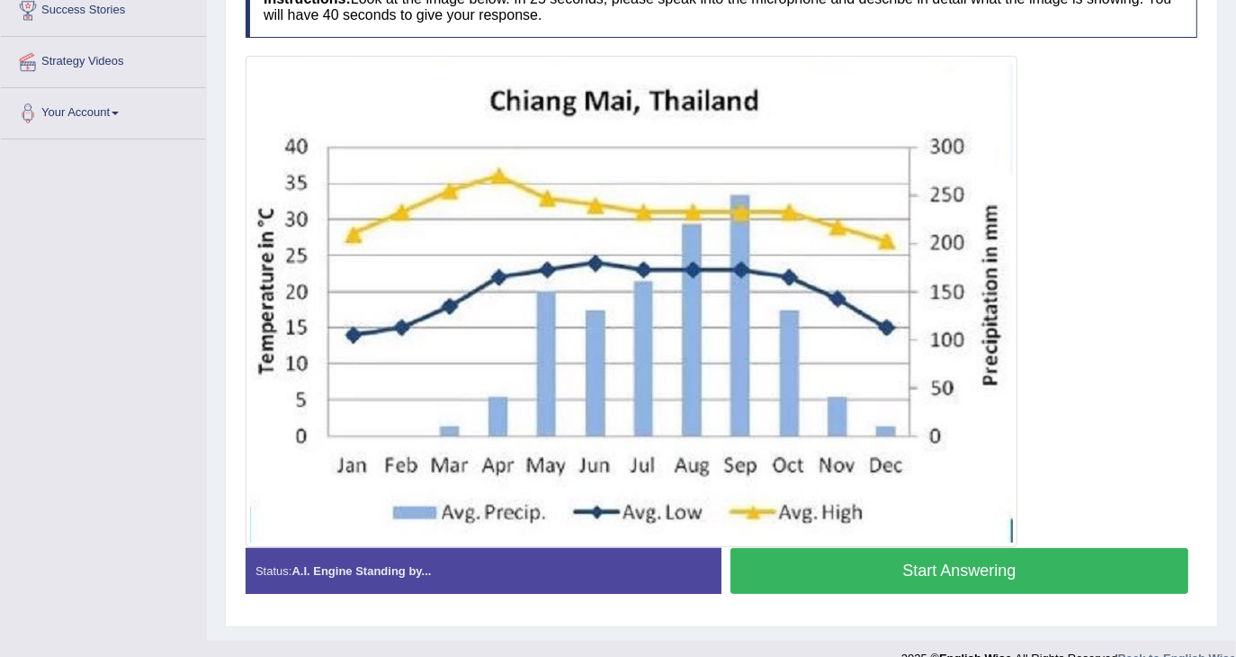
click at [1172, 195] on div at bounding box center [722, 301] width 952 height 491
click at [1127, 280] on div at bounding box center [722, 301] width 952 height 491
